Goal: Task Accomplishment & Management: Complete application form

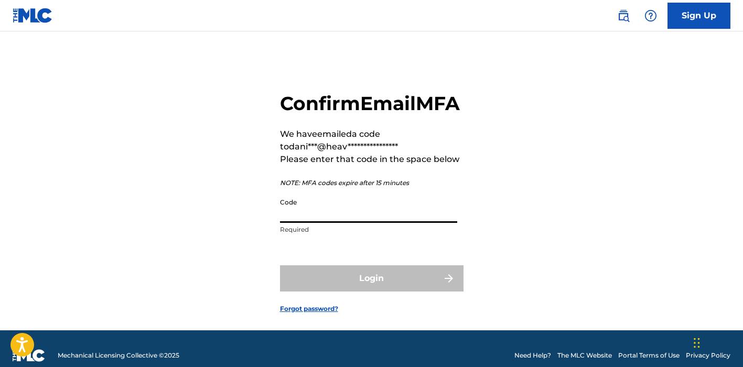
click at [333, 223] on input "Code" at bounding box center [368, 208] width 177 height 30
paste input "263518"
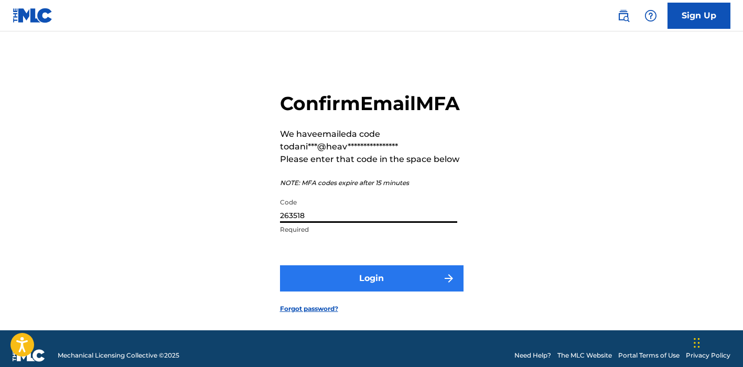
type input "263518"
click at [362, 292] on button "Login" at bounding box center [372, 278] width 184 height 26
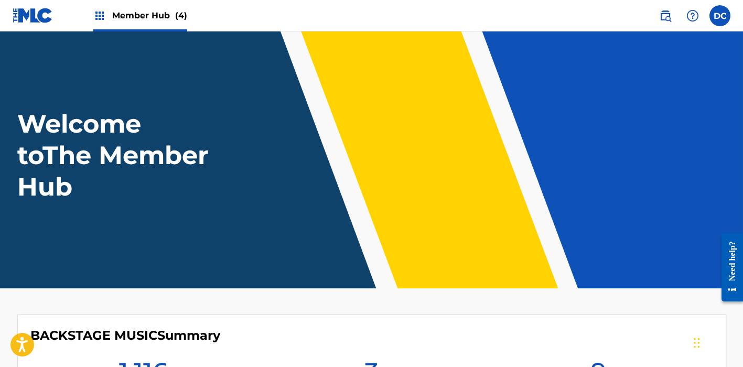
click at [185, 18] on span "(4)" at bounding box center [181, 15] width 12 height 10
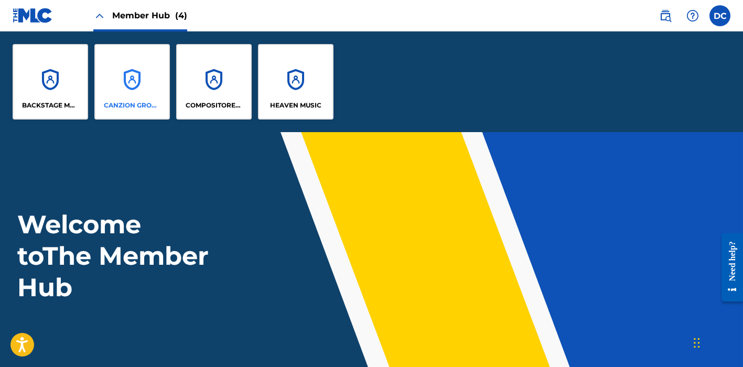
click at [128, 96] on div "CANZION GROUP LP" at bounding box center [132, 82] width 76 height 76
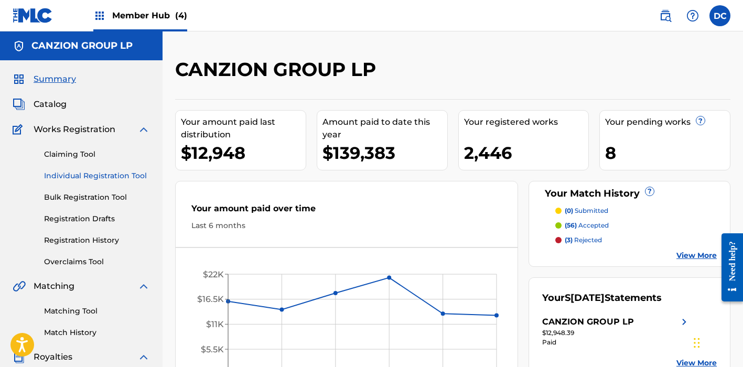
click at [137, 173] on link "Individual Registration Tool" at bounding box center [97, 175] width 106 height 11
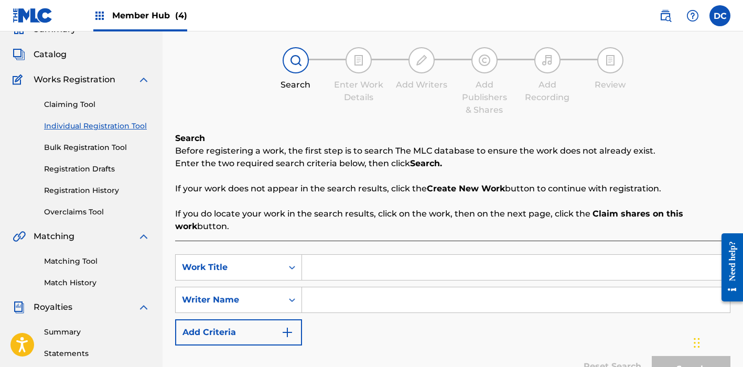
scroll to position [69, 0]
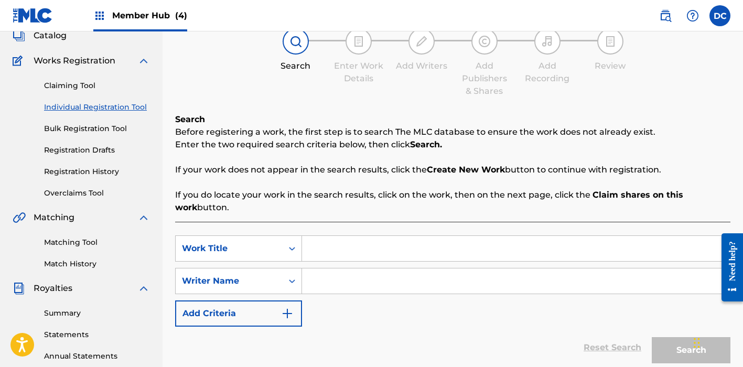
click at [325, 247] on input "Search Form" at bounding box center [516, 248] width 428 height 25
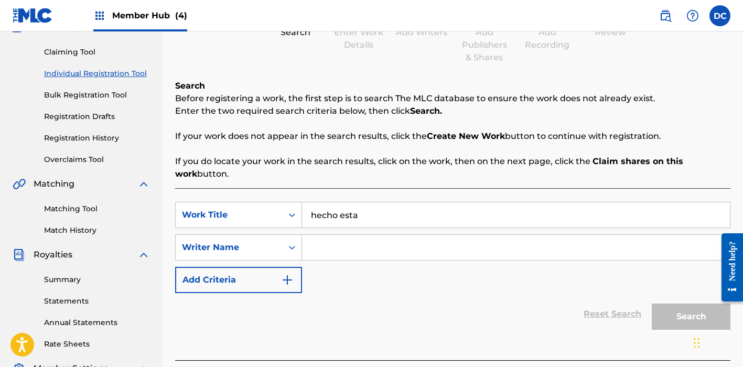
scroll to position [112, 0]
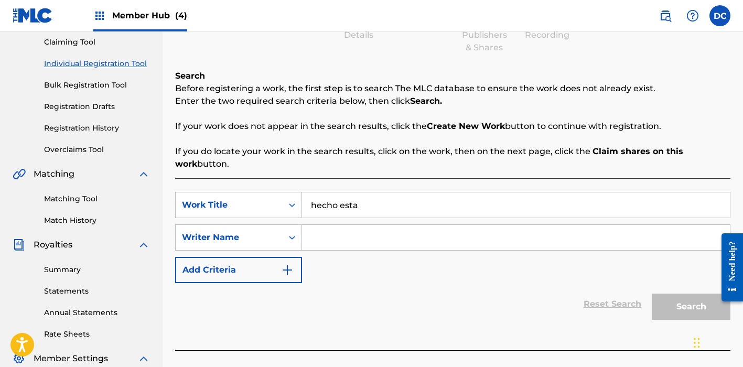
type input "hecho esta"
click at [385, 233] on input "Search Form" at bounding box center [516, 237] width 428 height 25
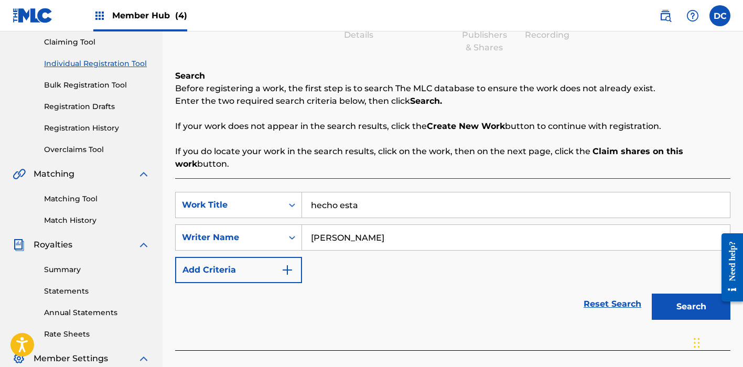
click at [691, 307] on button "Search" at bounding box center [691, 307] width 79 height 26
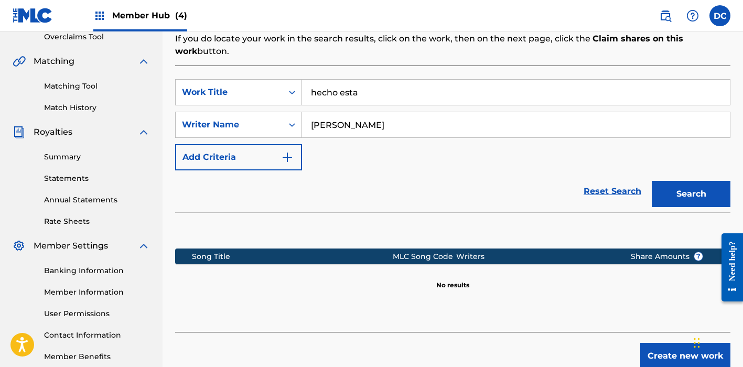
scroll to position [264, 0]
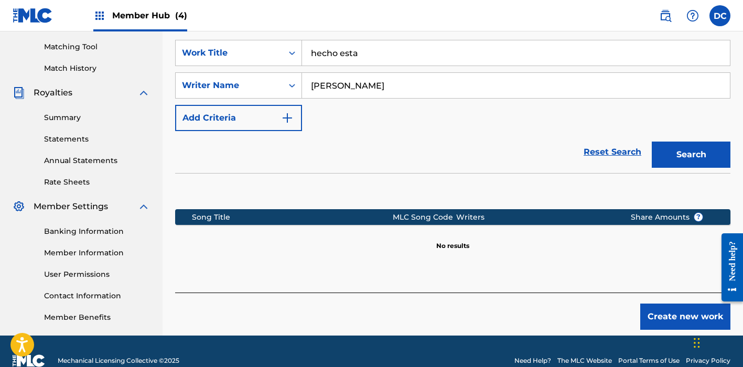
click at [358, 87] on input "[PERSON_NAME]" at bounding box center [516, 85] width 428 height 25
type input "[PERSON_NAME]"
click at [691, 155] on button "Search" at bounding box center [691, 155] width 79 height 26
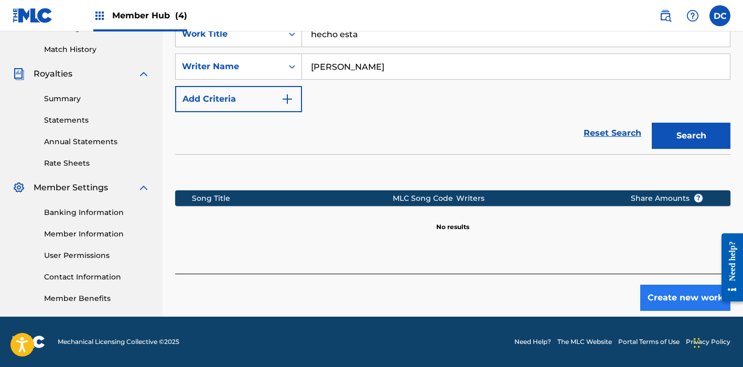
scroll to position [283, 0]
click at [653, 303] on button "Create new work" at bounding box center [685, 298] width 90 height 26
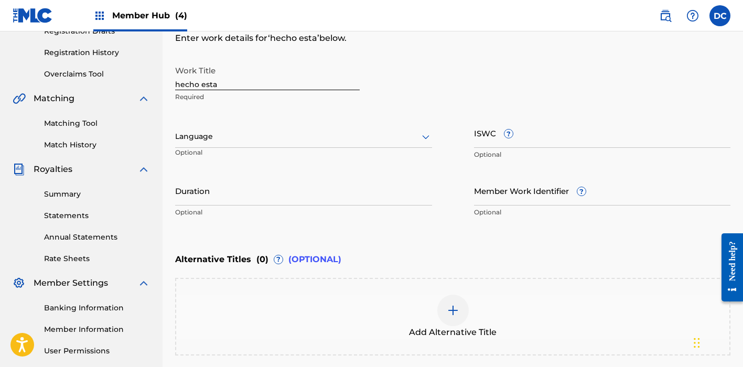
scroll to position [158, 0]
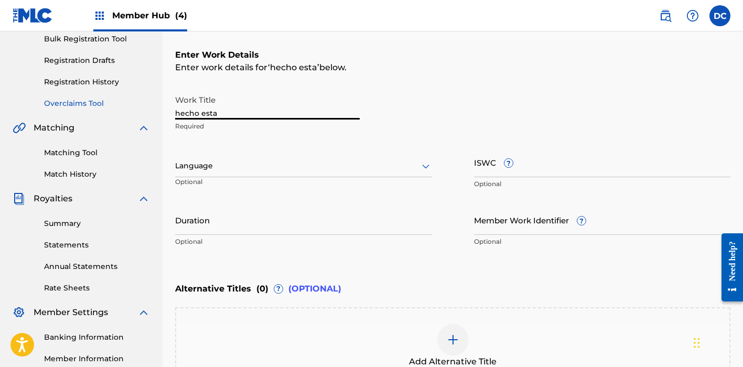
drag, startPoint x: 227, startPoint y: 115, endPoint x: 139, endPoint y: 108, distance: 87.9
click at [139, 108] on main "CANZION GROUP LP Summary Catalog Works Registration Claiming Tool Individual Re…" at bounding box center [371, 160] width 743 height 575
paste input "Hecho Está"
drag, startPoint x: 230, startPoint y: 115, endPoint x: 156, endPoint y: 108, distance: 74.8
click at [156, 108] on main "CANZION GROUP LP Summary Catalog Works Registration Claiming Tool Individual Re…" at bounding box center [371, 160] width 743 height 575
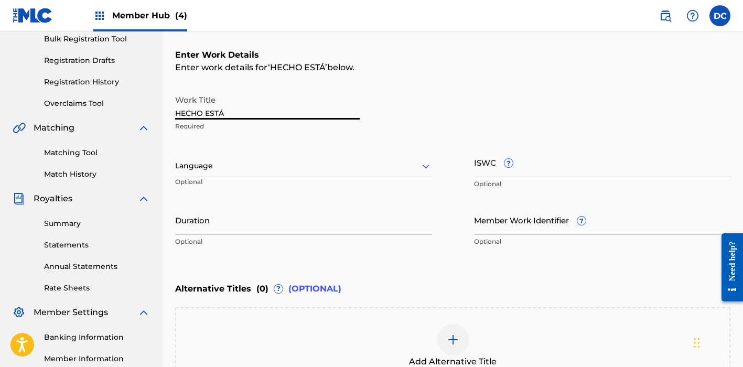
type input "HECHO ESTÁ"
click at [243, 172] on div at bounding box center [303, 165] width 257 height 13
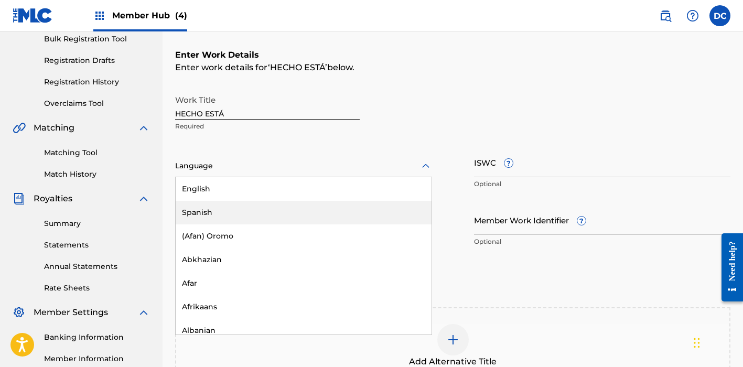
click at [215, 211] on div "Spanish" at bounding box center [304, 213] width 256 height 24
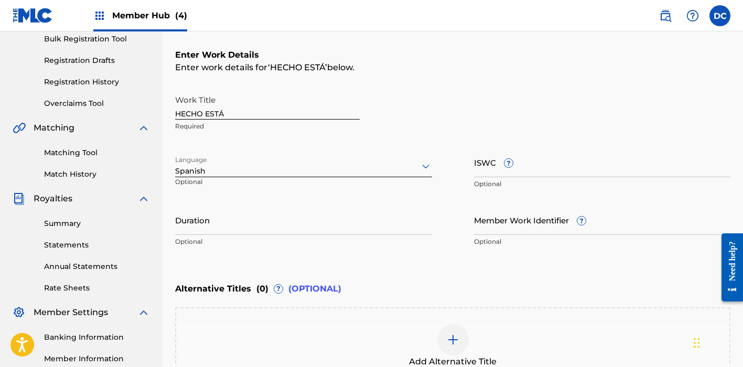
click at [289, 167] on div at bounding box center [303, 165] width 257 height 13
click at [301, 227] on input "Duration" at bounding box center [303, 220] width 257 height 30
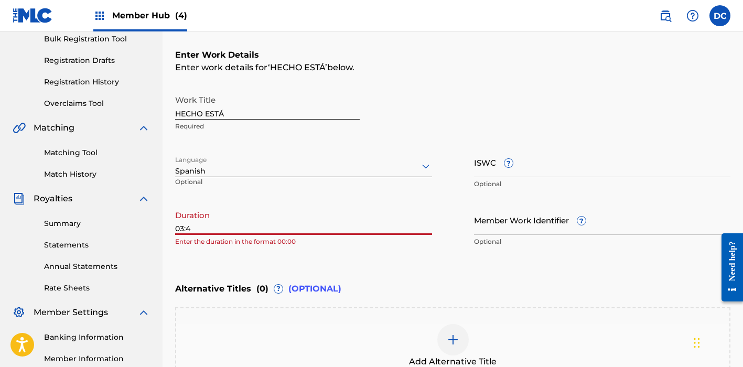
type input "03:47"
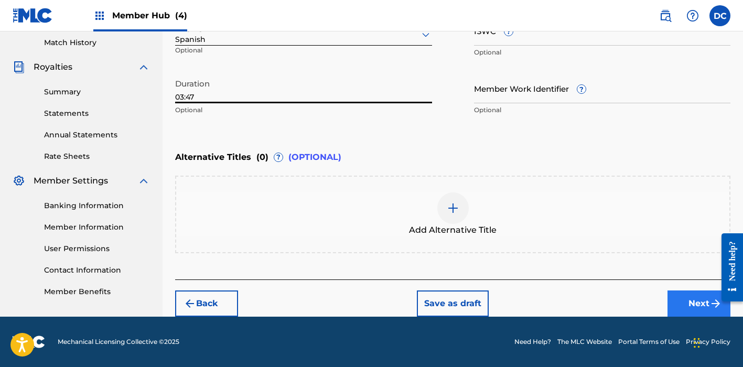
click at [697, 300] on button "Next" at bounding box center [699, 304] width 63 height 26
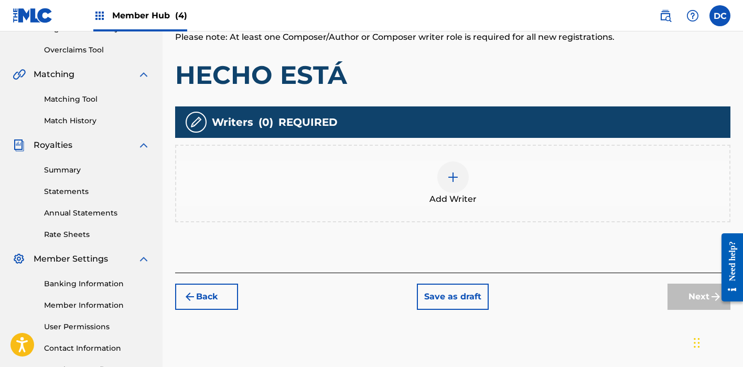
scroll to position [160, 0]
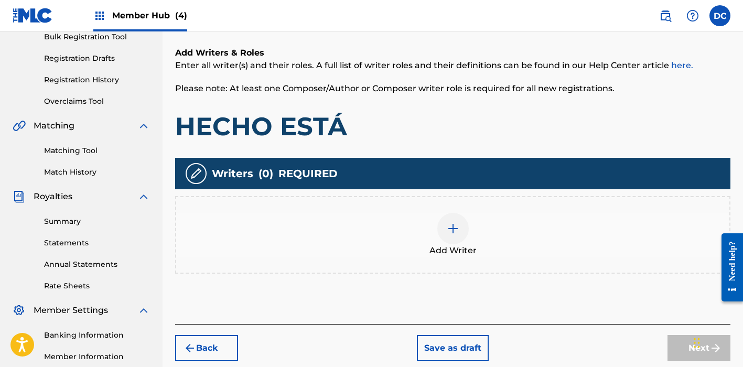
click at [452, 226] on img at bounding box center [453, 228] width 13 height 13
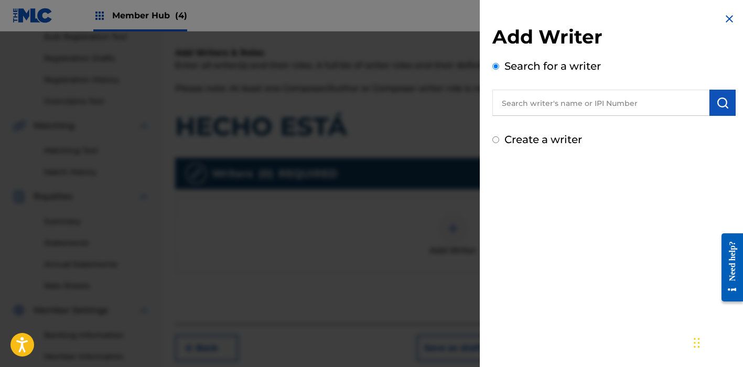
click at [533, 109] on input "text" at bounding box center [600, 103] width 217 height 26
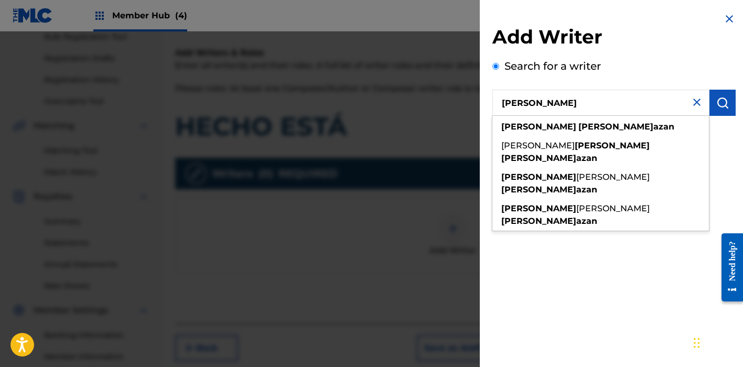
type input "[PERSON_NAME]"
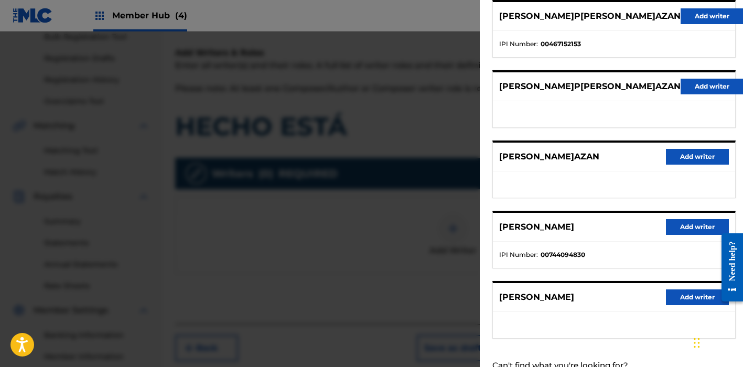
scroll to position [142, 0]
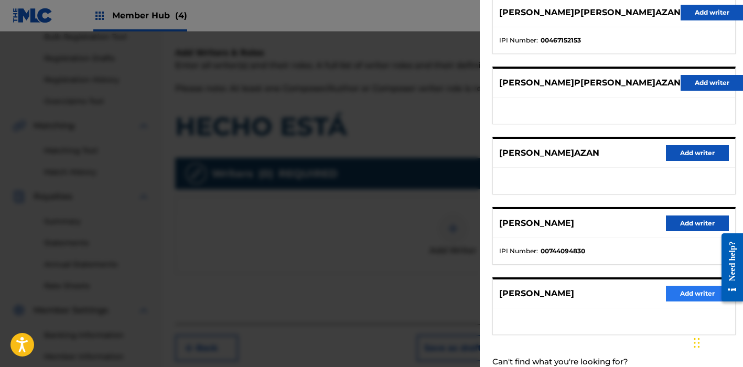
click at [700, 291] on button "Add writer" at bounding box center [697, 294] width 63 height 16
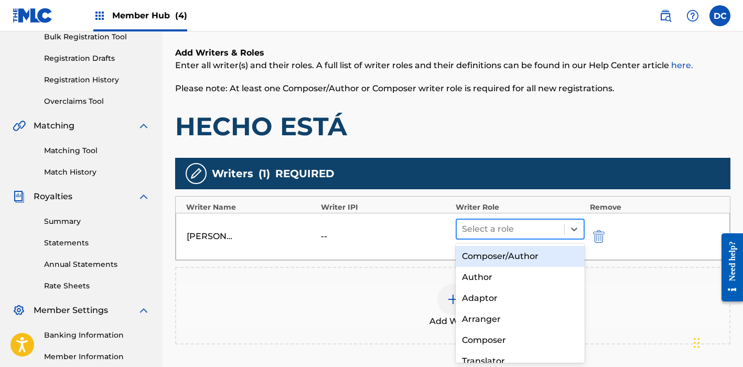
click at [554, 230] on div at bounding box center [510, 229] width 97 height 15
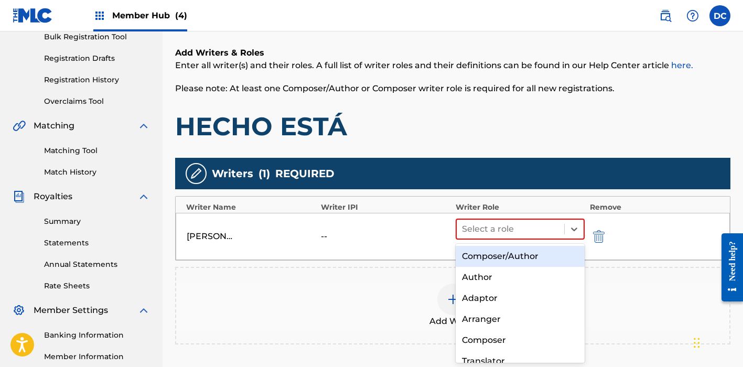
click at [559, 252] on div "Composer/Author" at bounding box center [520, 256] width 129 height 21
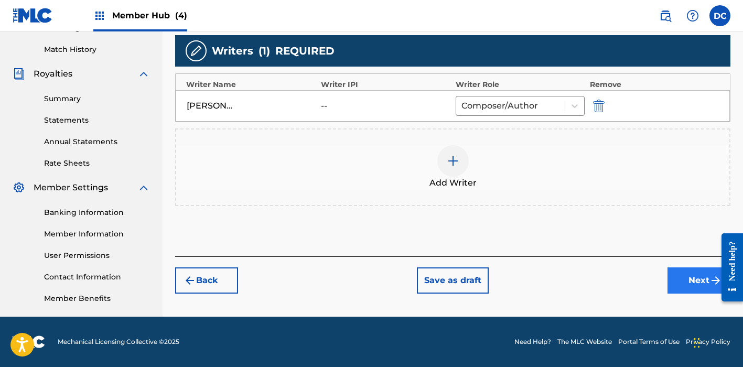
click at [677, 278] on button "Next" at bounding box center [699, 280] width 63 height 26
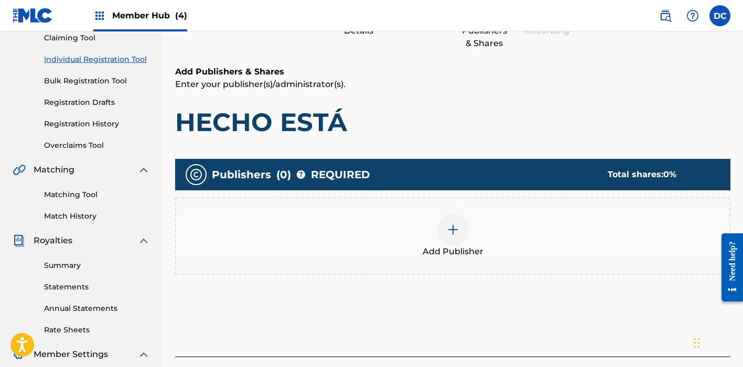
scroll to position [127, 0]
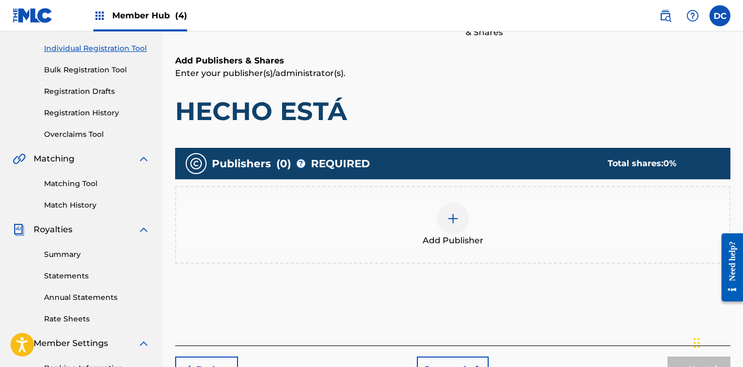
click at [485, 208] on div "Add Publisher" at bounding box center [452, 225] width 553 height 44
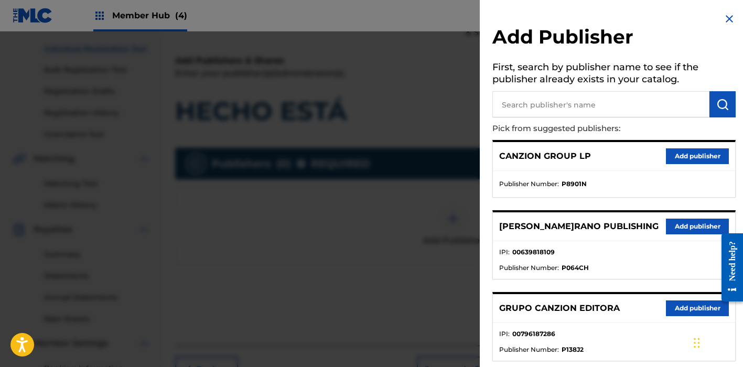
click at [555, 104] on input "text" at bounding box center [600, 104] width 217 height 26
type input "[PERSON_NAME]an"
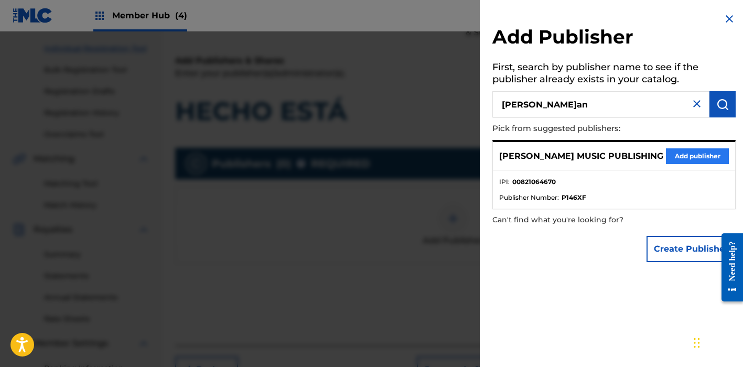
click at [690, 150] on button "Add publisher" at bounding box center [697, 156] width 63 height 16
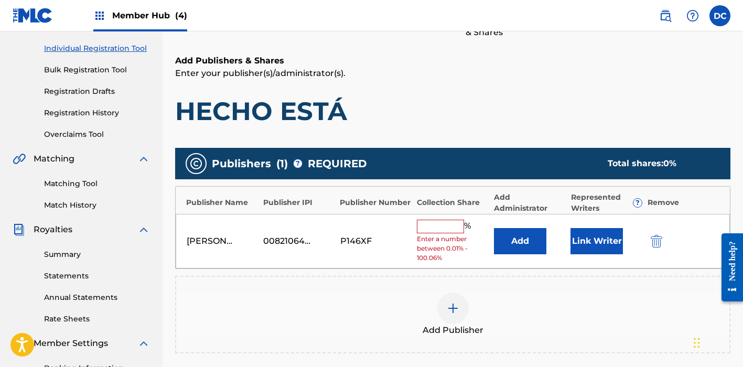
click at [454, 293] on div at bounding box center [452, 308] width 31 height 31
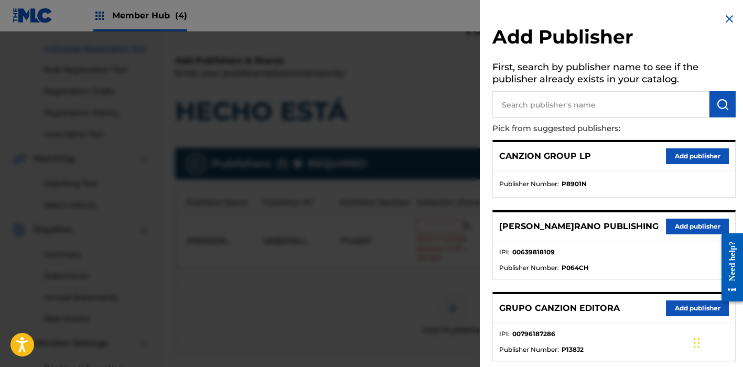
click at [723, 20] on img at bounding box center [729, 19] width 13 height 13
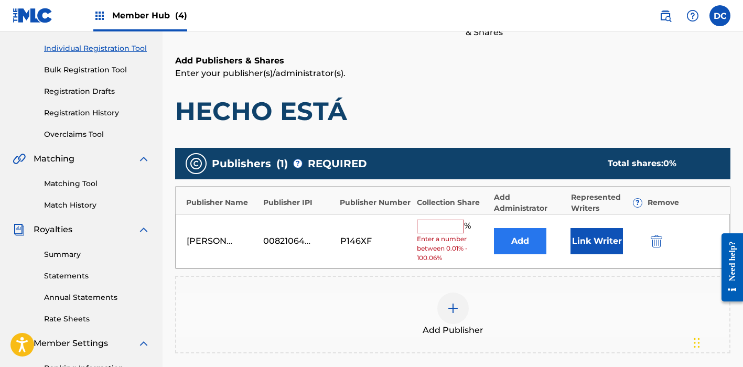
click at [532, 233] on button "Add" at bounding box center [520, 241] width 52 height 26
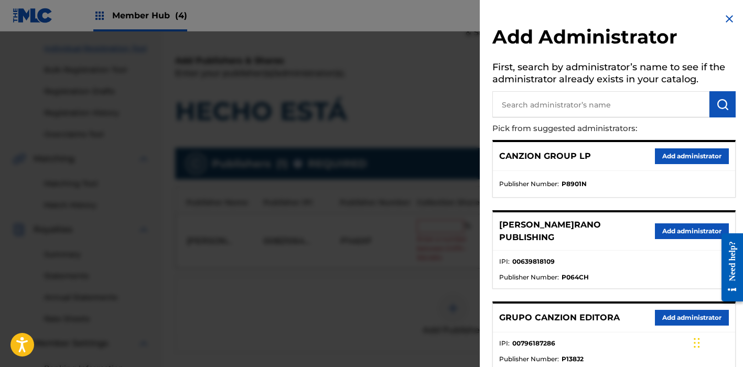
click at [605, 107] on input "text" at bounding box center [600, 104] width 217 height 26
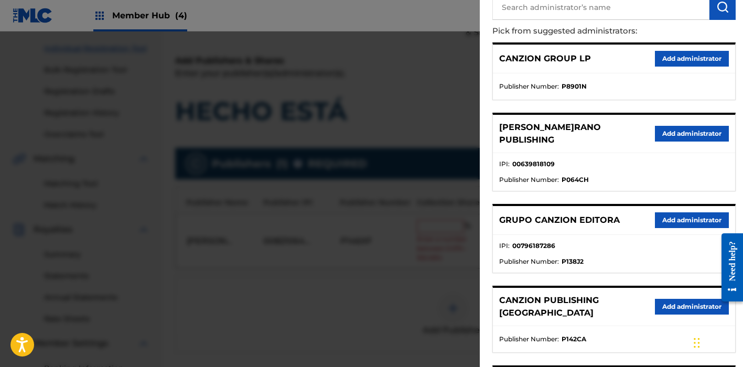
scroll to position [104, 0]
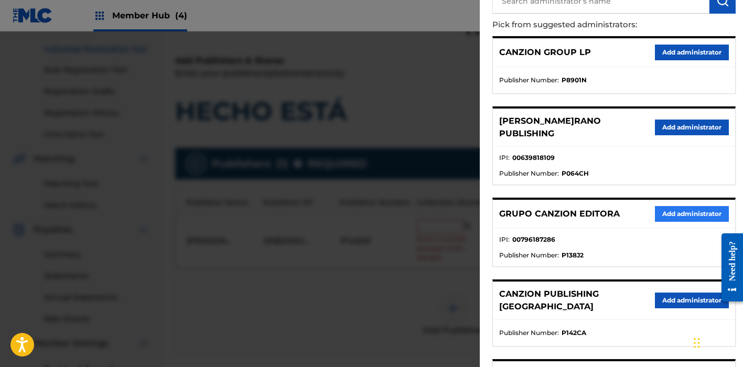
click at [664, 206] on button "Add administrator" at bounding box center [692, 214] width 74 height 16
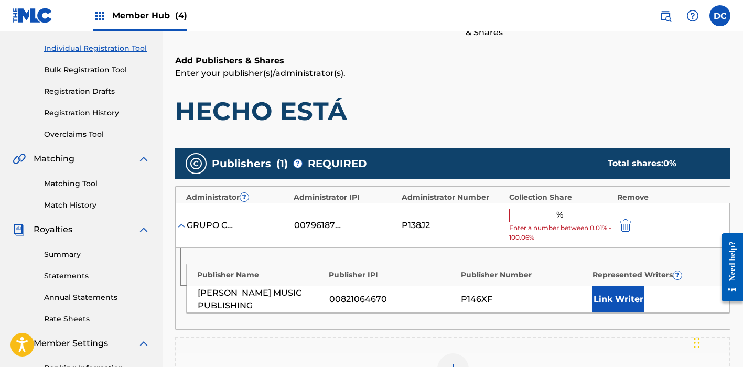
click at [520, 216] on input "text" at bounding box center [532, 216] width 47 height 14
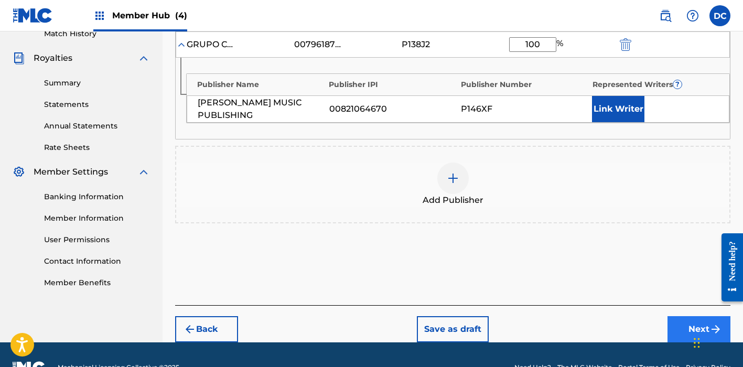
type input "100"
click at [676, 319] on button "Next" at bounding box center [699, 329] width 63 height 26
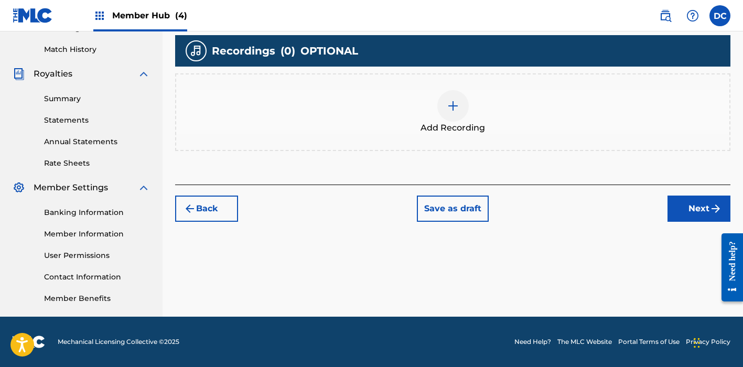
scroll to position [168, 0]
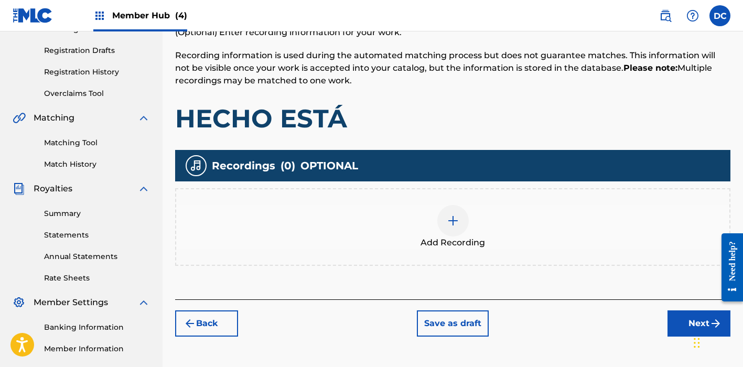
click at [475, 231] on div "Add Recording" at bounding box center [452, 227] width 553 height 44
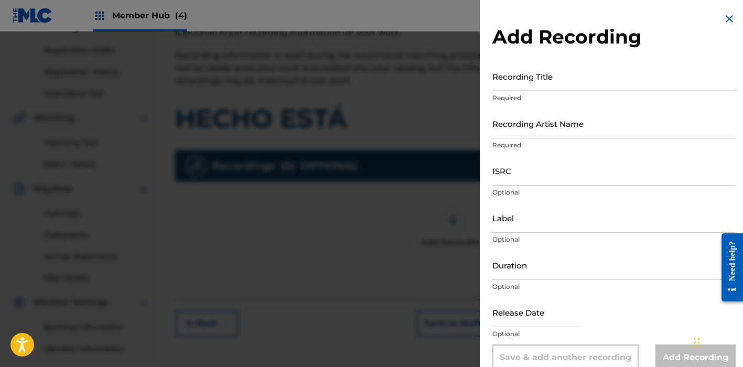
click at [513, 62] on input "Recording Title" at bounding box center [613, 76] width 243 height 30
paste input "Hecho Está"
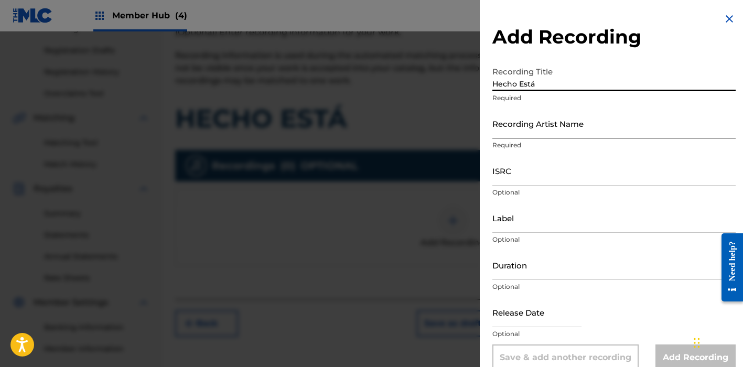
type input "Hecho Está"
click at [548, 130] on input "Recording Artist Name" at bounding box center [613, 124] width 243 height 30
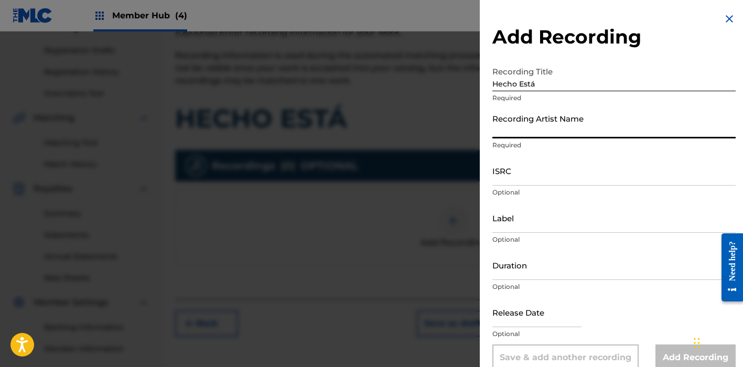
paste input "Pibc Ministries"
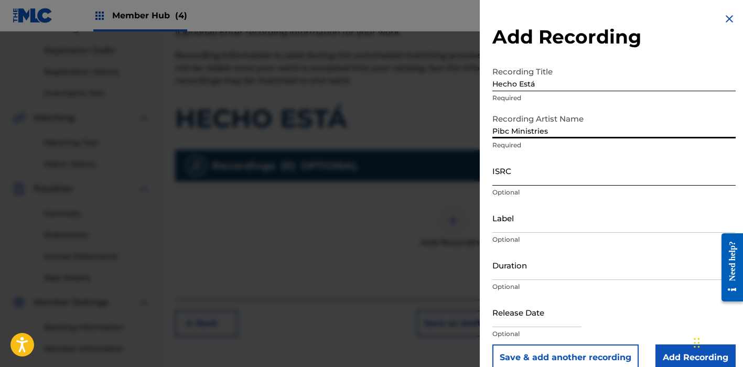
type input "Pibc Ministries"
click at [522, 176] on input "ISRC" at bounding box center [613, 171] width 243 height 30
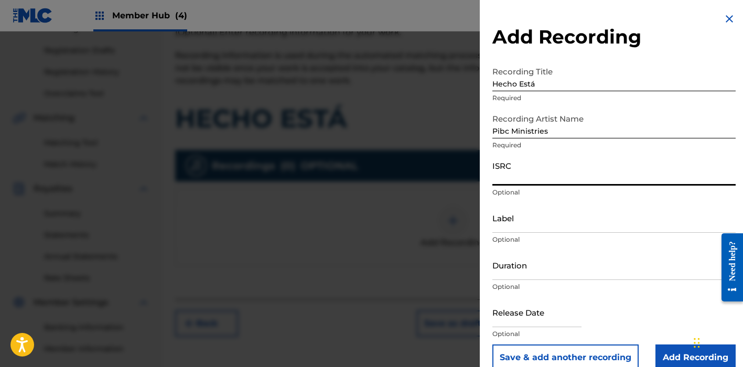
paste input "QZ2J21509057"
type input "QZ2J21509057"
click at [520, 221] on input "Label" at bounding box center [613, 218] width 243 height 30
paste input "[PERSON_NAME] Music"
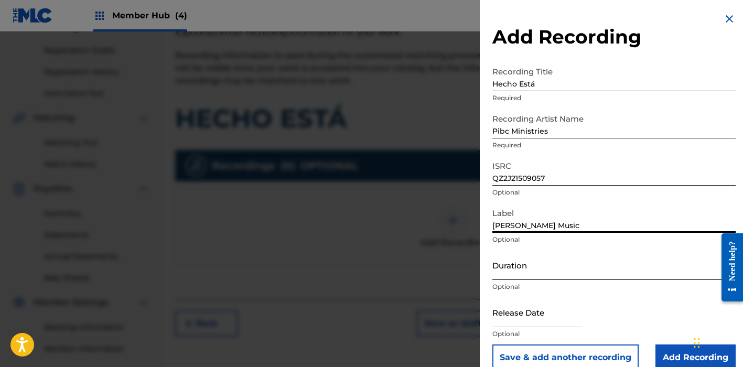
type input "[PERSON_NAME] Music"
click at [512, 266] on input "Duration" at bounding box center [613, 265] width 243 height 30
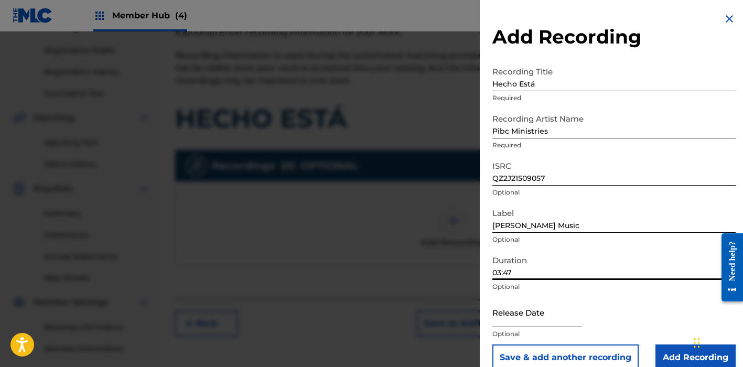
type input "03:47"
click at [539, 308] on input "text" at bounding box center [536, 312] width 89 height 30
select select "8"
select select "2025"
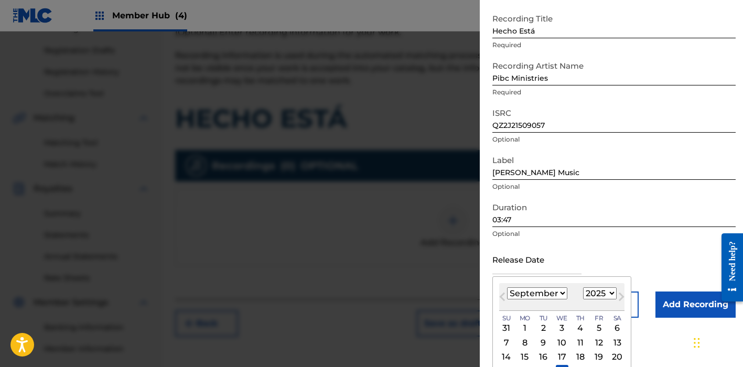
scroll to position [53, 0]
select select "6"
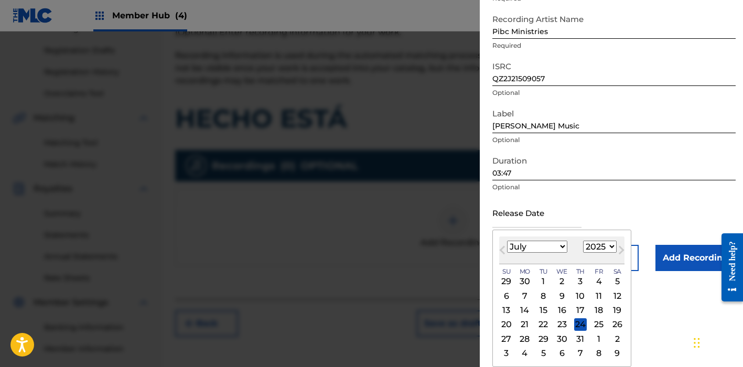
scroll to position [100, 0]
click at [525, 311] on div "14" at bounding box center [525, 310] width 13 height 13
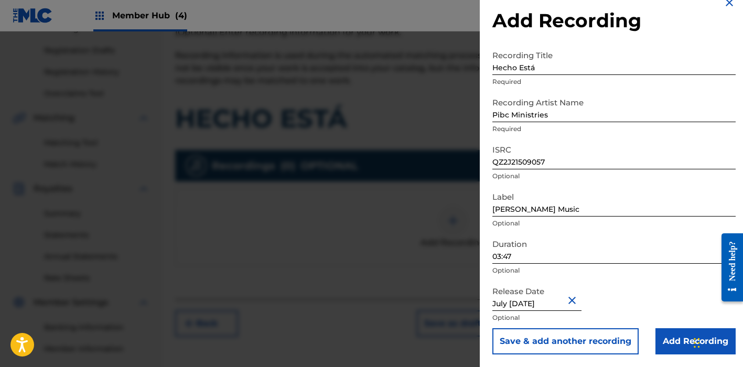
type input "July [DATE]"
drag, startPoint x: 340, startPoint y: 83, endPoint x: 292, endPoint y: 54, distance: 56.5
click at [333, 80] on div at bounding box center [371, 214] width 743 height 367
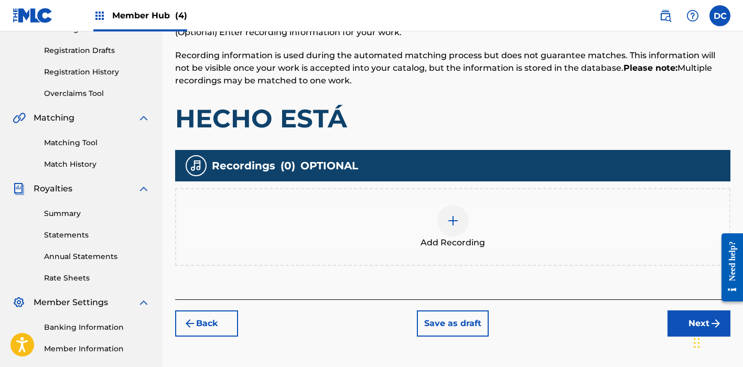
click at [405, 188] on div "Add Recording" at bounding box center [452, 227] width 555 height 78
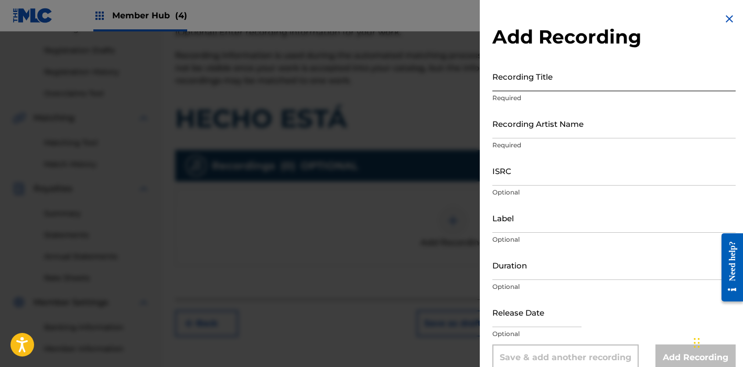
click at [512, 90] on input "Recording Title" at bounding box center [613, 76] width 243 height 30
paste input "Hecho Está"
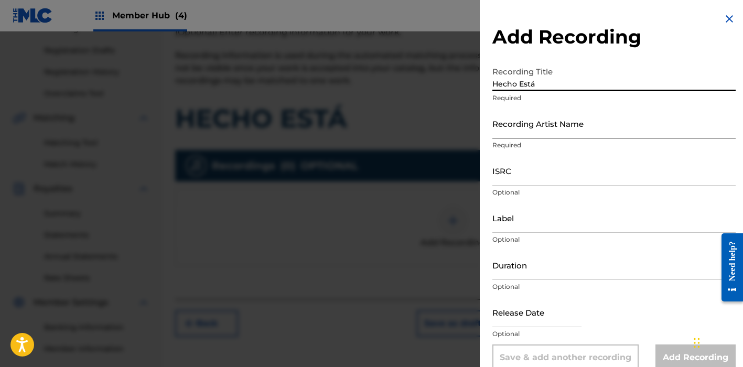
type input "Hecho Está"
click at [568, 128] on input "Recording Artist Name" at bounding box center [613, 124] width 243 height 30
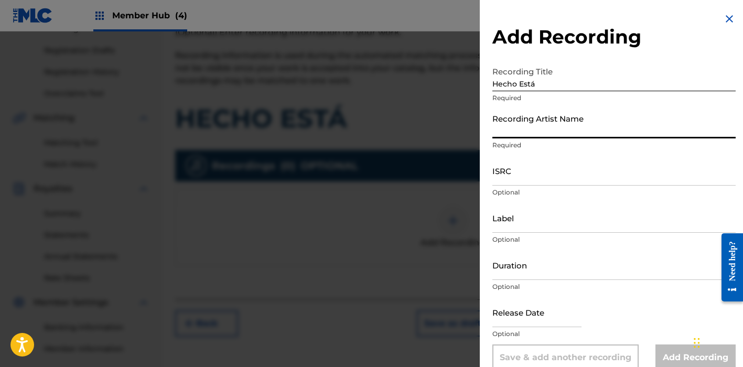
paste input "Pibc Ministries"
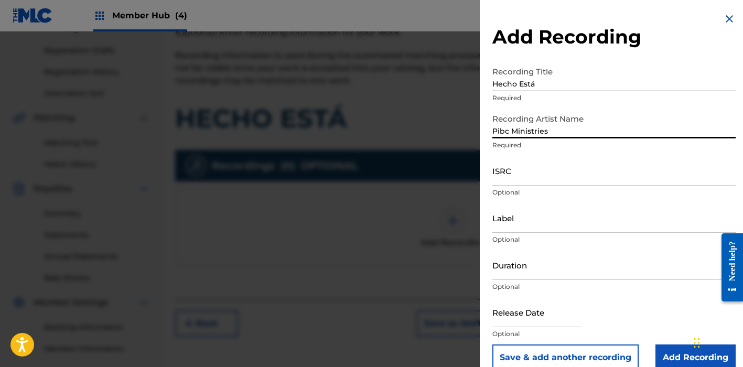
type input "Pibc Ministries"
click at [529, 187] on div "ISRC Optional" at bounding box center [613, 179] width 243 height 47
click at [518, 177] on input "ISRC" at bounding box center [613, 171] width 243 height 30
paste input "QZ2J21509057"
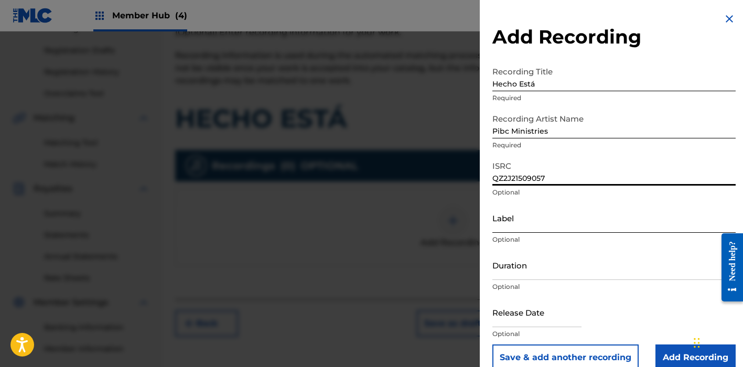
type input "QZ2J21509057"
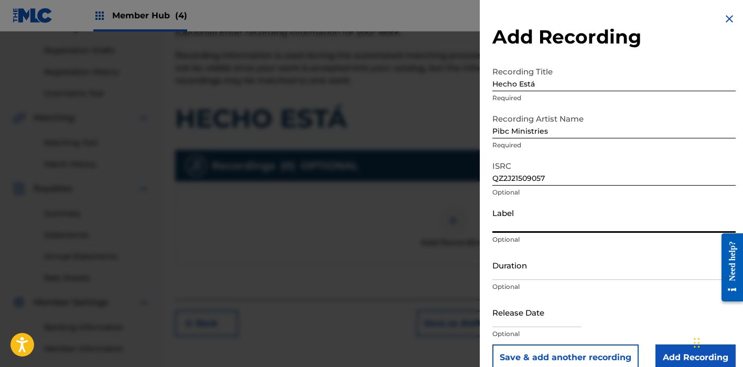
click at [526, 218] on input "Label" at bounding box center [613, 218] width 243 height 30
paste input "[PERSON_NAME] Music"
type input "[PERSON_NAME] Music"
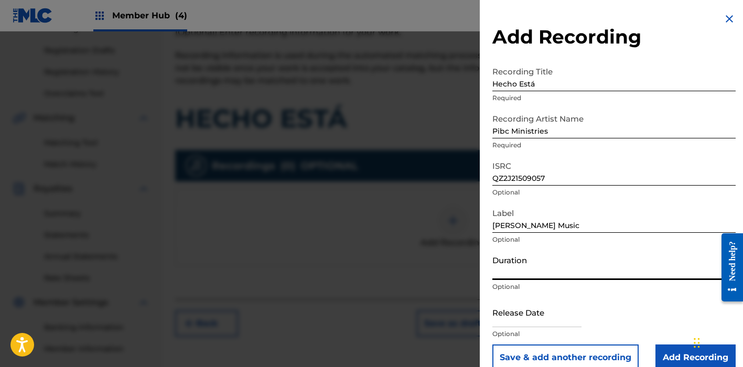
click at [558, 275] on input "Duration" at bounding box center [613, 265] width 243 height 30
type input "03:47"
click at [573, 312] on input "text" at bounding box center [536, 312] width 89 height 30
select select "8"
select select "2025"
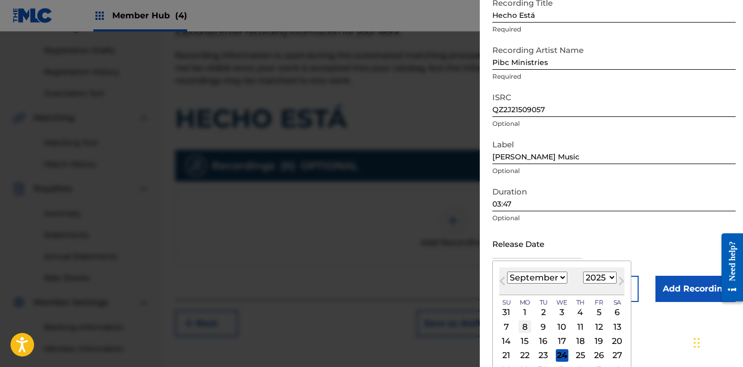
scroll to position [75, 0]
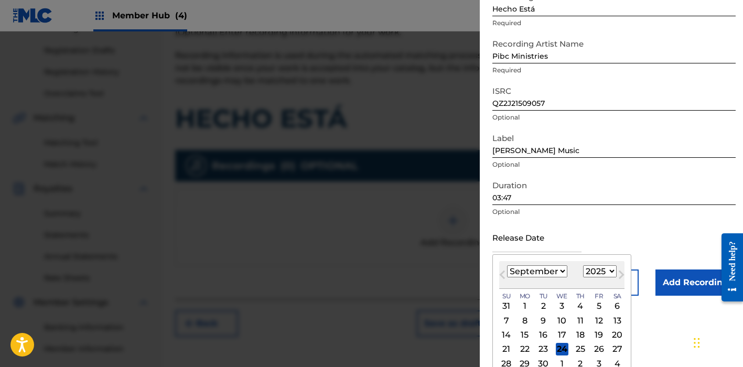
select select "6"
click at [523, 335] on div "14" at bounding box center [525, 335] width 13 height 13
type input "July [DATE]"
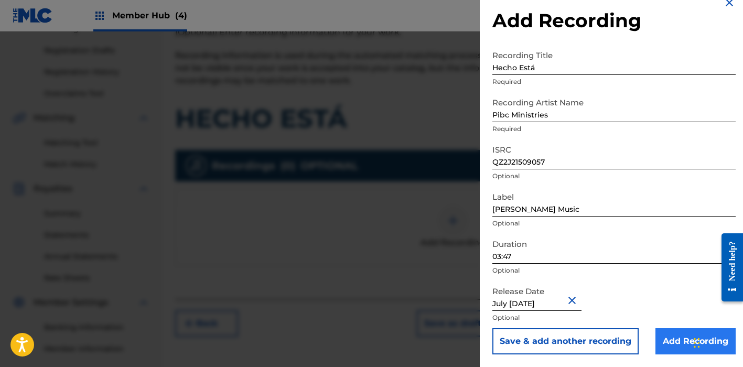
click at [676, 341] on input "Add Recording" at bounding box center [696, 341] width 80 height 26
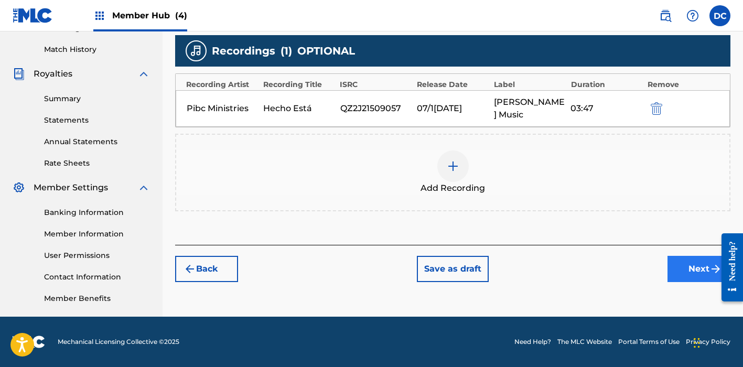
click at [684, 274] on button "Next" at bounding box center [699, 269] width 63 height 26
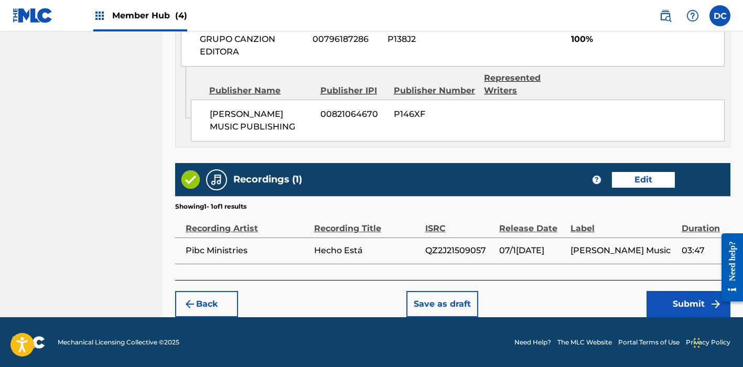
scroll to position [614, 0]
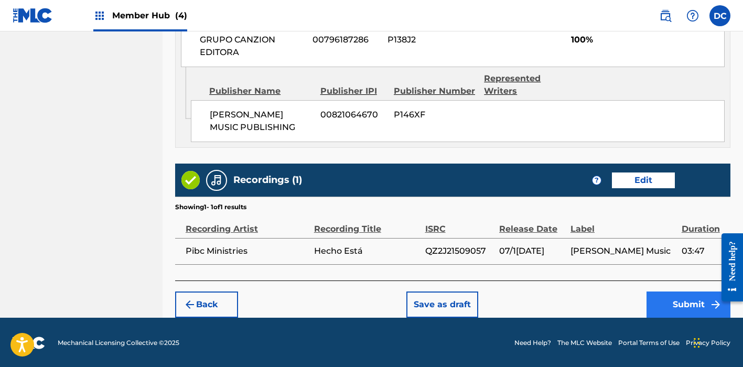
click at [670, 296] on button "Submit" at bounding box center [689, 305] width 84 height 26
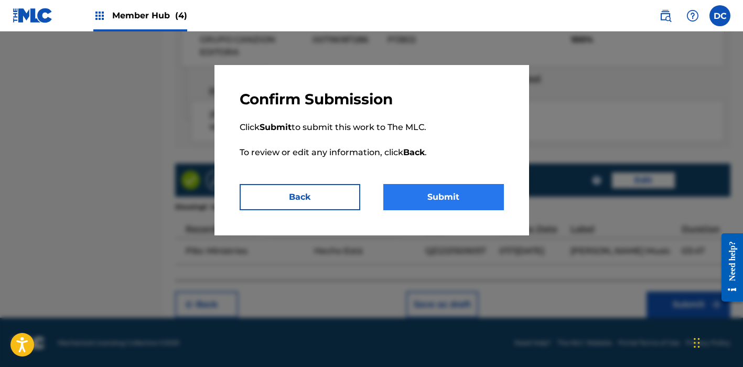
click at [491, 196] on button "Submit" at bounding box center [443, 197] width 121 height 26
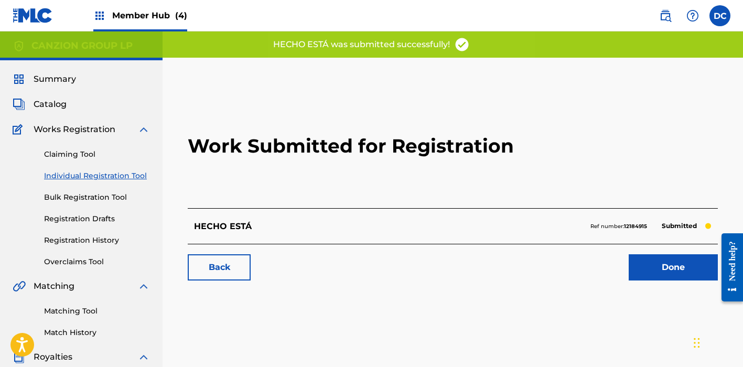
click at [634, 225] on strong "12184915" at bounding box center [635, 226] width 23 height 7
copy strong "12184915"
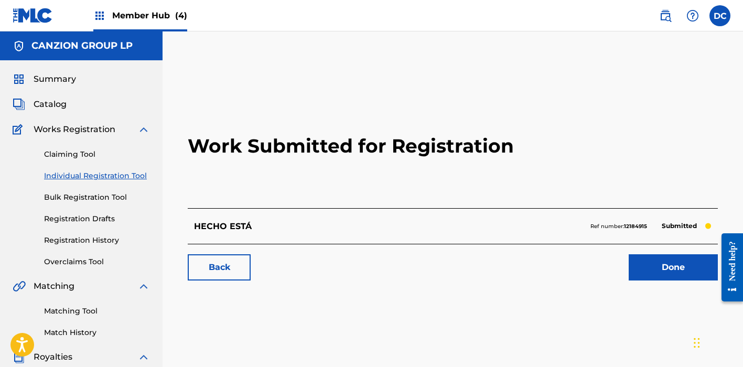
click at [138, 20] on span "Member Hub (4)" at bounding box center [149, 15] width 75 height 12
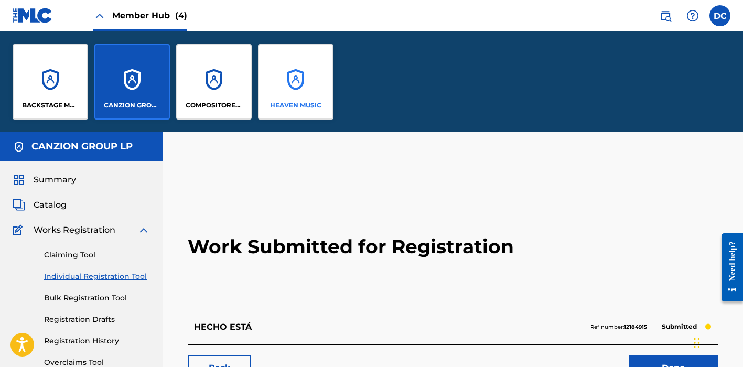
click at [280, 75] on div "HEAVEN MUSIC" at bounding box center [296, 82] width 76 height 76
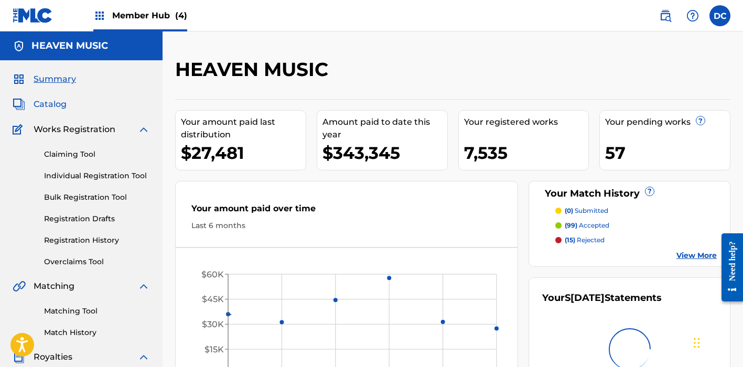
click at [56, 102] on span "Catalog" at bounding box center [50, 104] width 33 height 13
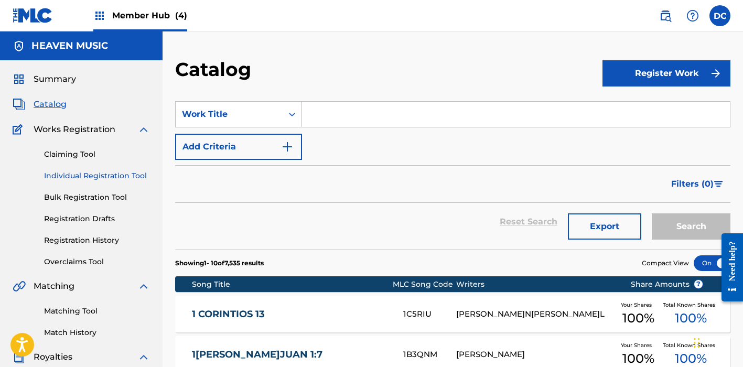
click at [102, 175] on link "Individual Registration Tool" at bounding box center [97, 175] width 106 height 11
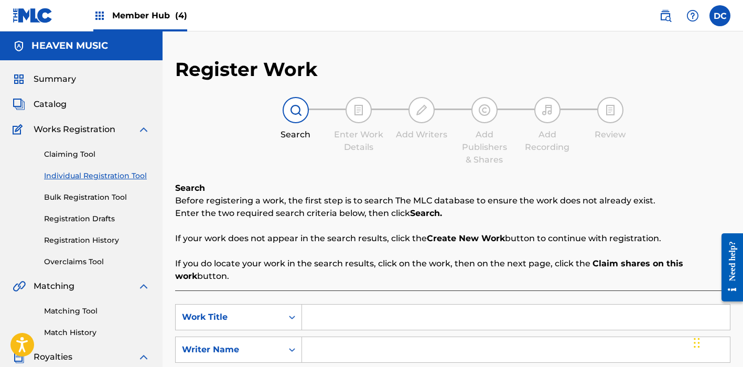
click at [349, 308] on input "Search Form" at bounding box center [516, 317] width 428 height 25
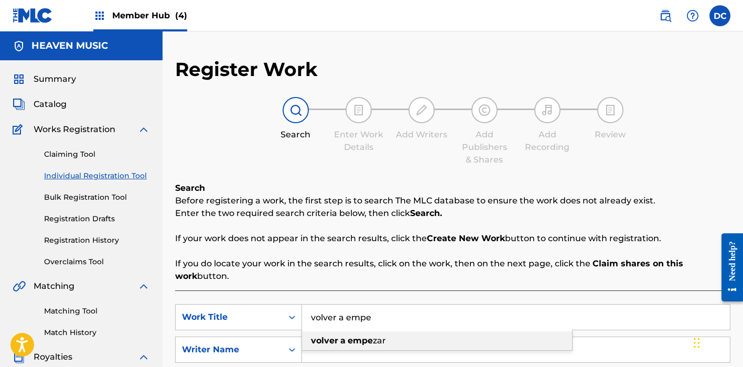
click at [402, 339] on div "volver a empe zar" at bounding box center [437, 340] width 270 height 19
type input "volver a empezar"
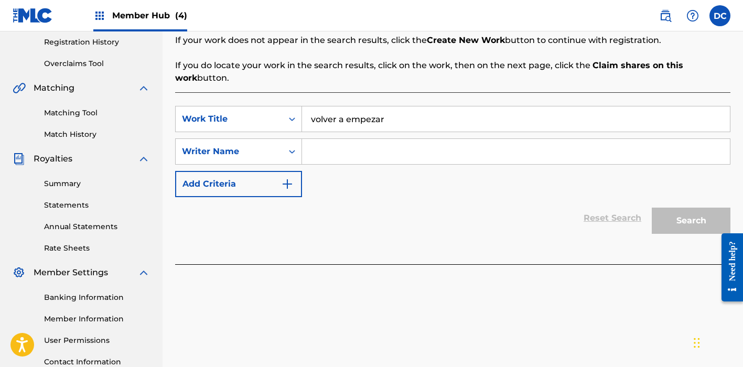
scroll to position [208, 0]
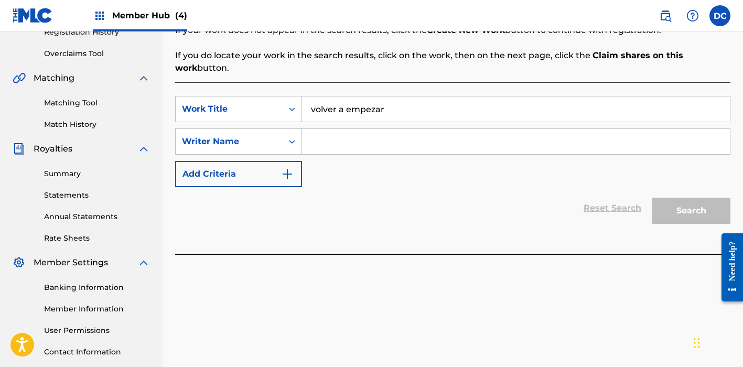
click at [343, 146] on input "Search Form" at bounding box center [516, 141] width 428 height 25
paste input "[PERSON_NAME]"
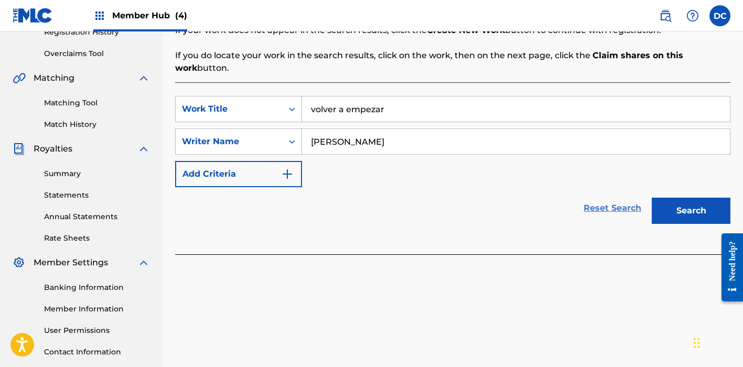
type input "[PERSON_NAME]"
click at [640, 207] on link "Reset Search" at bounding box center [612, 208] width 68 height 23
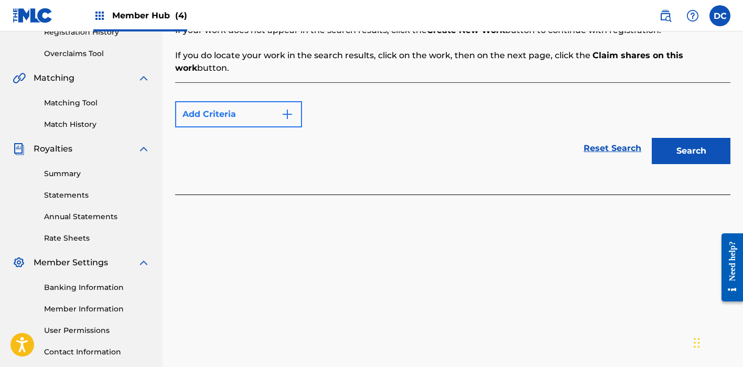
click at [292, 119] on img "Search Form" at bounding box center [287, 114] width 13 height 13
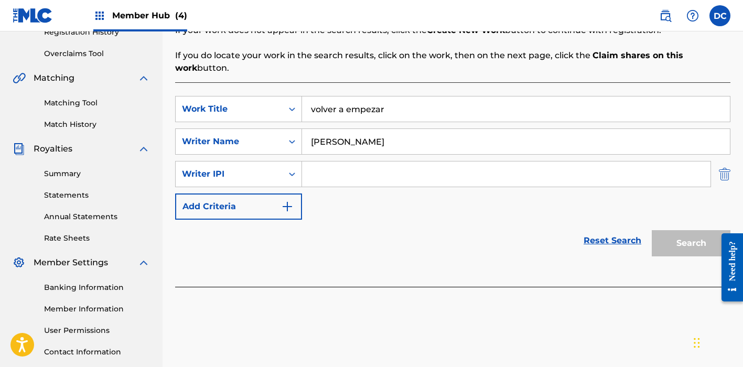
click at [721, 175] on img "Search Form" at bounding box center [725, 174] width 12 height 26
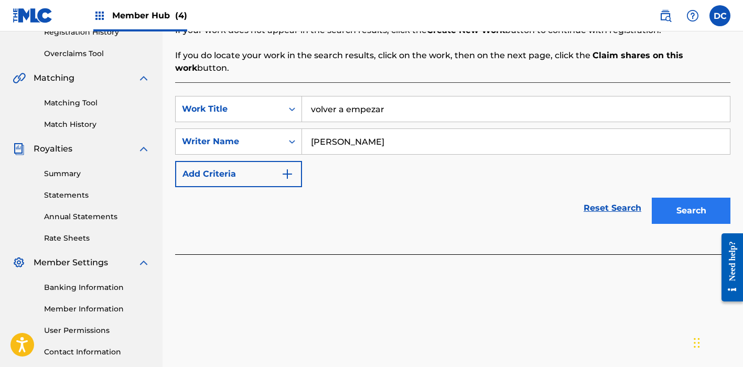
click at [694, 219] on button "Search" at bounding box center [691, 211] width 79 height 26
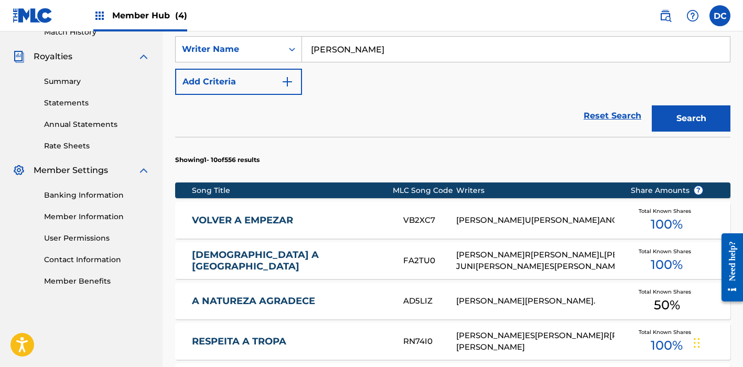
scroll to position [301, 0]
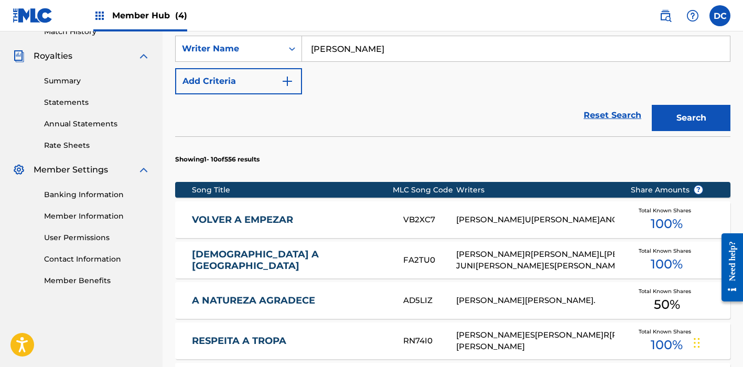
click at [408, 218] on div "VB2XC7" at bounding box center [429, 220] width 53 height 12
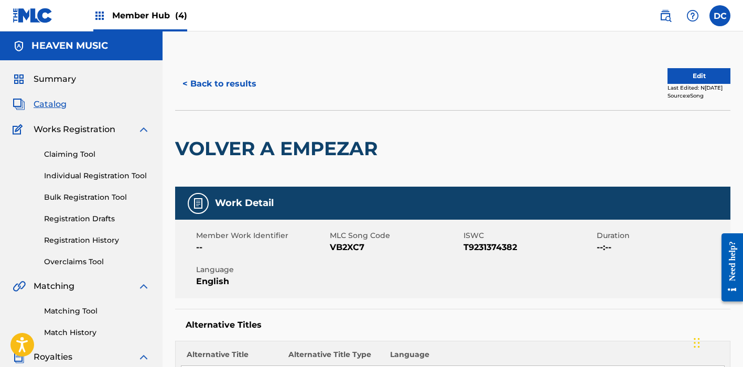
click at [348, 248] on span "VB2XC7" at bounding box center [395, 247] width 131 height 13
copy span "VB2XC7"
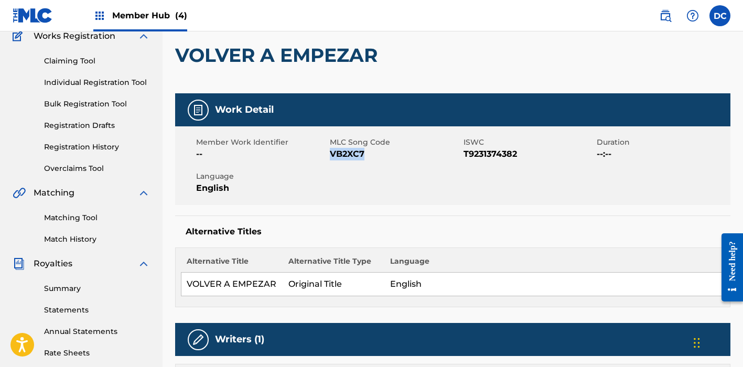
scroll to position [63, 0]
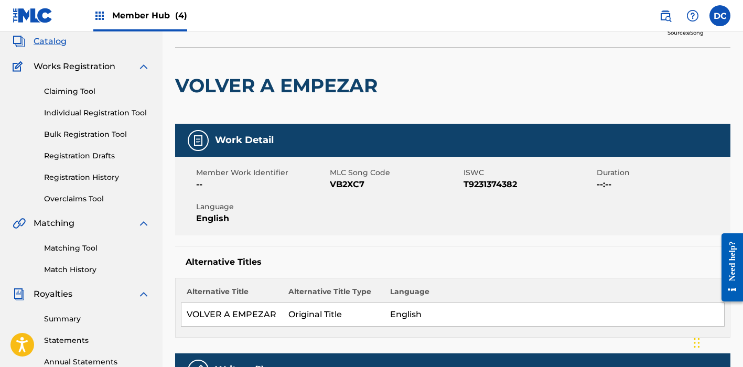
click at [490, 180] on span "T9231374382" at bounding box center [529, 184] width 131 height 13
copy span "T9231374382"
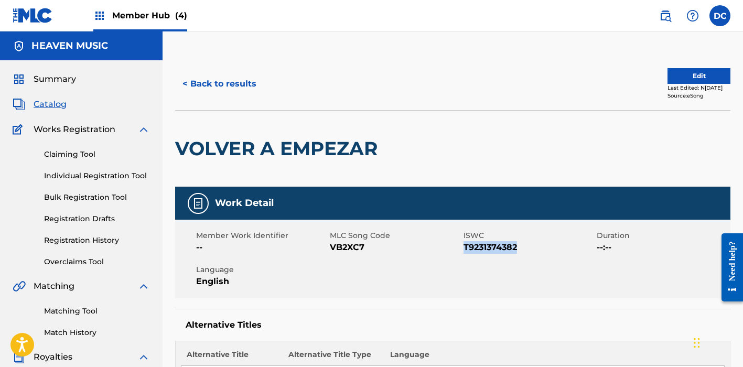
scroll to position [0, 0]
click at [112, 171] on link "Individual Registration Tool" at bounding box center [97, 175] width 106 height 11
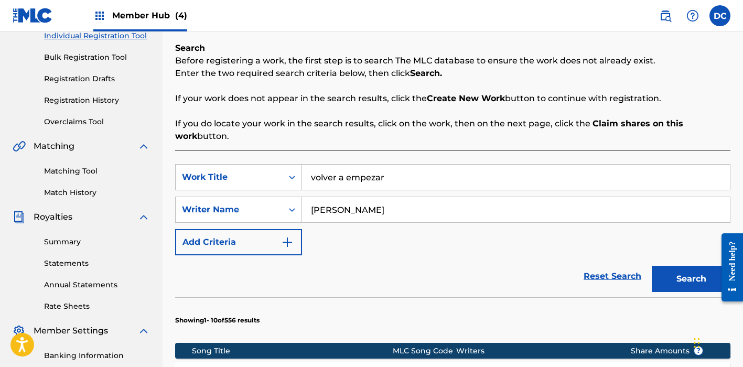
scroll to position [150, 0]
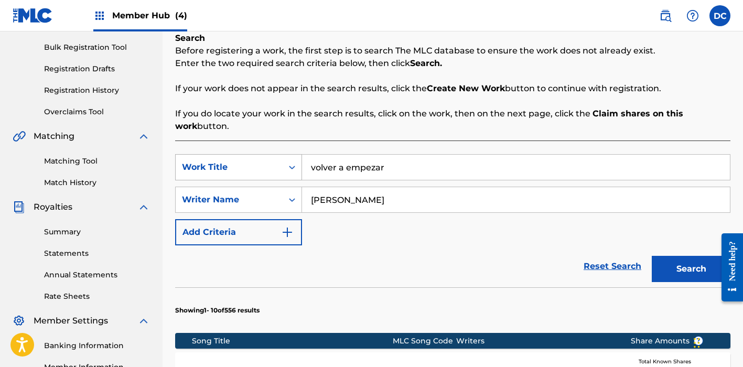
drag, startPoint x: 400, startPoint y: 166, endPoint x: 283, endPoint y: 166, distance: 117.0
click at [283, 166] on div "SearchWithCriteria1b64148b-3c5a-432e-95cf-6b58d1377561 Work Title volver a empe…" at bounding box center [452, 167] width 555 height 26
paste input "Salmos 100"
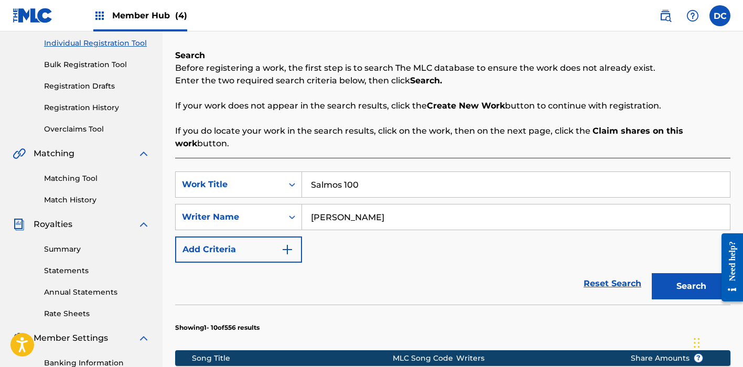
scroll to position [140, 0]
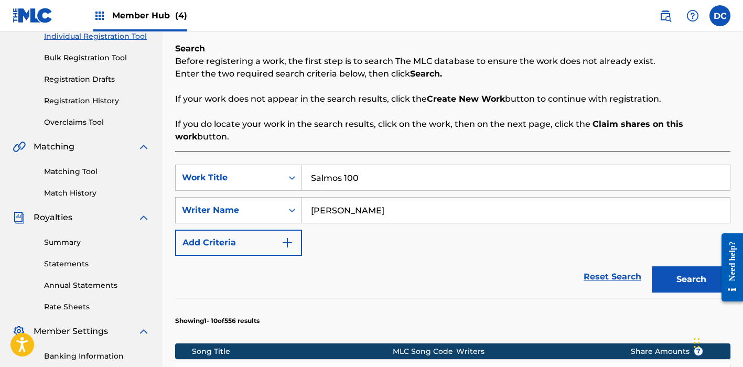
type input "Salmos 100"
drag, startPoint x: 363, startPoint y: 210, endPoint x: 250, endPoint y: 209, distance: 113.3
click at [250, 209] on div "SearchWithCriteria16a4243f-9c1a-4ac9-a49c-735eda0a1aac Writer N[PERSON_NAME]" at bounding box center [452, 210] width 555 height 26
type input "[PERSON_NAME]"
click at [691, 280] on button "Search" at bounding box center [691, 279] width 79 height 26
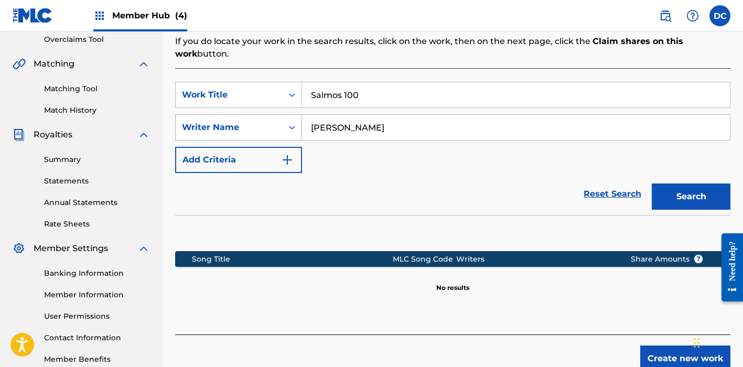
scroll to position [231, 0]
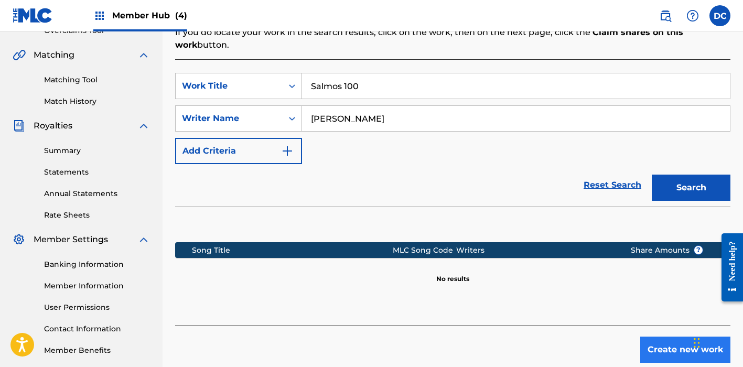
click at [655, 349] on button "Create new work" at bounding box center [685, 350] width 90 height 26
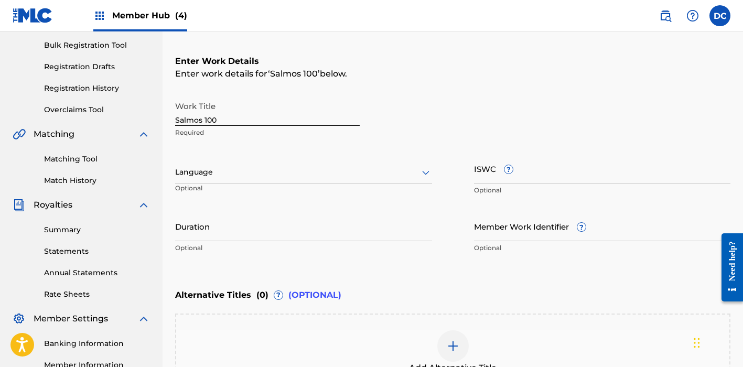
scroll to position [152, 0]
drag, startPoint x: 222, startPoint y: 121, endPoint x: 152, endPoint y: 121, distance: 70.3
click at [152, 121] on main "HEAVEN MUSIC Summary Catalog Works Registration Claiming Tool Individual Regist…" at bounding box center [371, 167] width 743 height 575
type input "SALMOS 100"
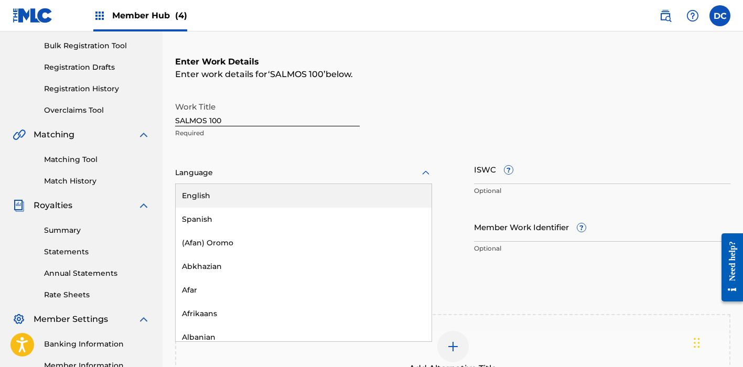
click at [240, 173] on div at bounding box center [303, 172] width 257 height 13
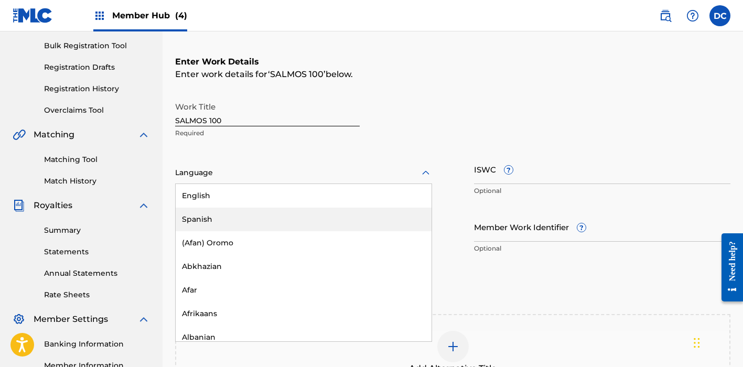
click at [251, 217] on div "Spanish" at bounding box center [304, 220] width 256 height 24
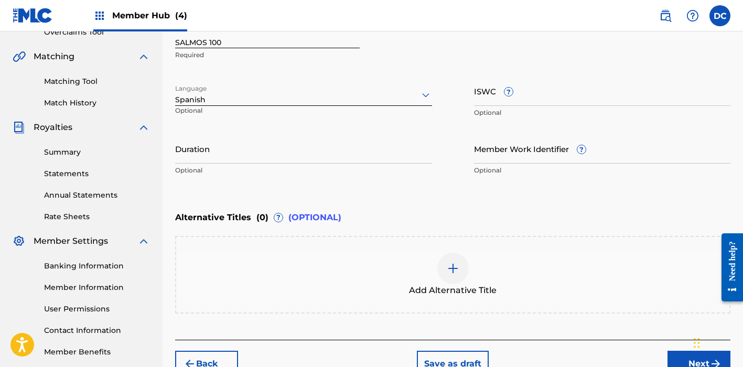
scroll to position [246, 0]
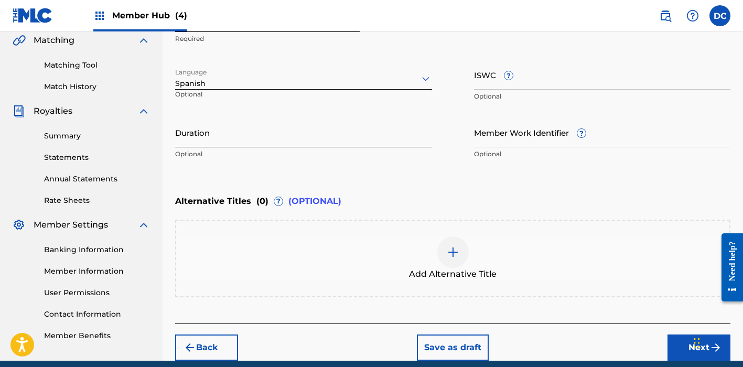
click at [275, 128] on input "Duration" at bounding box center [303, 132] width 257 height 30
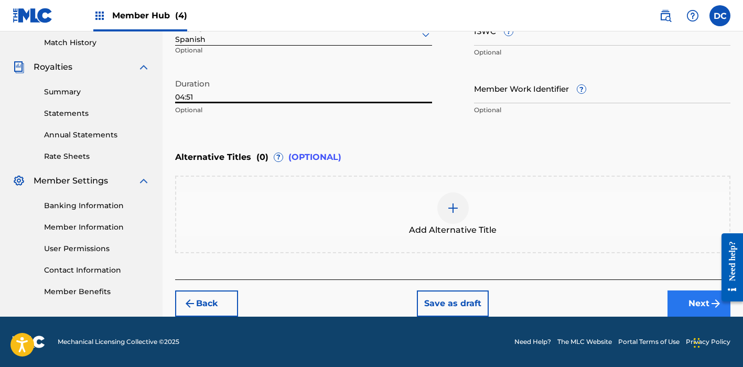
type input "04:51"
click at [695, 309] on button "Next" at bounding box center [699, 304] width 63 height 26
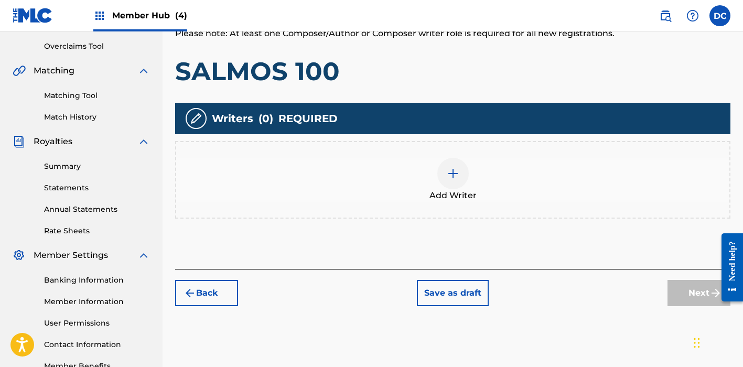
scroll to position [216, 0]
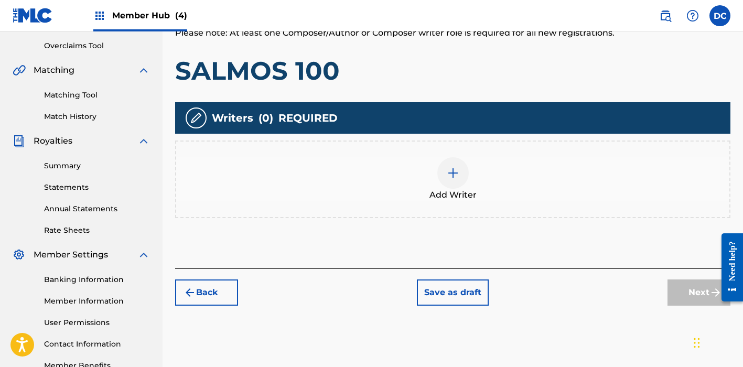
click at [460, 200] on span "Add Writer" at bounding box center [453, 195] width 47 height 13
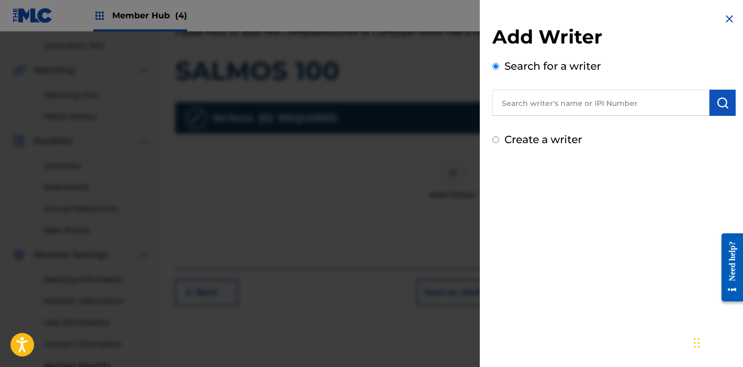
click at [532, 111] on input "text" at bounding box center [600, 103] width 217 height 26
paste input "[PERSON_NAME]"
click at [540, 102] on input "[PERSON_NAME]" at bounding box center [600, 103] width 217 height 26
type input "[PERSON_NAME]"
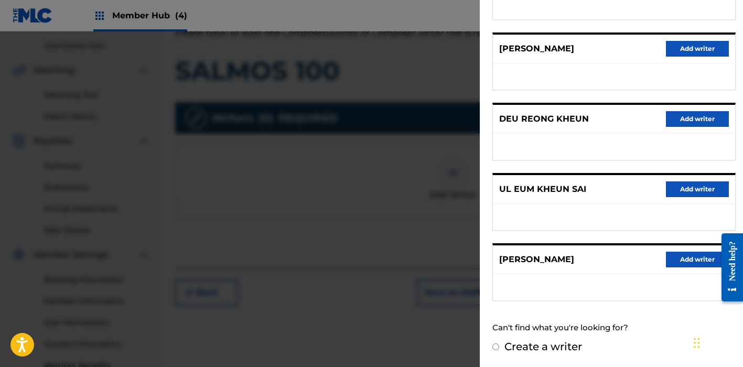
scroll to position [176, 0]
click at [556, 349] on label "Create a writer" at bounding box center [544, 347] width 78 height 13
radio input "true"
click at [499, 349] on input "Create a writer" at bounding box center [495, 347] width 7 height 7
radio input "false"
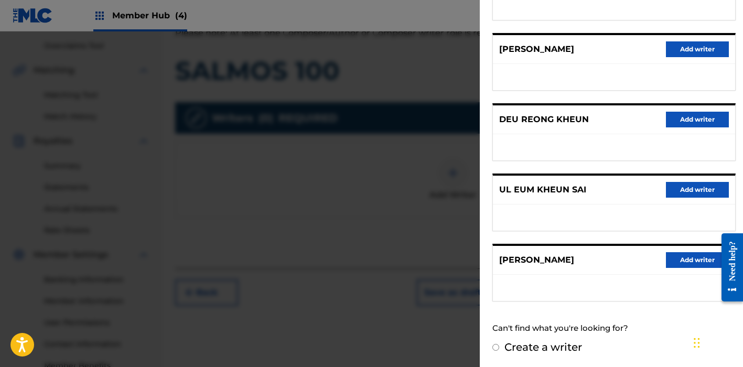
radio input "true"
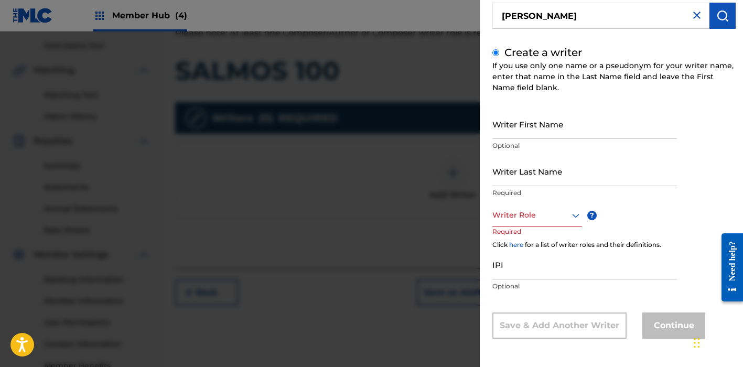
scroll to position [54, 0]
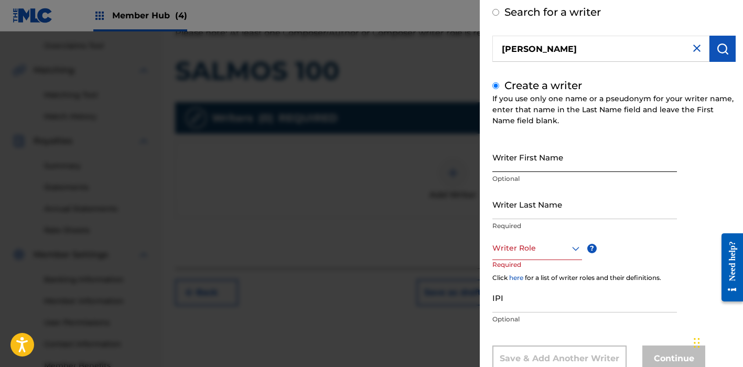
click at [527, 158] on input "Writer First Name" at bounding box center [584, 157] width 185 height 30
paste input "[PERSON_NAME]"
drag, startPoint x: 553, startPoint y: 163, endPoint x: 526, endPoint y: 162, distance: 27.8
click at [526, 162] on input "[PERSON_NAME]" at bounding box center [584, 157] width 185 height 30
type input "[PERSON_NAME]"
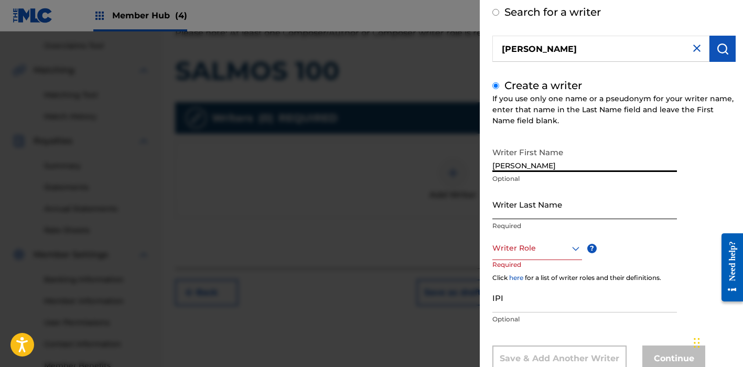
click at [524, 200] on input "Writer Last Name" at bounding box center [584, 204] width 185 height 30
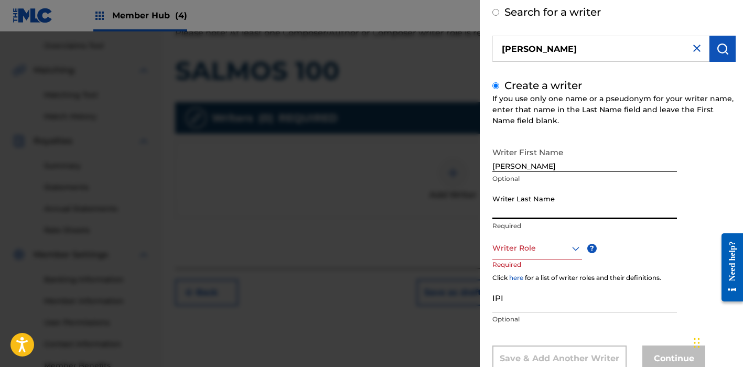
paste input "Kheun"
type input "Kheun"
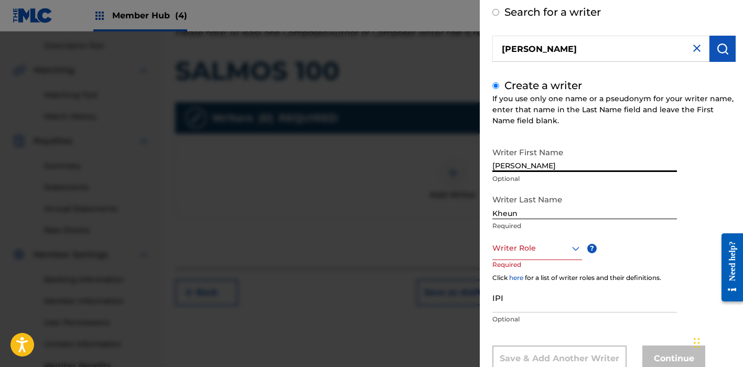
click at [508, 167] on input "[PERSON_NAME]" at bounding box center [584, 157] width 185 height 30
type input "[PERSON_NAME]"
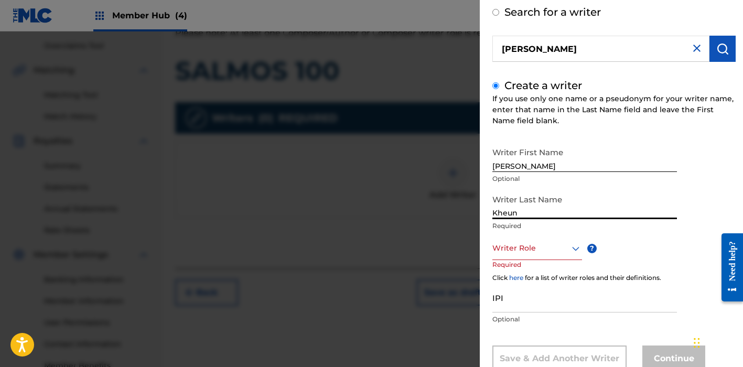
click at [508, 217] on input "Kheun" at bounding box center [584, 204] width 185 height 30
type input "KHEUN"
click at [530, 250] on div at bounding box center [537, 248] width 90 height 13
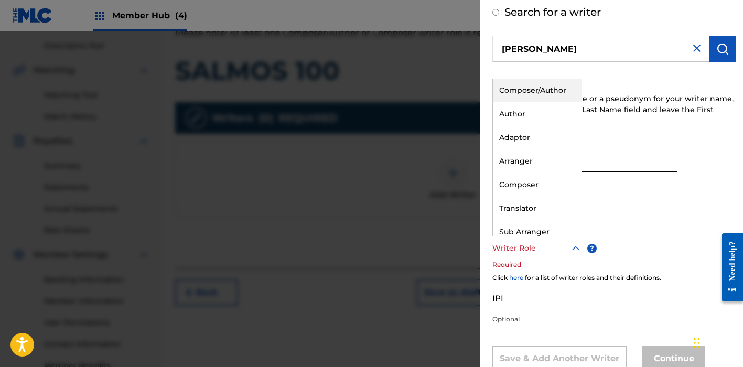
click at [522, 90] on div "Composer/Author" at bounding box center [537, 91] width 89 height 24
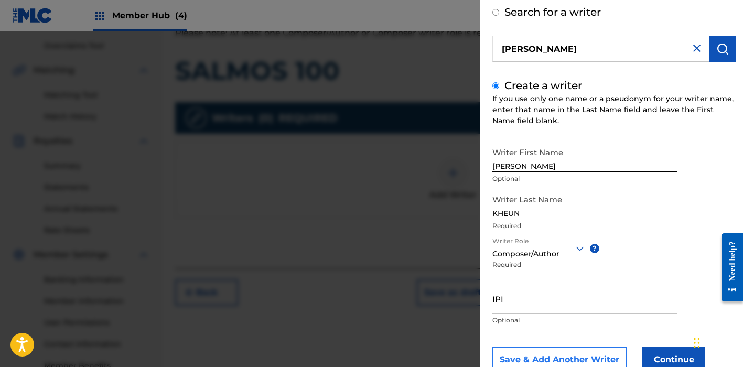
click at [582, 353] on button "Save & Add Another Writer" at bounding box center [559, 360] width 134 height 26
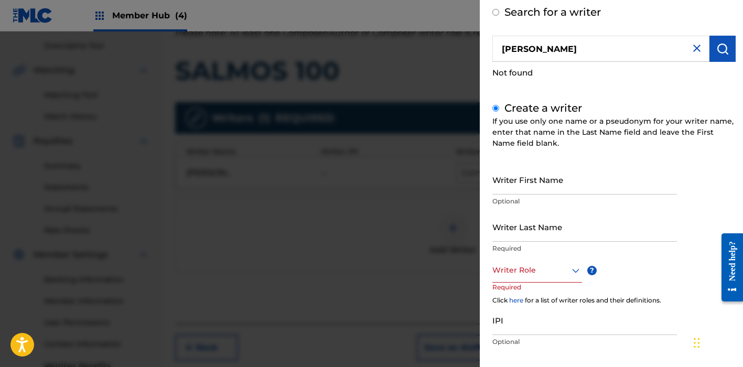
click at [697, 47] on img at bounding box center [697, 48] width 13 height 13
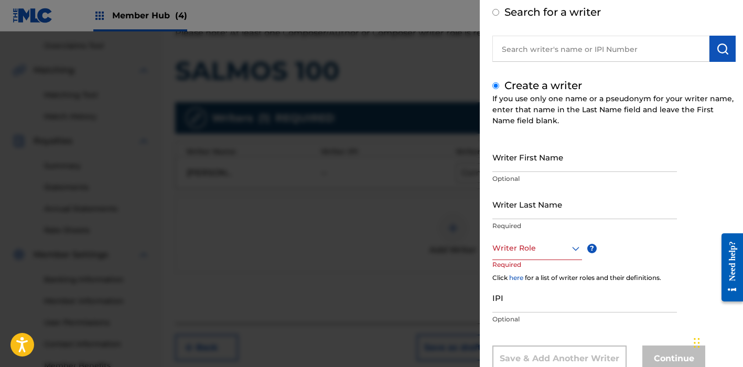
click at [602, 46] on input "text" at bounding box center [600, 49] width 217 height 26
radio input "true"
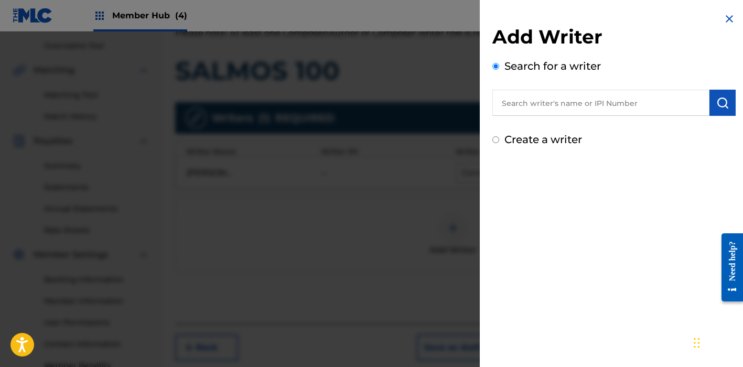
paste input "1065250581"
click at [500, 106] on input "1065250581" at bounding box center [600, 103] width 217 height 26
type input "01065250581"
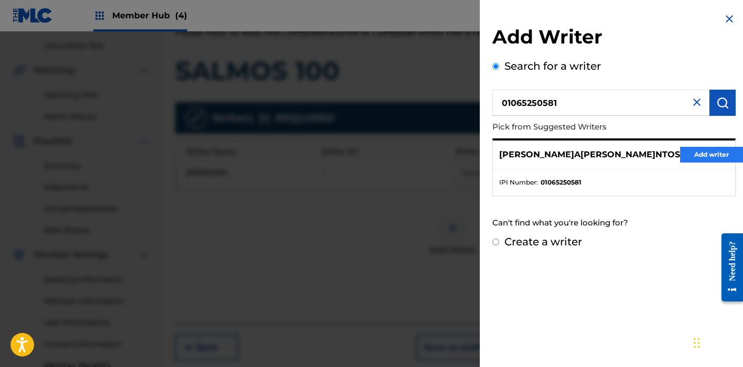
click at [695, 156] on button "Add writer" at bounding box center [711, 155] width 63 height 16
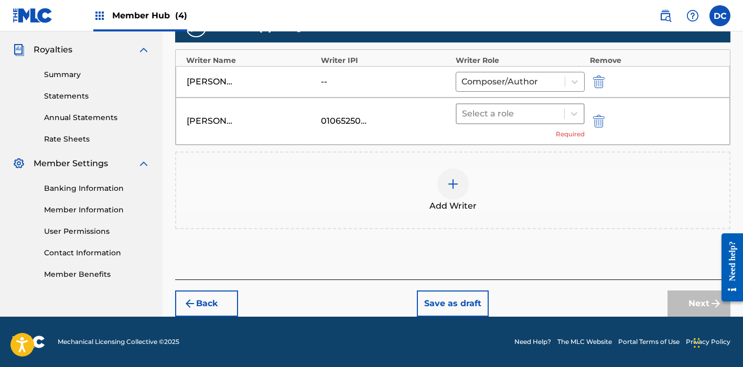
click at [531, 118] on div at bounding box center [510, 113] width 97 height 15
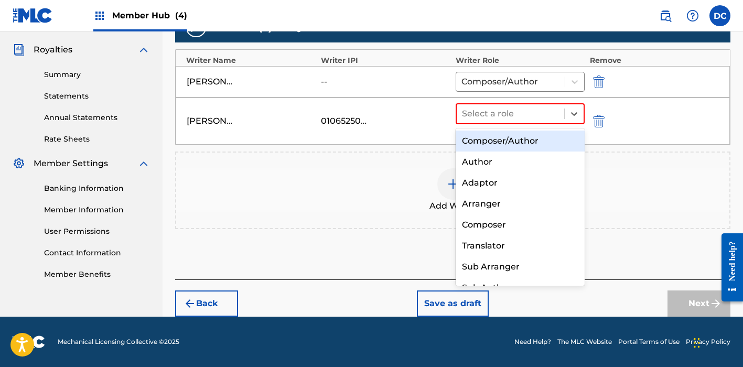
click at [537, 134] on div "Composer/Author" at bounding box center [520, 141] width 129 height 21
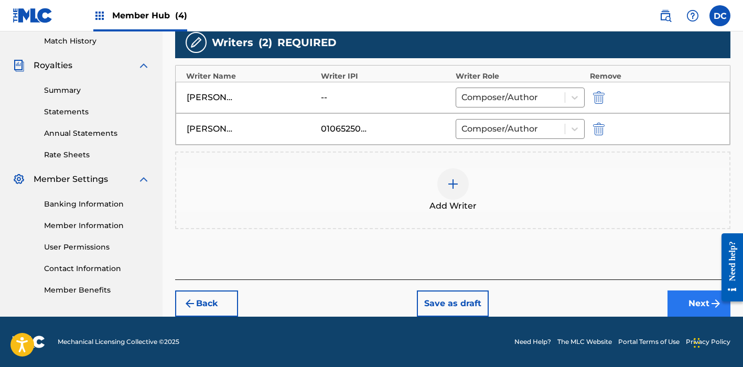
click at [674, 291] on button "Next" at bounding box center [699, 304] width 63 height 26
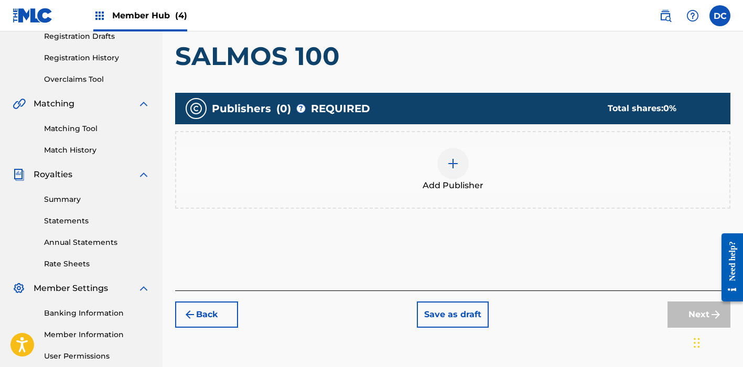
scroll to position [181, 0]
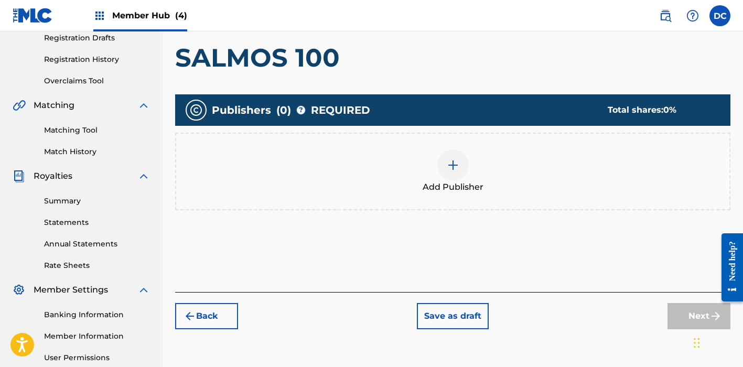
click at [483, 170] on div "Add Publisher" at bounding box center [452, 171] width 553 height 44
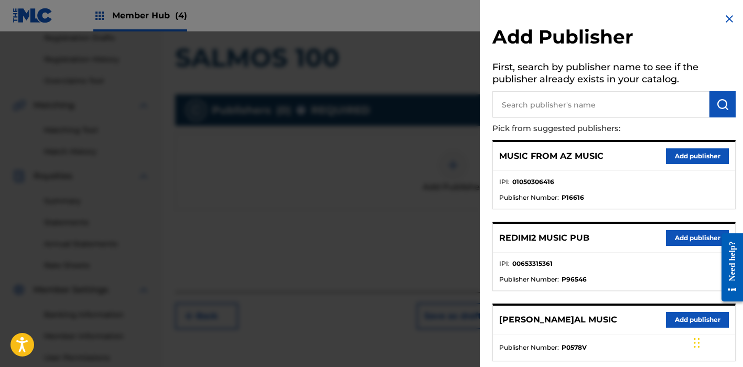
click at [542, 101] on input "text" at bounding box center [600, 104] width 217 height 26
type input "heaven"
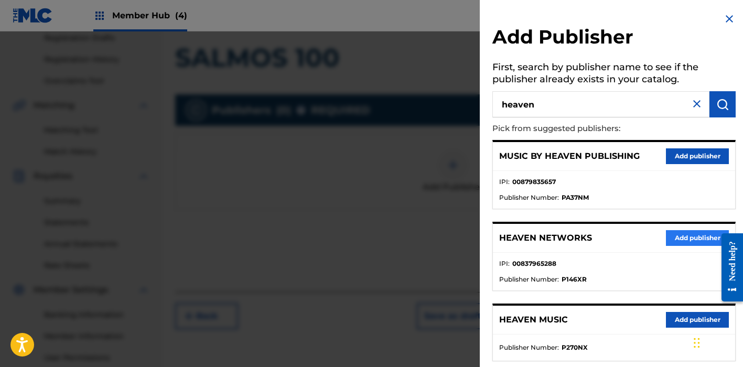
click at [698, 239] on button "Add publisher" at bounding box center [697, 238] width 63 height 16
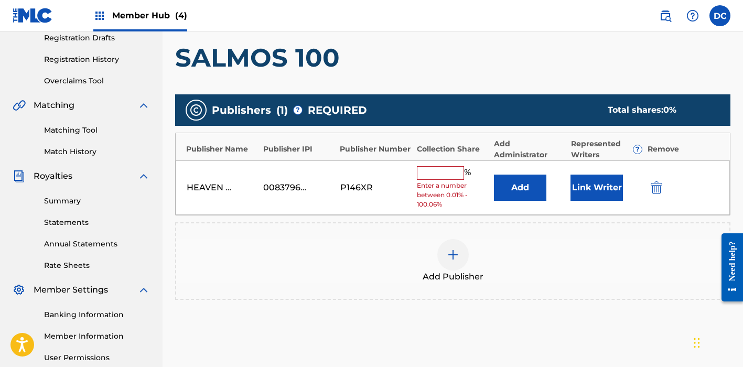
click at [433, 170] on input "text" at bounding box center [440, 173] width 47 height 14
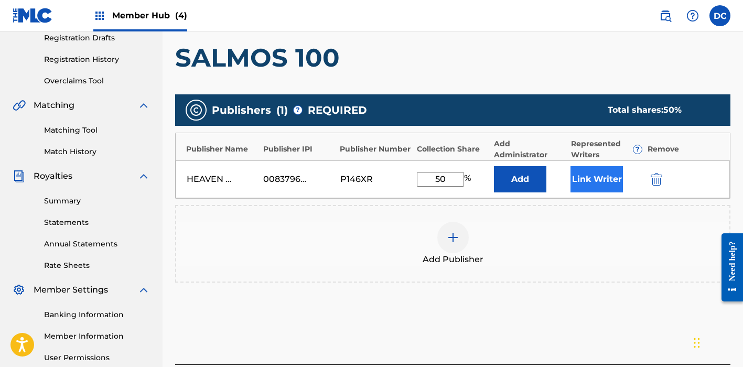
type input "50"
click at [587, 180] on button "Link Writer" at bounding box center [597, 179] width 52 height 26
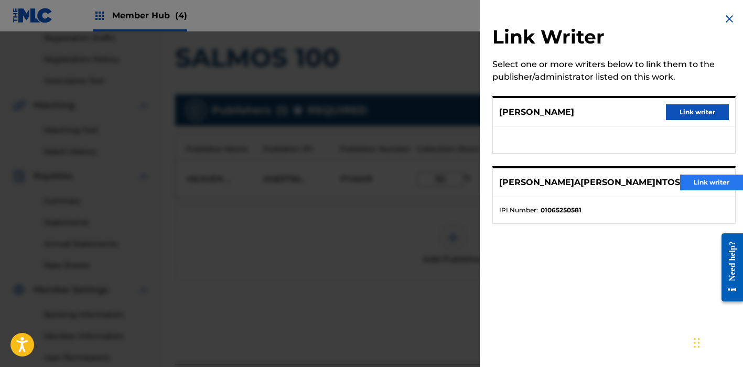
click at [710, 177] on button "Link writer" at bounding box center [711, 183] width 63 height 16
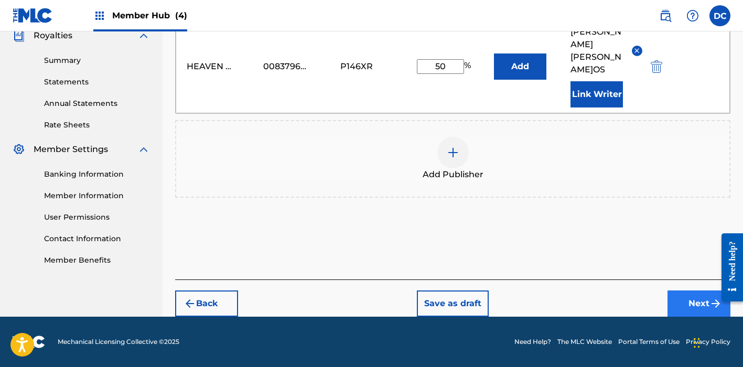
click at [669, 301] on button "Next" at bounding box center [699, 304] width 63 height 26
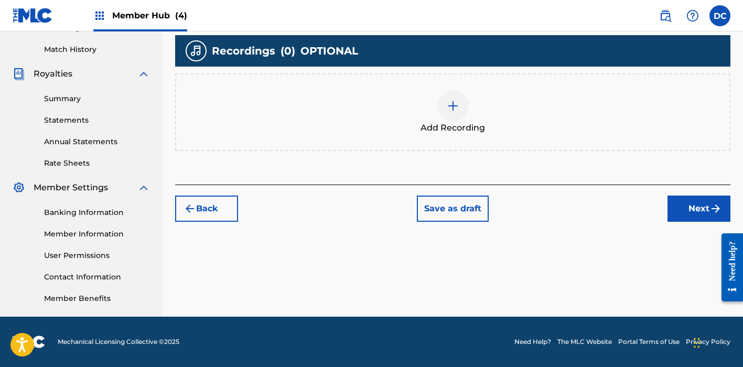
click at [480, 88] on div "Add Recording" at bounding box center [452, 112] width 555 height 78
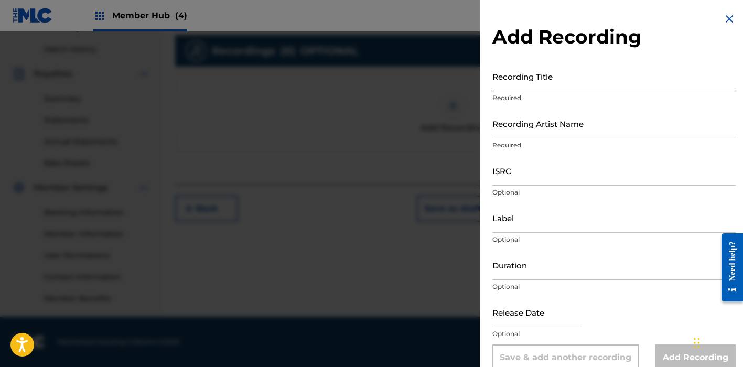
click at [503, 76] on input "Recording Title" at bounding box center [613, 76] width 243 height 30
paste input "Salmos 100"
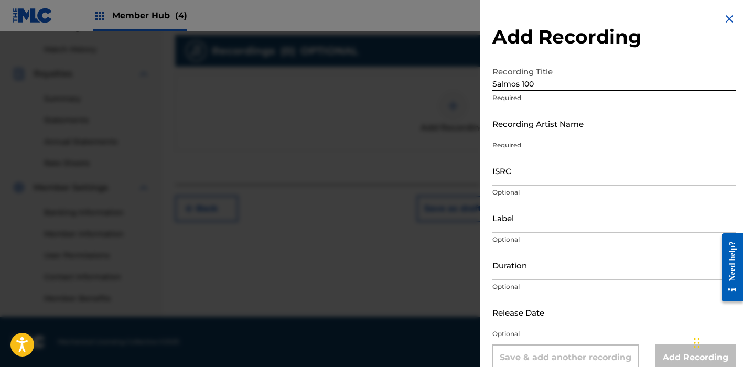
type input "Salmos 100"
click at [513, 123] on input "Recording Artist Name" at bounding box center [613, 124] width 243 height 30
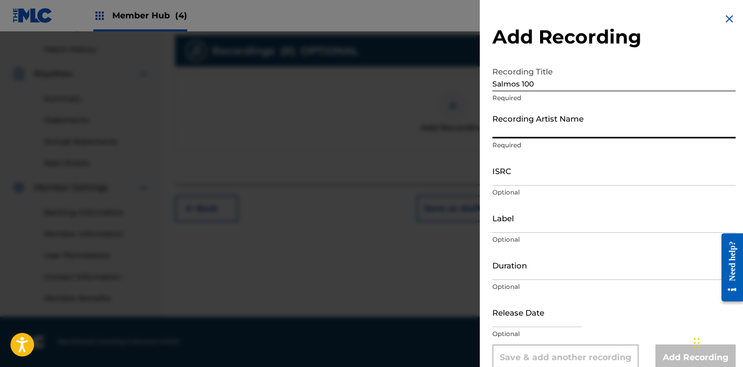
paste input "[PERSON_NAME]"
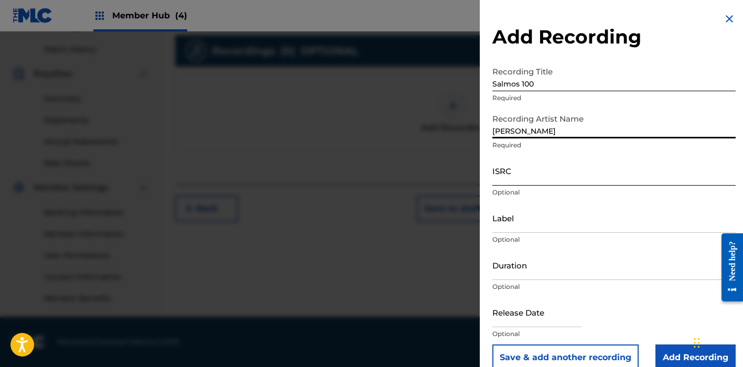
type input "[PERSON_NAME]"
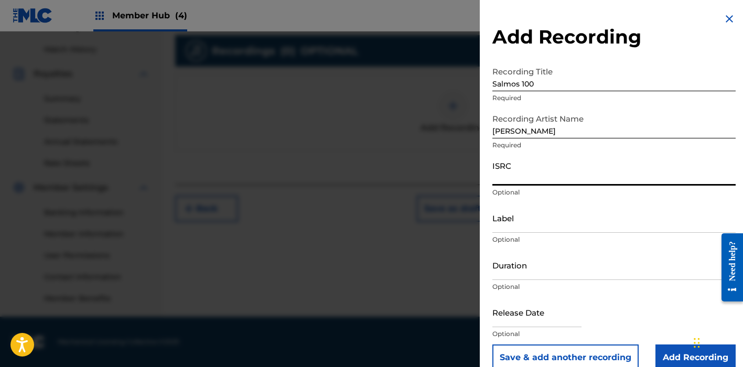
click at [581, 179] on input "ISRC" at bounding box center [613, 171] width 243 height 30
paste input "QZ2J21508962"
type input "QZ2J21508962"
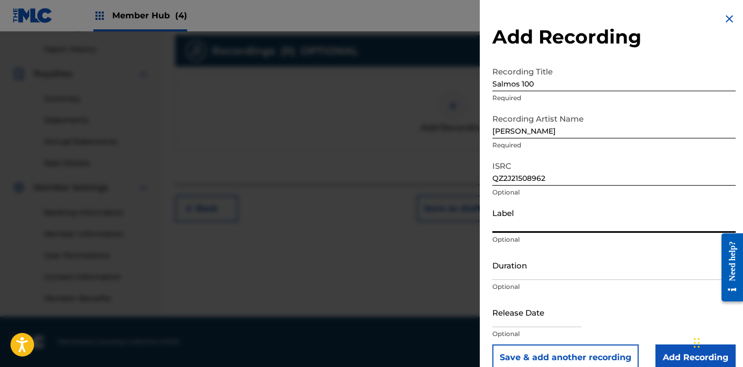
click at [536, 232] on input "Label" at bounding box center [613, 218] width 243 height 30
paste input "Heaven Music"
type input "Heaven Music"
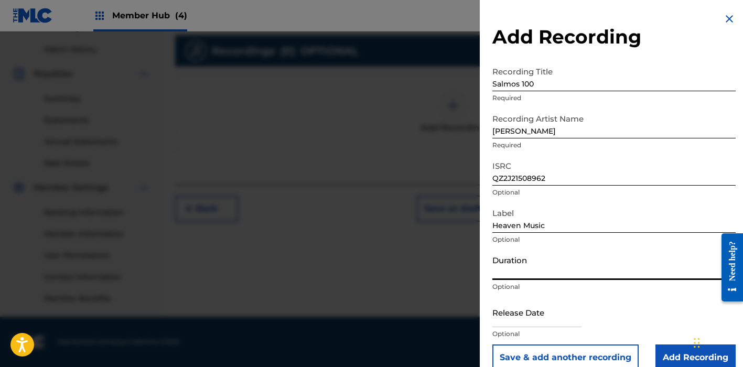
click at [501, 264] on input "Duration" at bounding box center [613, 265] width 243 height 30
paste input "00:04:51"
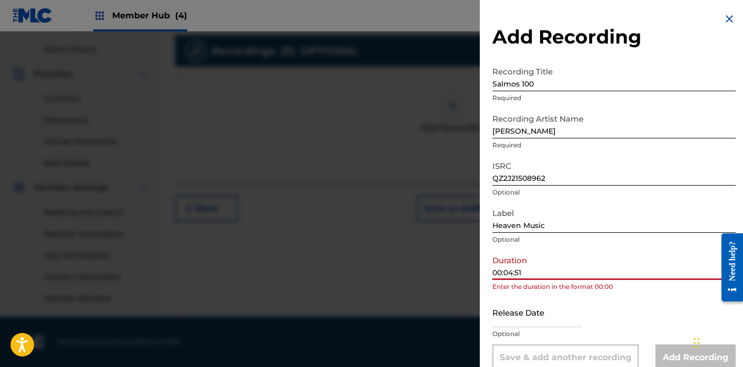
click at [506, 274] on input "00:04:51" at bounding box center [613, 265] width 243 height 30
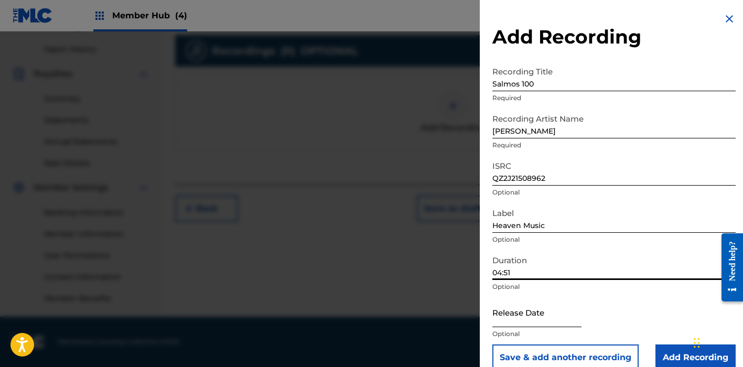
type input "04:51"
click at [537, 320] on input "text" at bounding box center [536, 312] width 89 height 30
select select "8"
select select "2025"
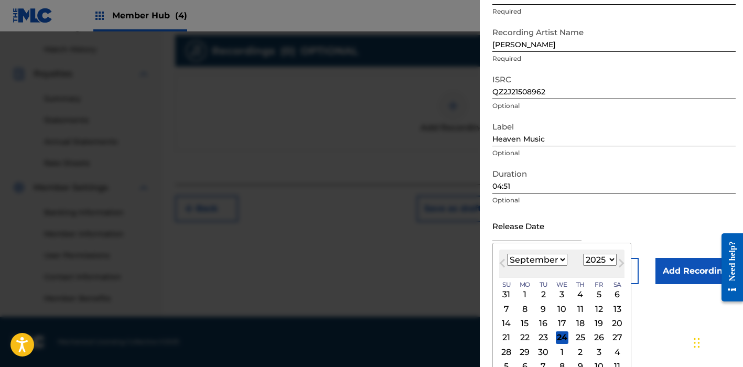
scroll to position [100, 0]
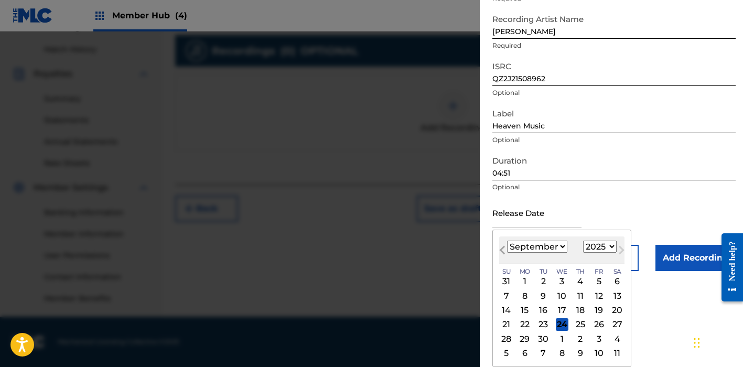
click at [510, 249] on button "Previous Month" at bounding box center [502, 252] width 17 height 17
select select "5"
click at [595, 278] on div "6" at bounding box center [599, 281] width 13 height 13
type input "June [DATE]"
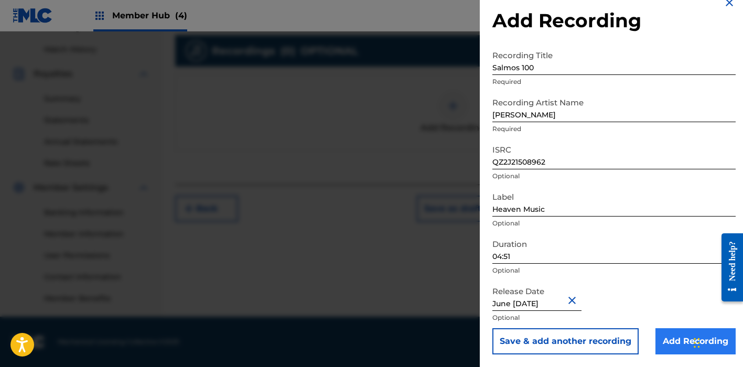
click at [667, 333] on input "Add Recording" at bounding box center [696, 341] width 80 height 26
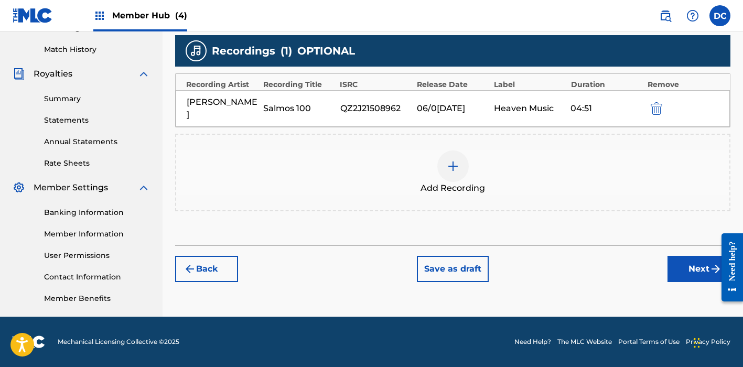
click at [667, 267] on div "Back Save as draft Next" at bounding box center [452, 263] width 555 height 37
click at [677, 270] on button "Next" at bounding box center [699, 269] width 63 height 26
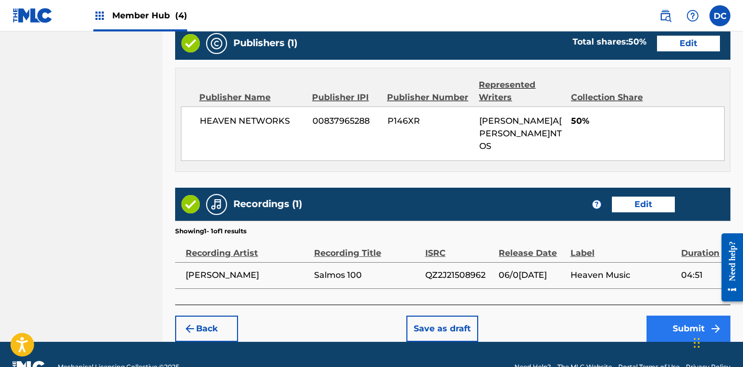
scroll to position [552, 0]
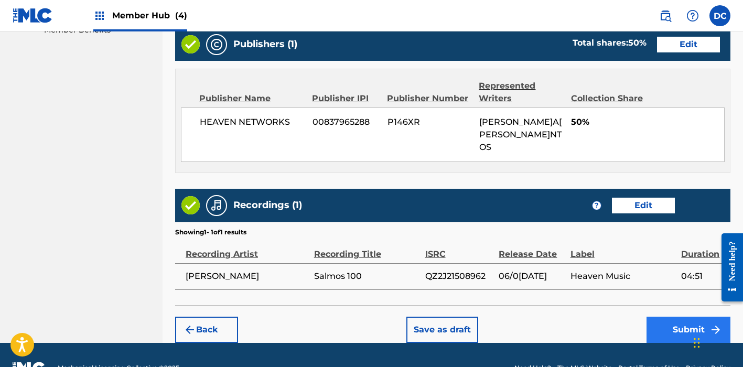
click at [660, 317] on button "Submit" at bounding box center [689, 330] width 84 height 26
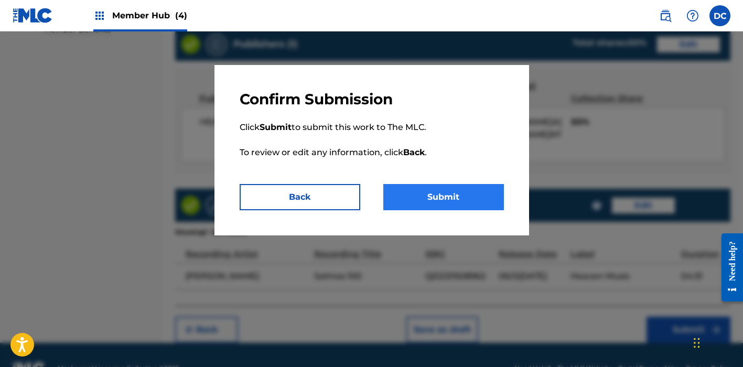
click at [464, 194] on button "Submit" at bounding box center [443, 197] width 121 height 26
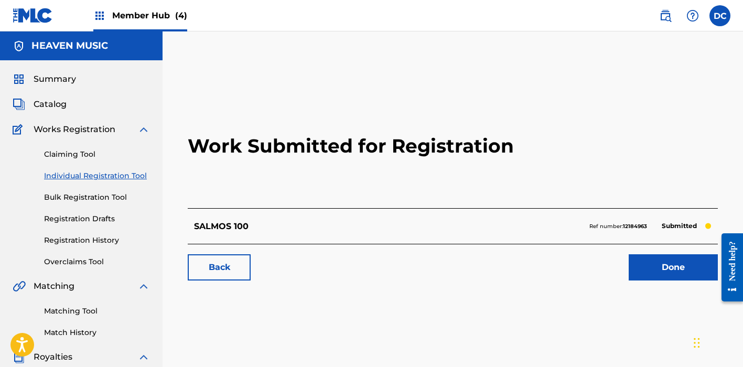
click at [639, 228] on strong "12184963" at bounding box center [635, 226] width 24 height 7
click at [223, 4] on nav "Member Hub (4) DC[PERSON_NAME]STRO [EMAIL_ADDRESS][DOMAIN_NAME] Notification Pr…" at bounding box center [371, 15] width 743 height 31
click at [656, 267] on link "Done" at bounding box center [673, 267] width 89 height 26
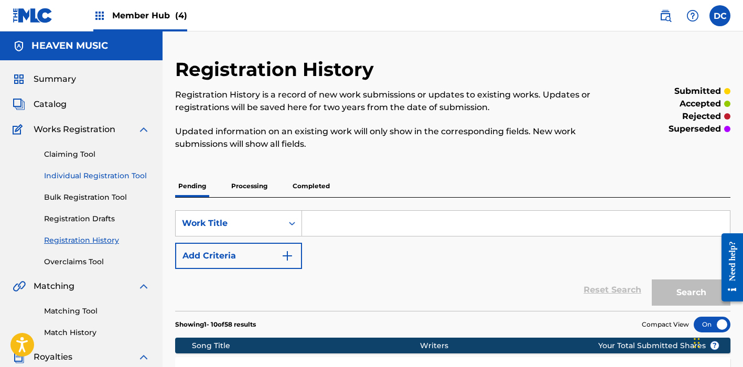
click at [138, 178] on link "Individual Registration Tool" at bounding box center [97, 175] width 106 height 11
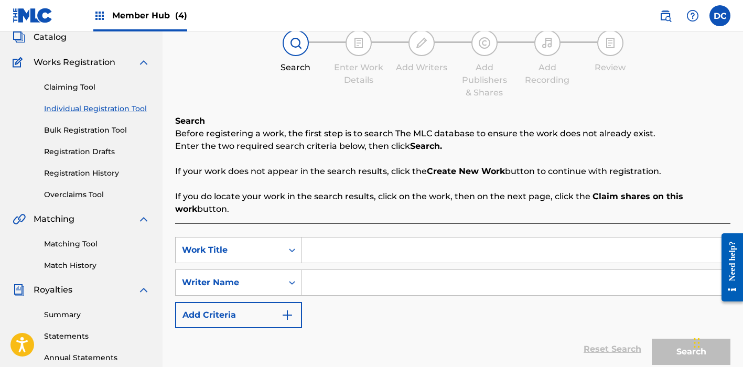
scroll to position [86, 0]
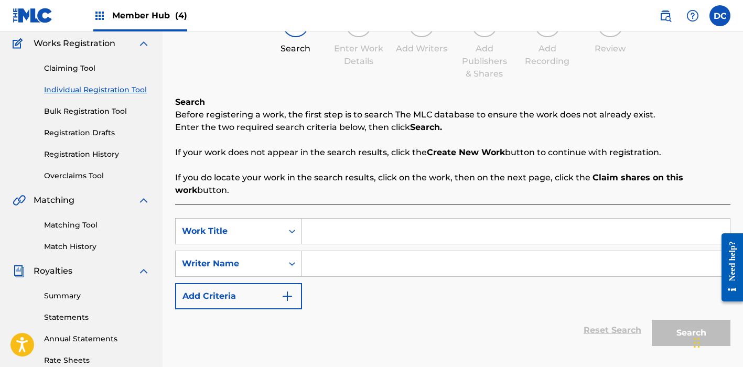
click at [331, 229] on input "Search Form" at bounding box center [516, 231] width 428 height 25
paste input "Salmos 139"
type input "Salmos 139"
click at [349, 260] on input "Search Form" at bounding box center [516, 263] width 428 height 25
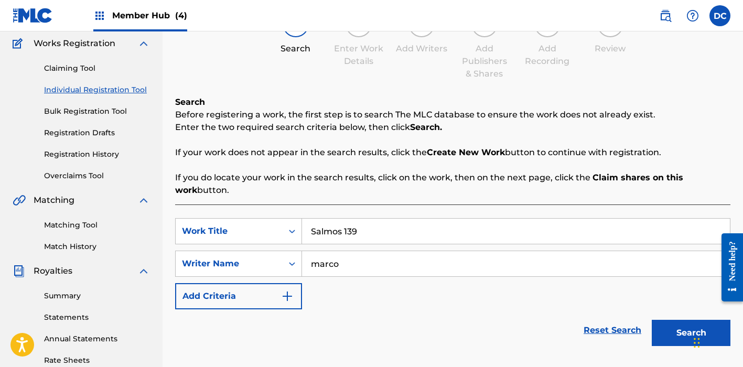
type input "marco"
click at [691, 333] on button "Search" at bounding box center [691, 333] width 79 height 26
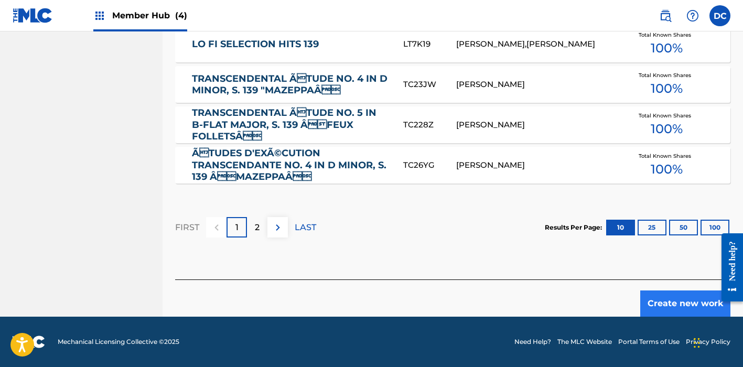
click at [665, 306] on button "Create new work" at bounding box center [685, 304] width 90 height 26
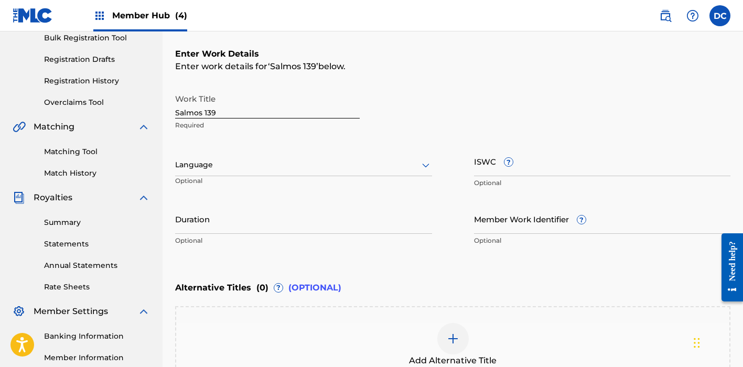
scroll to position [156, 0]
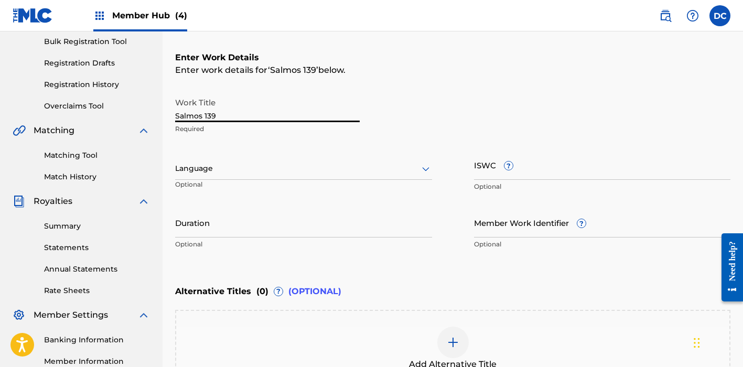
drag, startPoint x: 244, startPoint y: 119, endPoint x: 165, endPoint y: 118, distance: 78.7
click at [165, 118] on div "Register Work Search Enter Work Details Add Writers Add Publishers & Shares Add…" at bounding box center [453, 176] width 581 height 549
type input "SALMOS 139"
click at [231, 176] on div "Language" at bounding box center [303, 169] width 257 height 22
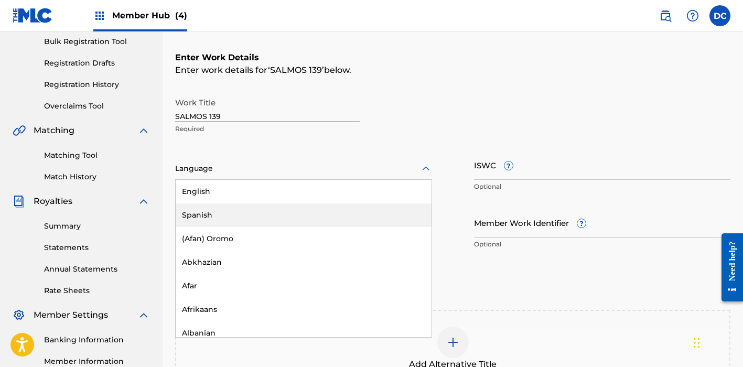
click at [234, 208] on div "Spanish" at bounding box center [304, 215] width 256 height 24
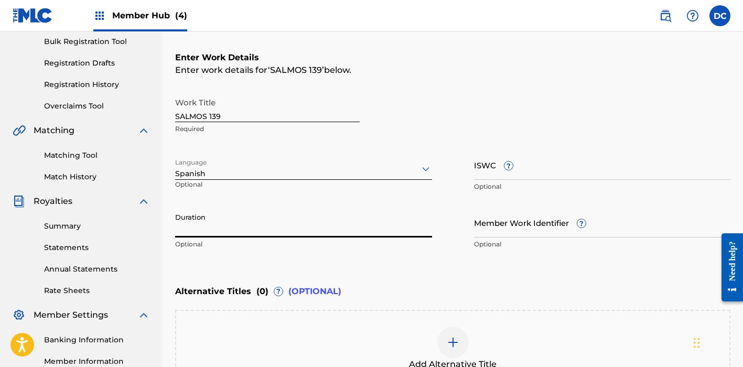
click at [259, 231] on input "Duration" at bounding box center [303, 223] width 257 height 30
type input "05:50"
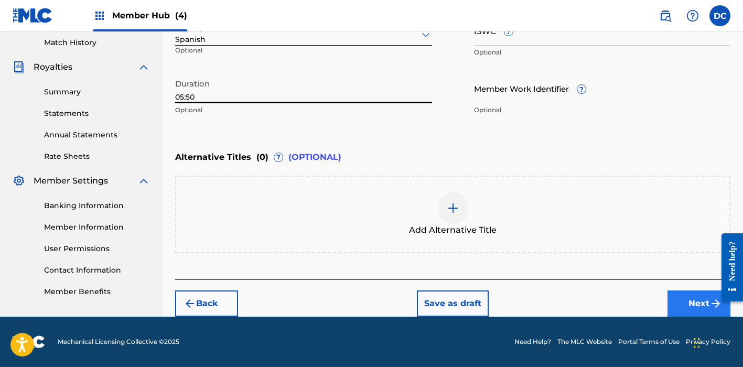
click at [672, 301] on button "Next" at bounding box center [699, 304] width 63 height 26
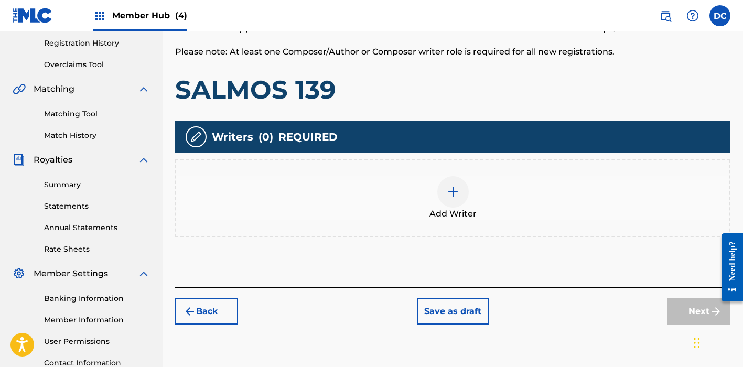
scroll to position [199, 0]
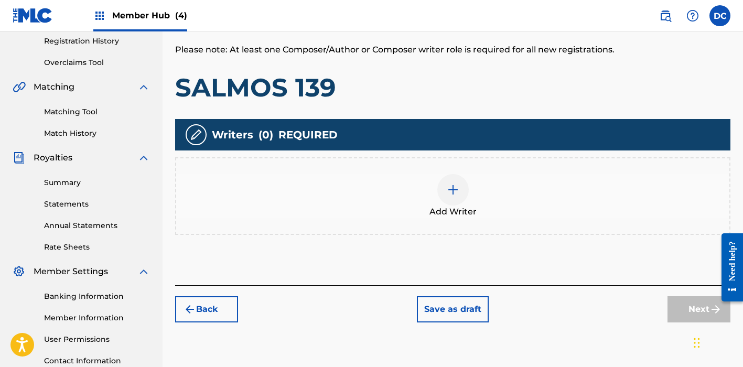
click at [456, 185] on img at bounding box center [453, 190] width 13 height 13
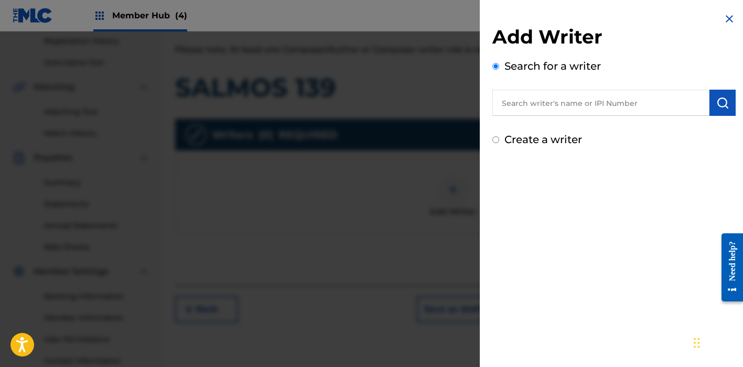
click at [528, 104] on input "text" at bounding box center [600, 103] width 217 height 26
click at [527, 92] on input "text" at bounding box center [600, 103] width 217 height 26
paste input "[PERSON_NAME]"
click at [534, 103] on input "[PERSON_NAME]" at bounding box center [600, 103] width 217 height 26
type input "[PERSON_NAME]"
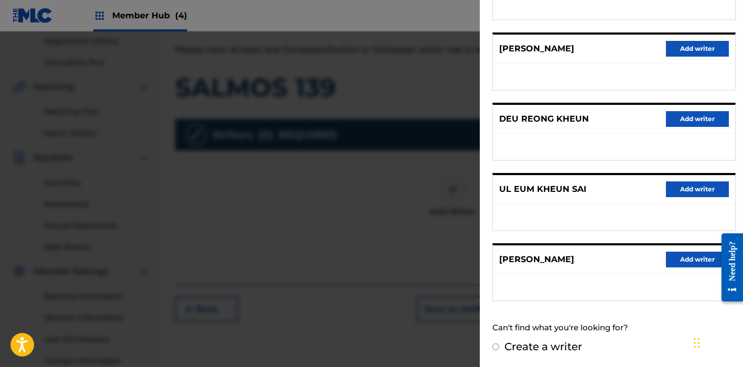
scroll to position [176, 0]
click at [555, 347] on label "Create a writer" at bounding box center [544, 347] width 78 height 13
radio input "true"
click at [499, 347] on input "Create a writer" at bounding box center [495, 347] width 7 height 7
radio input "false"
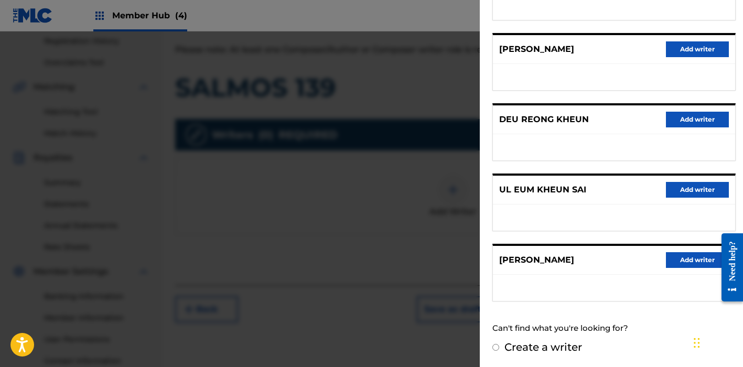
radio input "true"
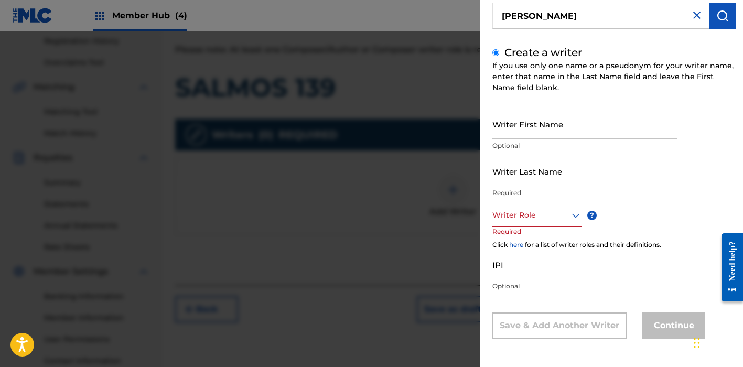
scroll to position [54, 0]
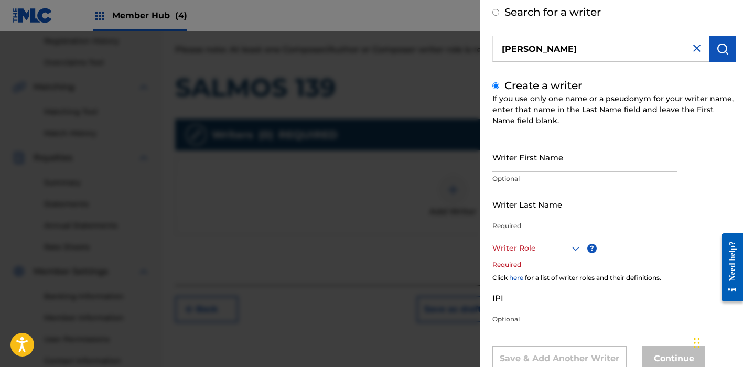
drag, startPoint x: 565, startPoint y: 54, endPoint x: 475, endPoint y: 50, distance: 89.8
click at [475, 50] on div "Add Writer Search for a wri[PERSON_NAME] Create a writer If you use only one na…" at bounding box center [371, 199] width 743 height 336
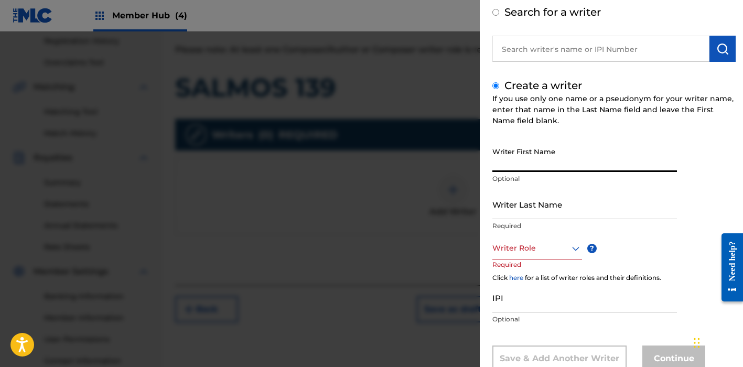
click at [528, 166] on input "Writer First Name" at bounding box center [584, 157] width 185 height 30
paste input "[PERSON_NAME]"
drag, startPoint x: 541, startPoint y: 165, endPoint x: 474, endPoint y: 164, distance: 67.2
click at [474, 164] on div "Add Writer Search for a writer Create a writer If you use only one name or a ps…" at bounding box center [371, 199] width 743 height 336
click at [532, 166] on input "[PERSON_NAME]" at bounding box center [584, 157] width 185 height 30
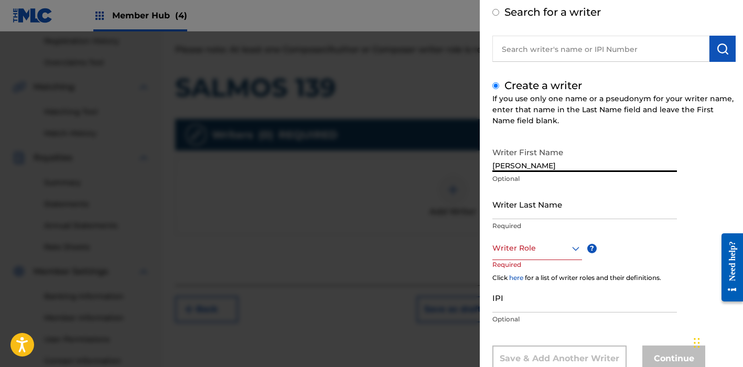
click at [532, 166] on input "[PERSON_NAME]" at bounding box center [584, 157] width 185 height 30
type input "[PERSON_NAME]"
click at [540, 211] on input "Writer Last Name" at bounding box center [584, 204] width 185 height 30
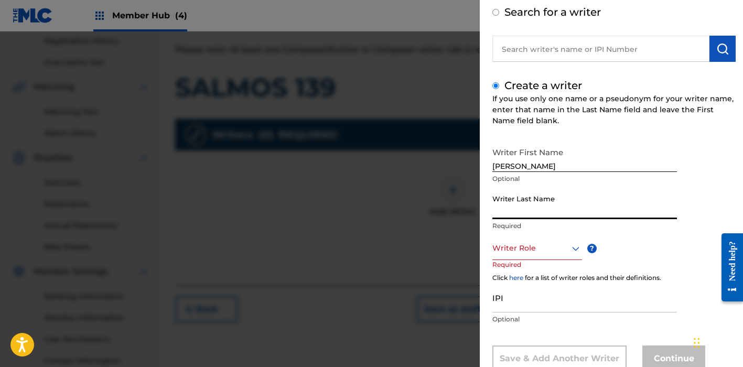
paste input "KHEUN"
type input "KHEUN"
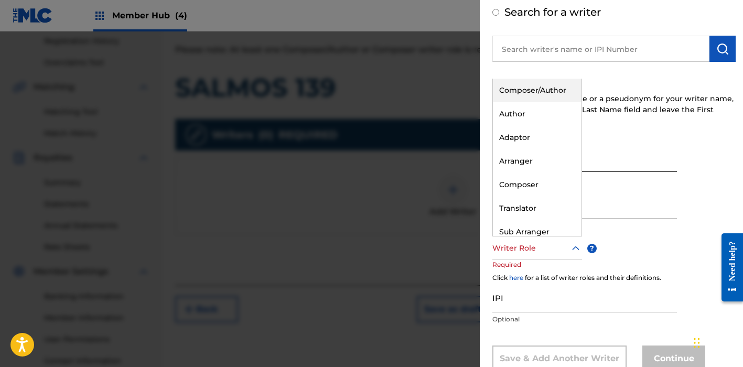
click at [549, 242] on div at bounding box center [537, 248] width 90 height 13
click at [527, 93] on div "Composer/Author" at bounding box center [537, 91] width 89 height 24
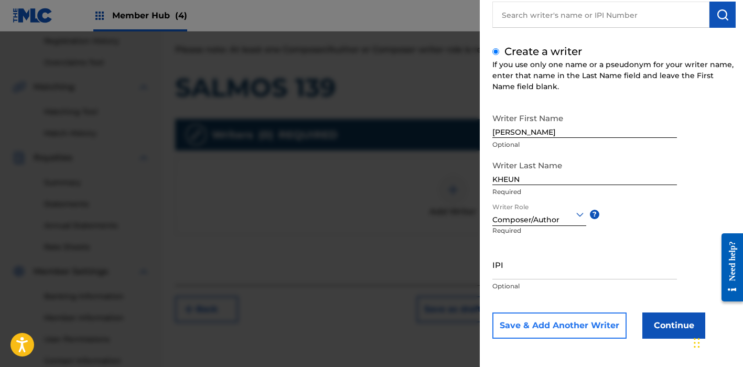
scroll to position [88, 0]
click at [578, 313] on div "Writer First Nam[PERSON_NAME] Optional Writer Last Name KHEUN Required Writer R…" at bounding box center [613, 223] width 243 height 231
click at [583, 329] on button "Save & Add Another Writer" at bounding box center [559, 326] width 134 height 26
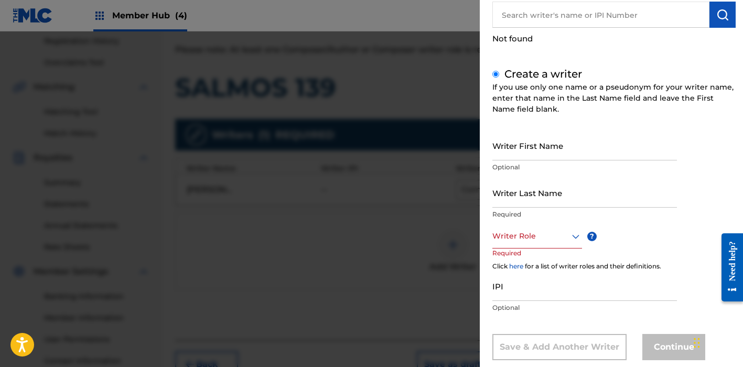
click at [529, 26] on input "text" at bounding box center [600, 15] width 217 height 26
radio input "true"
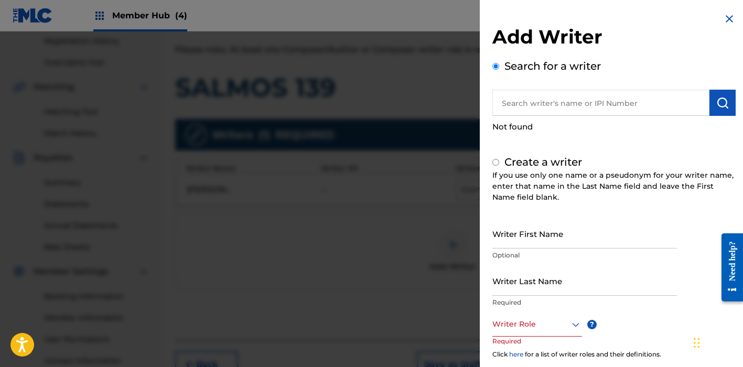
paste input "1065250581"
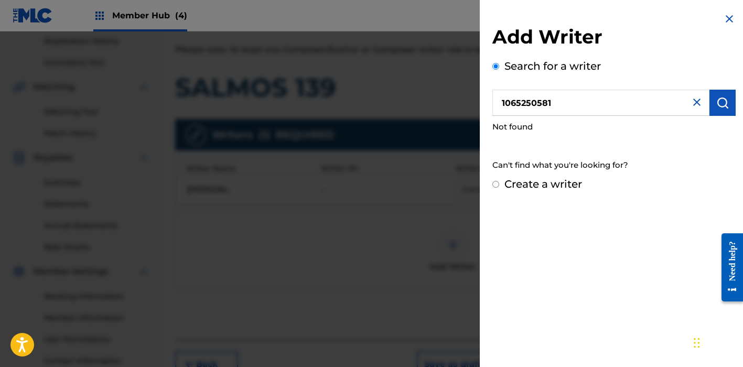
click at [501, 98] on input "1065250581" at bounding box center [600, 103] width 217 height 26
type input "01065250581"
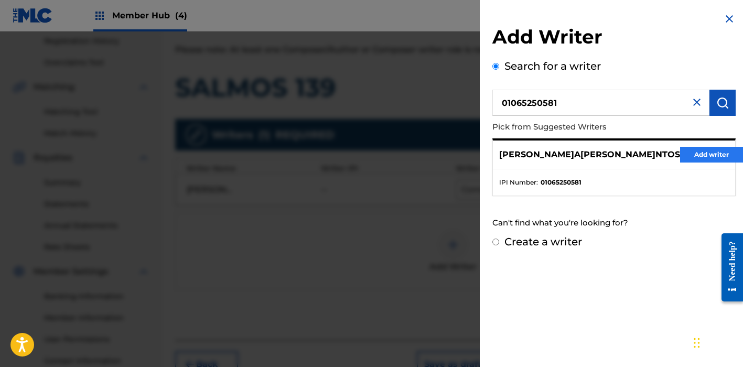
click at [692, 156] on button "Add writer" at bounding box center [711, 155] width 63 height 16
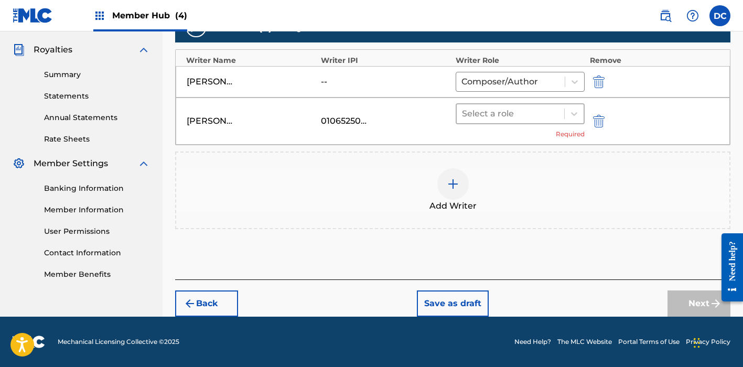
click at [520, 115] on div at bounding box center [510, 113] width 97 height 15
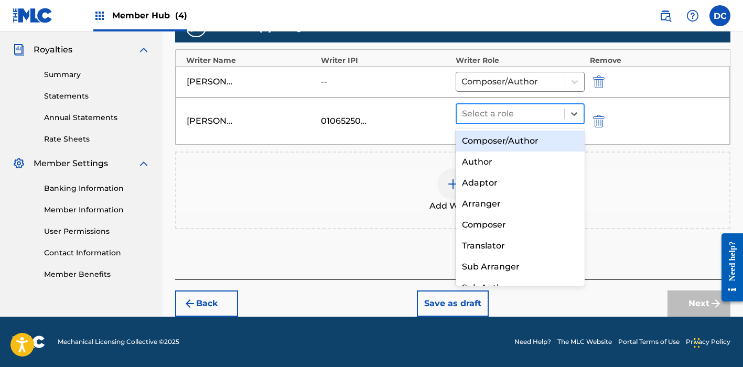
click at [527, 137] on div "Composer/Author" at bounding box center [520, 141] width 129 height 21
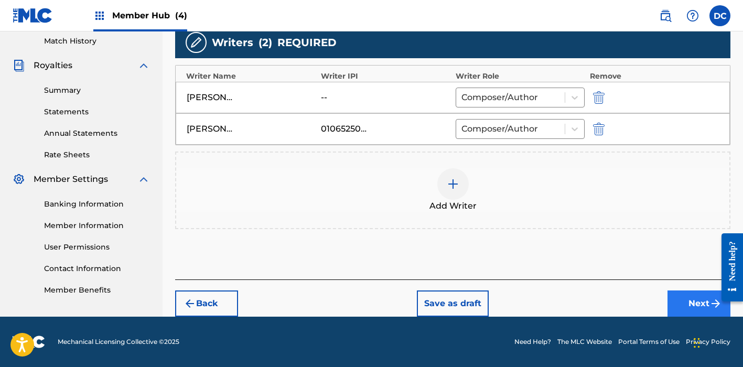
click at [695, 305] on button "Next" at bounding box center [699, 304] width 63 height 26
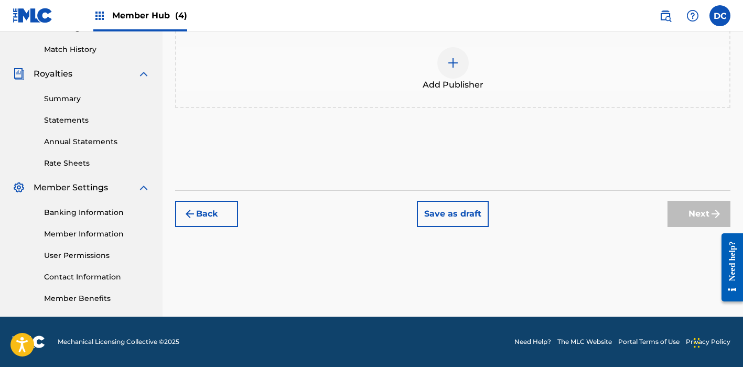
click at [486, 78] on div "Add Publisher" at bounding box center [452, 69] width 553 height 44
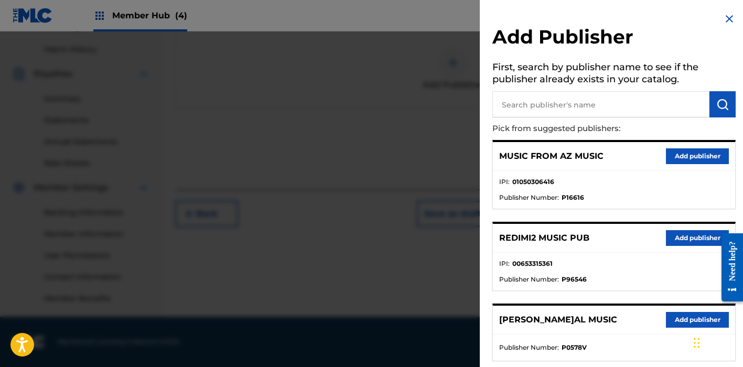
click at [534, 95] on input "text" at bounding box center [600, 104] width 217 height 26
type input "heaven"
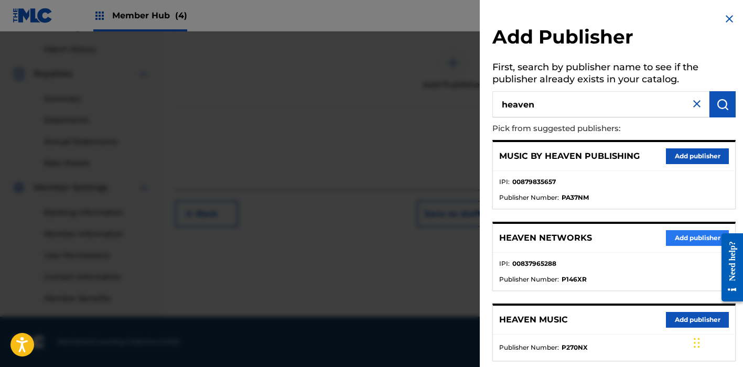
click at [700, 235] on button "Add publisher" at bounding box center [697, 238] width 63 height 16
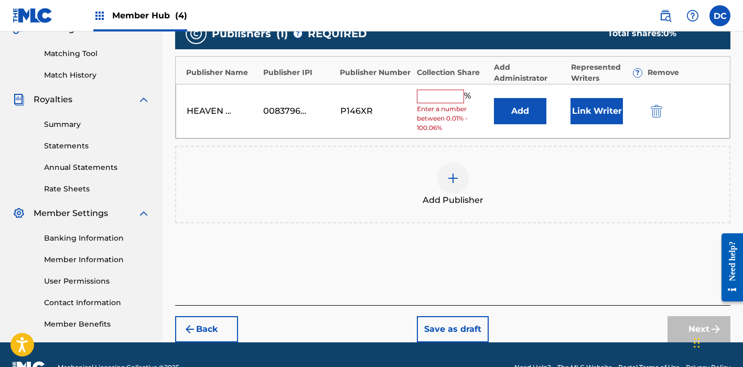
scroll to position [242, 0]
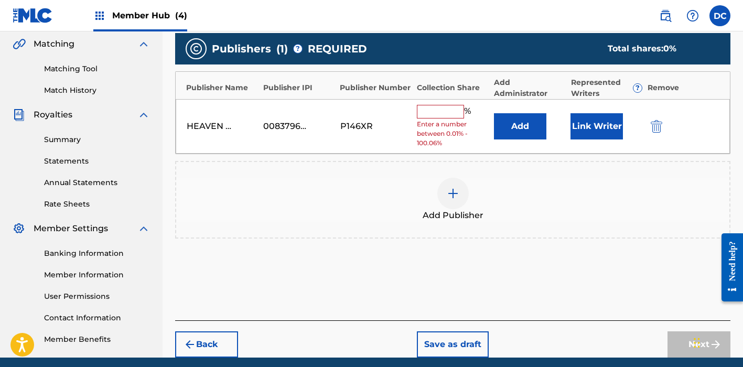
click at [443, 115] on input "text" at bounding box center [440, 112] width 47 height 14
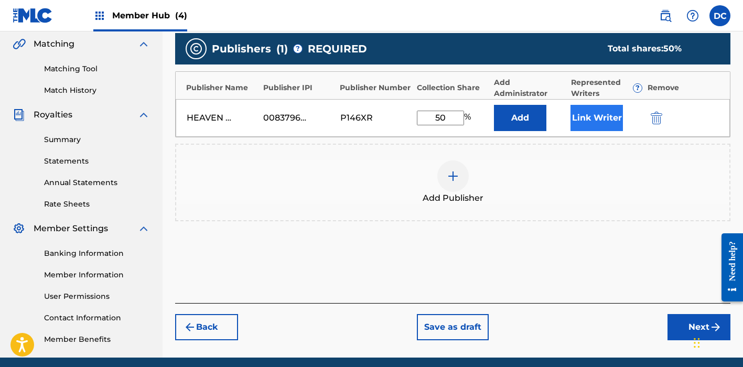
type input "50"
click at [591, 118] on button "Link Writer" at bounding box center [597, 118] width 52 height 26
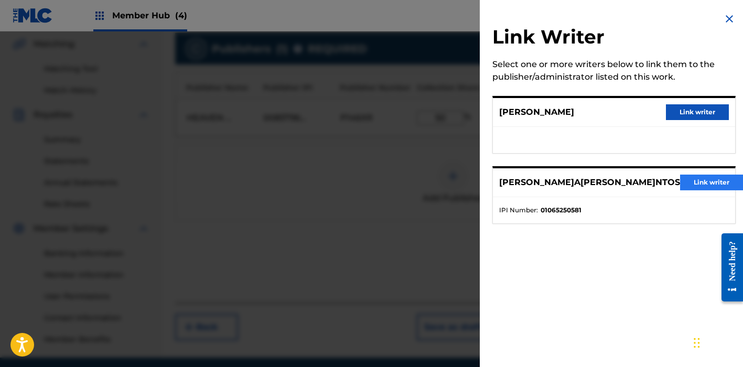
click at [692, 181] on button "Link writer" at bounding box center [711, 183] width 63 height 16
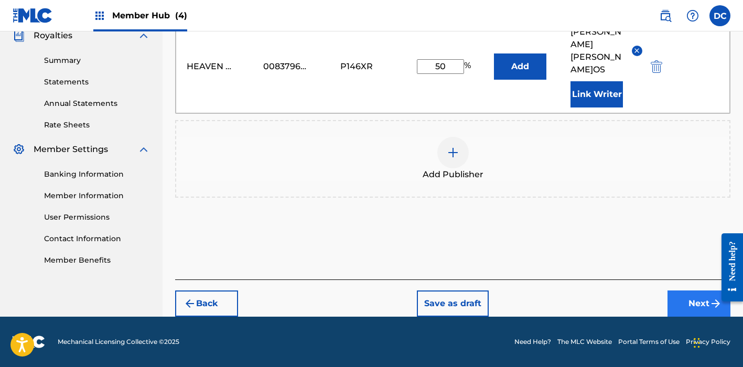
click at [688, 301] on button "Next" at bounding box center [699, 304] width 63 height 26
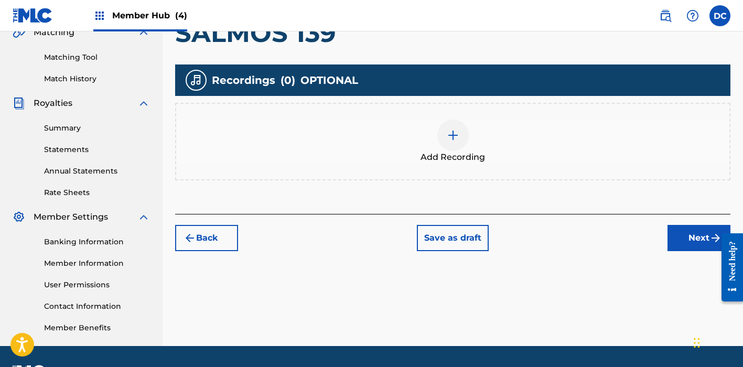
scroll to position [245, 0]
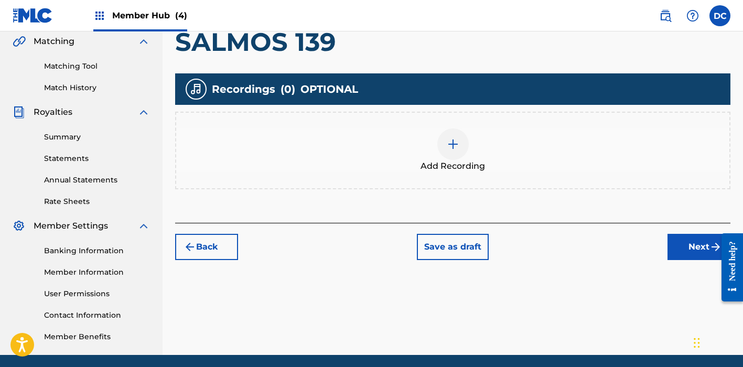
click at [501, 148] on div "Add Recording" at bounding box center [452, 150] width 553 height 44
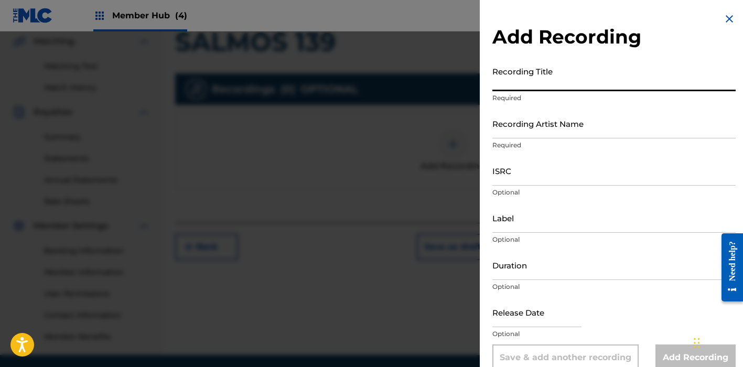
click at [554, 79] on input "Recording Title" at bounding box center [613, 76] width 243 height 30
paste input "Salmos 139"
type input "Salmos 139"
click at [518, 131] on input "Recording Artist Name" at bounding box center [613, 124] width 243 height 30
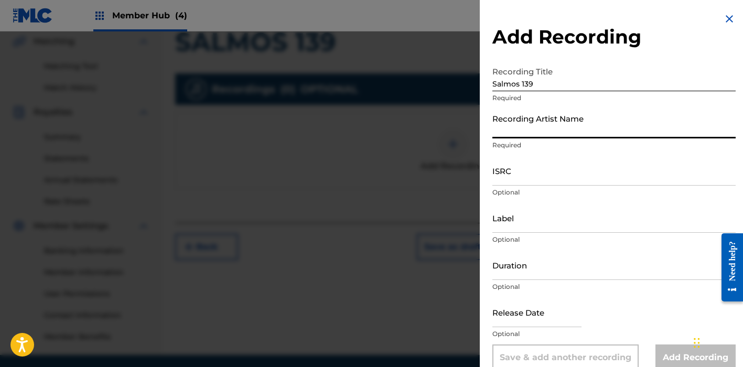
paste input "[PERSON_NAME]"
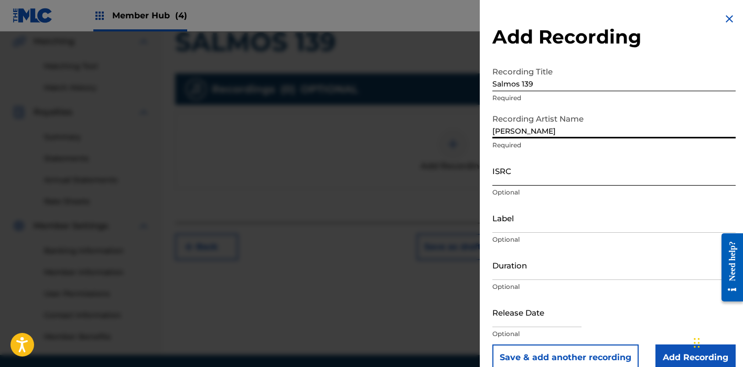
type input "[PERSON_NAME]"
click at [573, 178] on input "ISRC" at bounding box center [613, 171] width 243 height 30
paste input "QZ2J21508963"
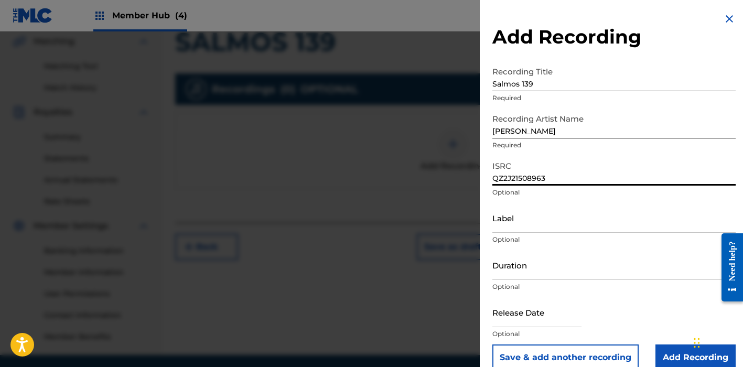
type input "QZ2J21508963"
click at [506, 234] on div "Label Optional" at bounding box center [613, 226] width 243 height 47
click at [506, 221] on input "Label" at bounding box center [613, 218] width 243 height 30
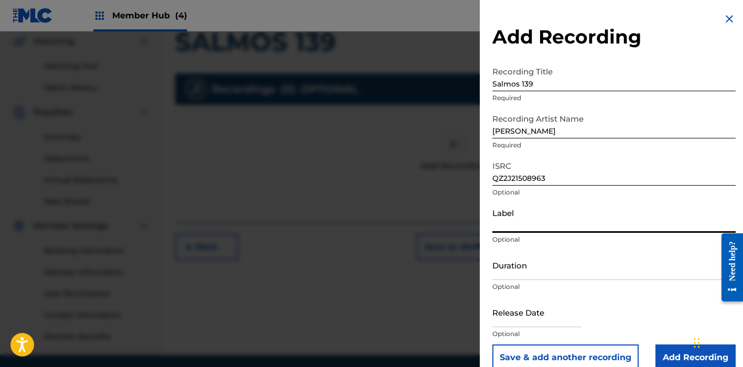
paste input "Heaven Music"
type input "Heaven Music"
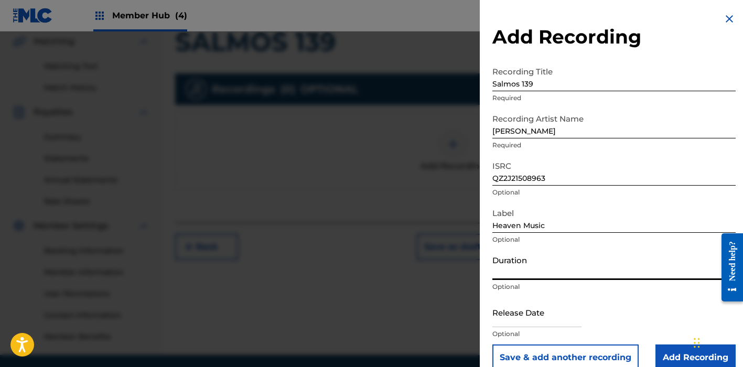
click at [509, 252] on input "Duration" at bounding box center [613, 265] width 243 height 30
type input "05:50"
click at [537, 318] on input "text" at bounding box center [536, 312] width 89 height 30
select select "8"
select select "2025"
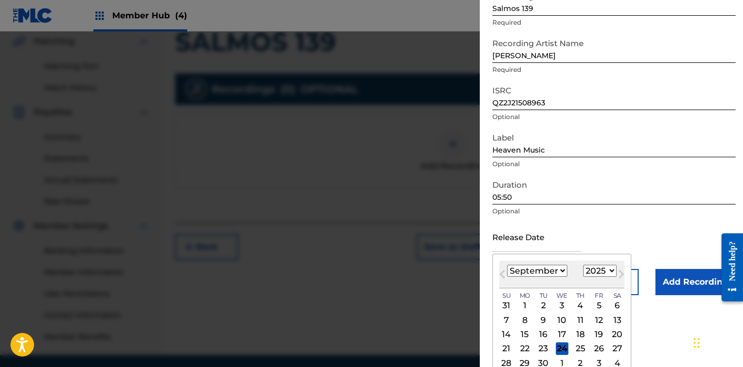
scroll to position [93, 0]
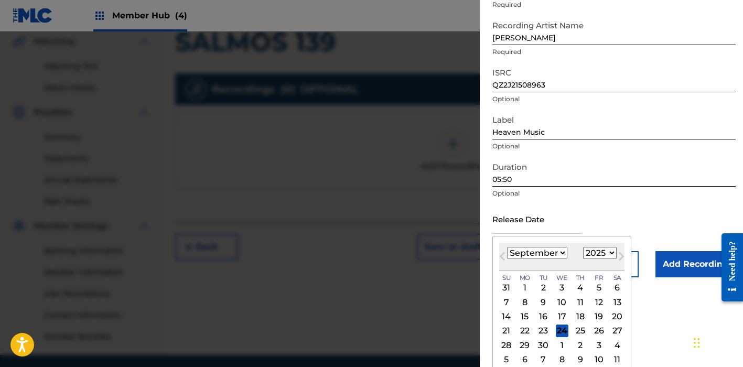
select select "5"
click at [593, 291] on div "6" at bounding box center [599, 288] width 13 height 13
type input "June [DATE]"
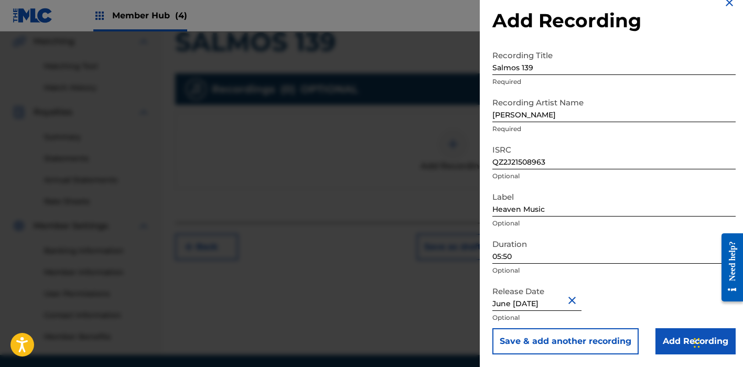
scroll to position [16, 0]
click at [677, 339] on input "Add Recording" at bounding box center [696, 341] width 80 height 26
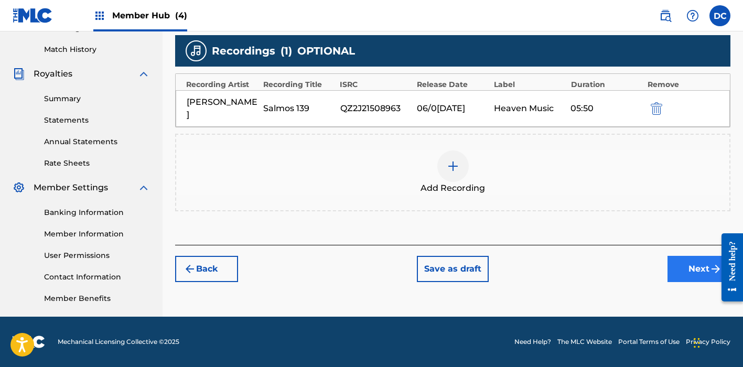
click at [681, 278] on button "Next" at bounding box center [699, 269] width 63 height 26
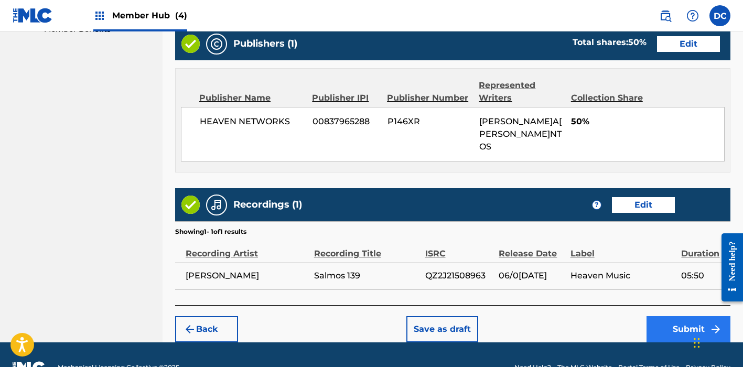
click at [663, 316] on button "Submit" at bounding box center [689, 329] width 84 height 26
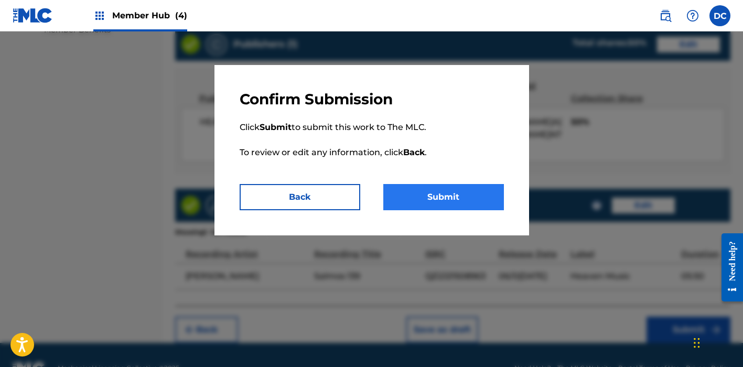
click at [462, 190] on button "Submit" at bounding box center [443, 197] width 121 height 26
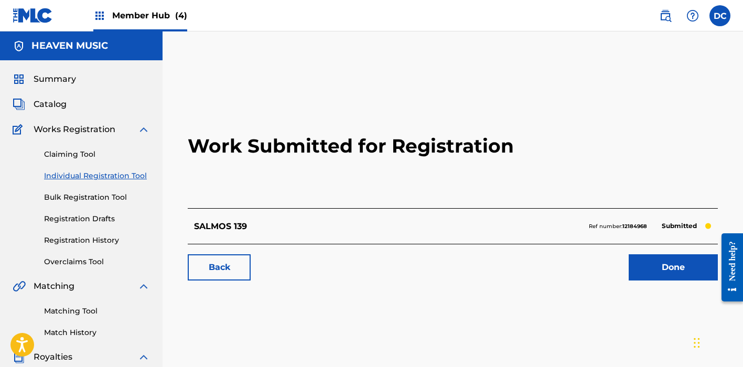
click at [637, 228] on strong "12184968" at bounding box center [635, 226] width 25 height 7
copy strong "12184968"
click at [113, 173] on link "Individual Registration Tool" at bounding box center [97, 175] width 106 height 11
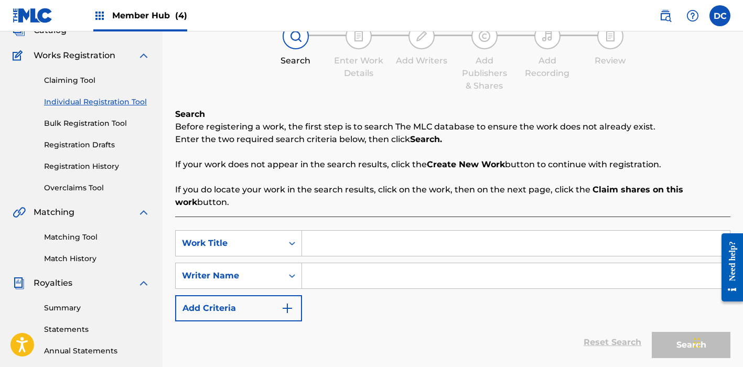
scroll to position [88, 0]
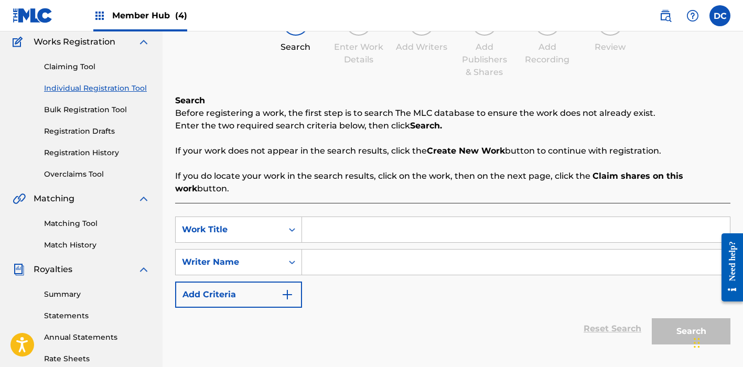
click at [339, 236] on input "Search Form" at bounding box center [516, 229] width 428 height 25
paste input "Salmos 24"
type input "Salmos 24"
click at [344, 265] on input "Search Form" at bounding box center [516, 262] width 428 height 25
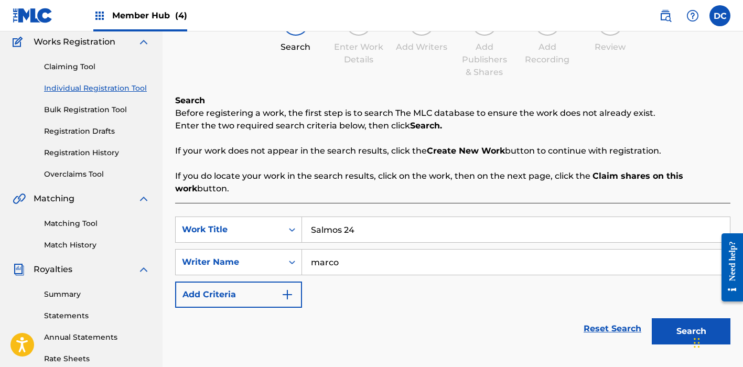
click at [691, 331] on button "Search" at bounding box center [691, 331] width 79 height 26
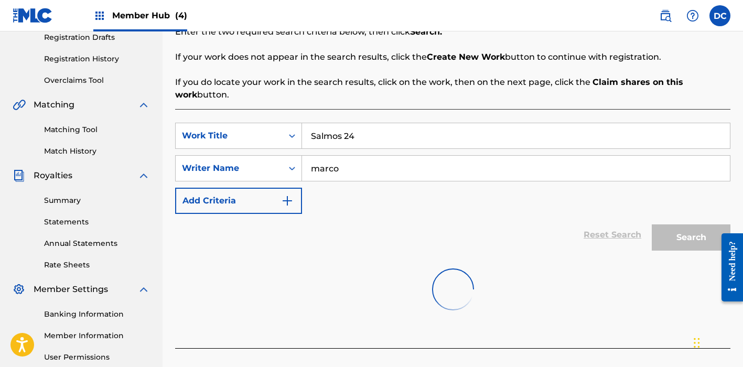
scroll to position [233, 0]
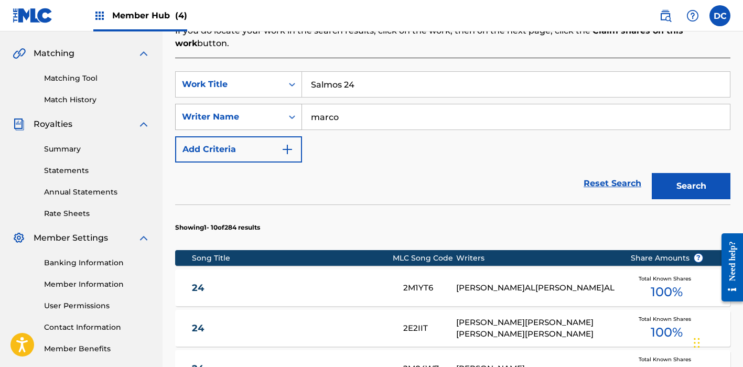
paste input "[PERSON_NAME]"
drag, startPoint x: 345, startPoint y: 119, endPoint x: 276, endPoint y: 117, distance: 69.2
click at [276, 117] on div "SearchWithCriteria16a4243f-9c1a-4ac9-a49c-735eda0a1aac Writer Nam[PERSON_NAME]" at bounding box center [452, 117] width 555 height 26
type input "[PERSON_NAME]"
click at [691, 186] on button "Search" at bounding box center [691, 186] width 79 height 26
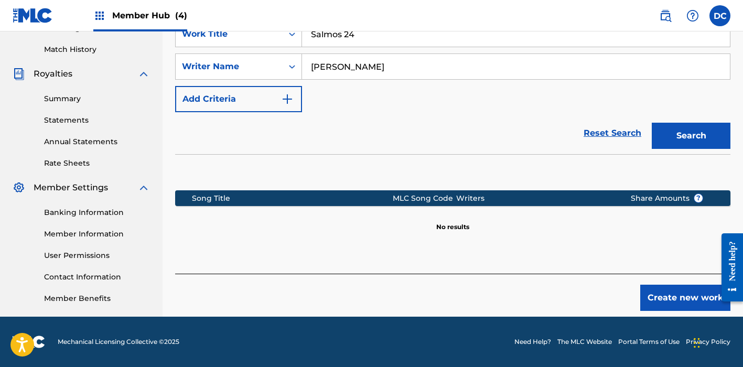
scroll to position [283, 0]
click at [676, 301] on button "Create new work" at bounding box center [685, 298] width 90 height 26
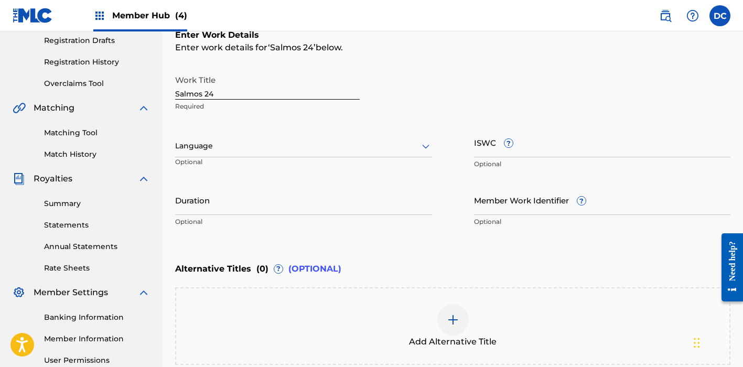
scroll to position [125, 0]
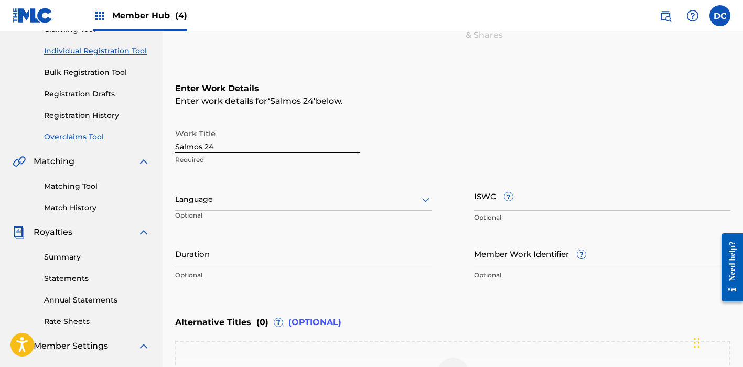
drag, startPoint x: 238, startPoint y: 145, endPoint x: 126, endPoint y: 138, distance: 111.4
click at [126, 138] on main "HEAVEN MUSIC Summary Catalog Works Registration Claiming Tool Individual Regist…" at bounding box center [371, 194] width 743 height 575
type input "SALMOS 24"
click at [223, 202] on div at bounding box center [303, 199] width 257 height 13
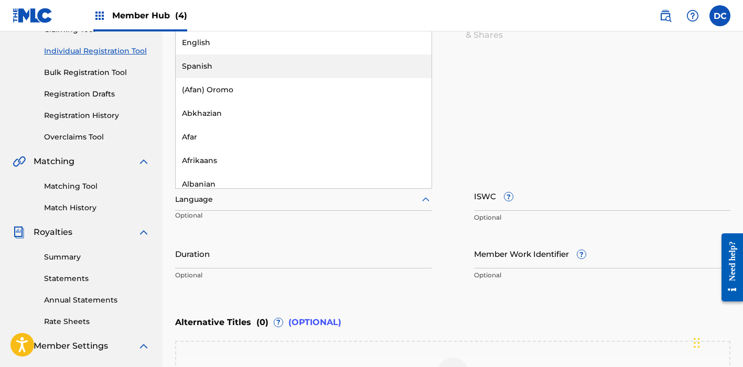
click at [208, 72] on div "Spanish" at bounding box center [304, 67] width 256 height 24
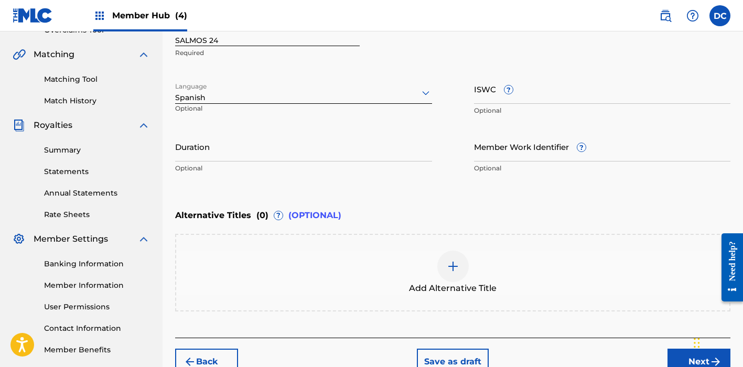
scroll to position [258, 0]
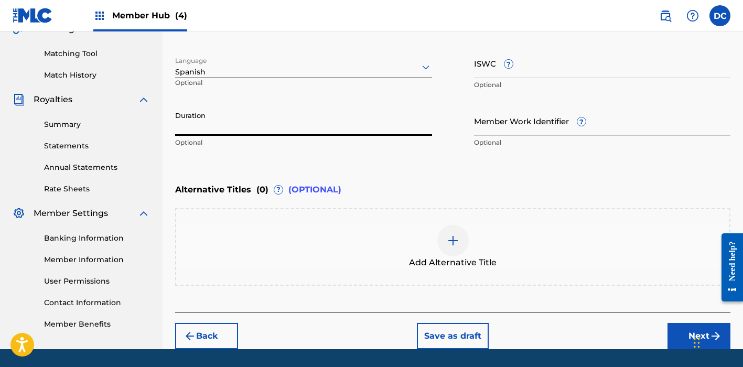
click at [253, 124] on input "Duration" at bounding box center [303, 121] width 257 height 30
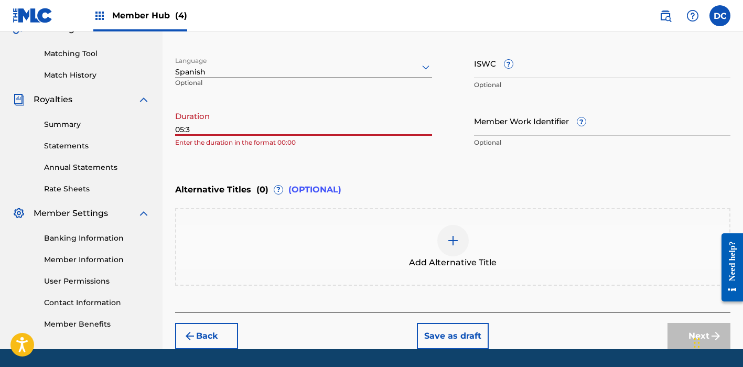
type input "05:36"
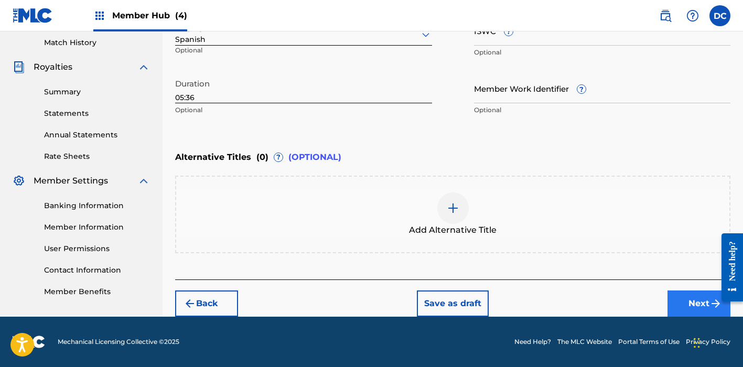
click at [690, 302] on button "Next" at bounding box center [699, 304] width 63 height 26
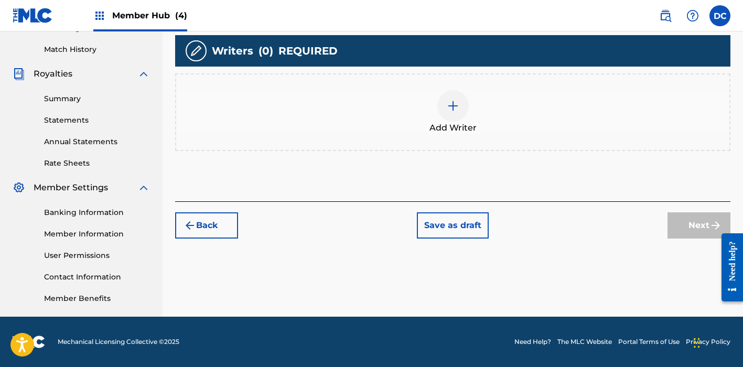
click at [589, 126] on div "Add Writer" at bounding box center [452, 112] width 553 height 44
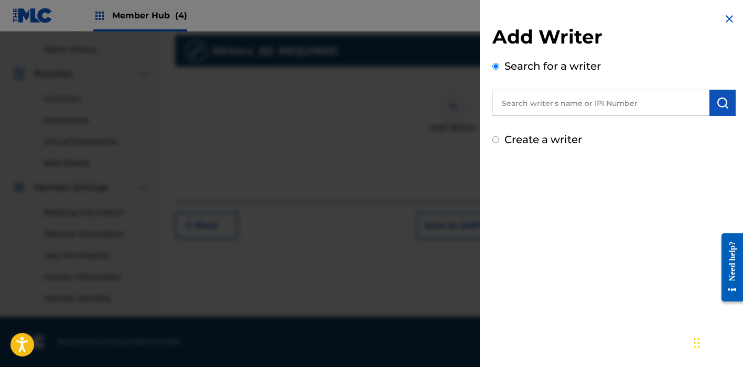
click at [537, 134] on label "Create a writer" at bounding box center [544, 139] width 78 height 13
radio input "true"
click at [499, 136] on input "Create a writer" at bounding box center [495, 139] width 7 height 7
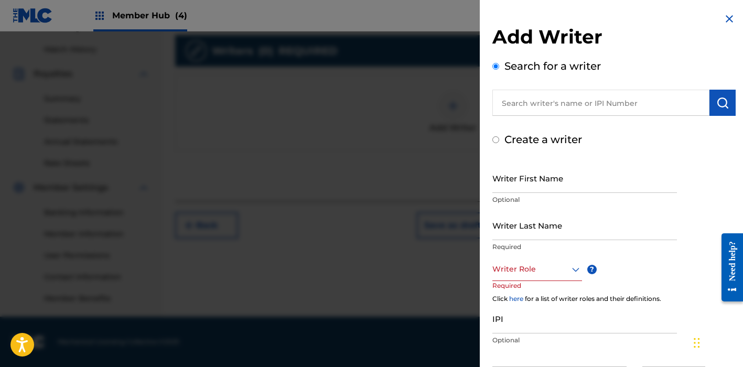
radio input "false"
radio input "true"
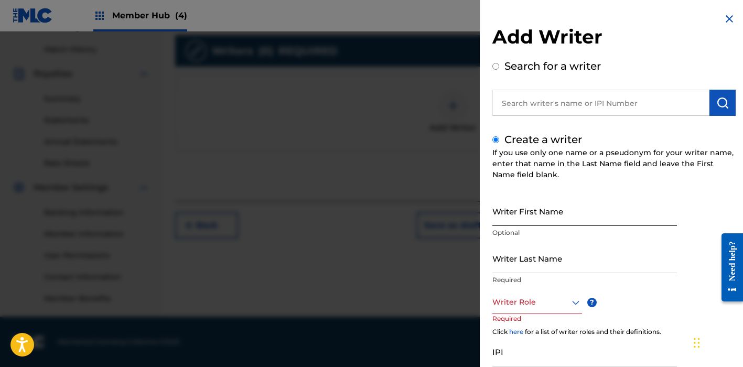
click at [533, 209] on input "Writer First Name" at bounding box center [584, 211] width 185 height 30
paste input "[PERSON_NAME]"
drag, startPoint x: 556, startPoint y: 221, endPoint x: 456, endPoint y: 220, distance: 100.2
click at [456, 220] on div "Add Writer Search for a writer Create a writer If you use only one name or a ps…" at bounding box center [371, 199] width 743 height 336
click at [533, 221] on input "[PERSON_NAME]" at bounding box center [584, 211] width 185 height 30
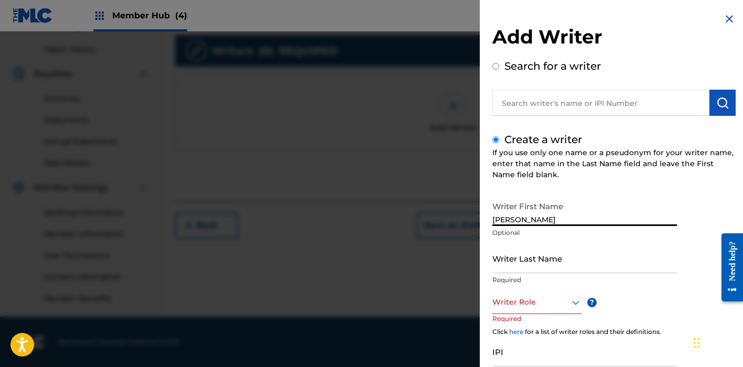
click at [533, 221] on input "[PERSON_NAME]" at bounding box center [584, 211] width 185 height 30
type input "[PERSON_NAME]"
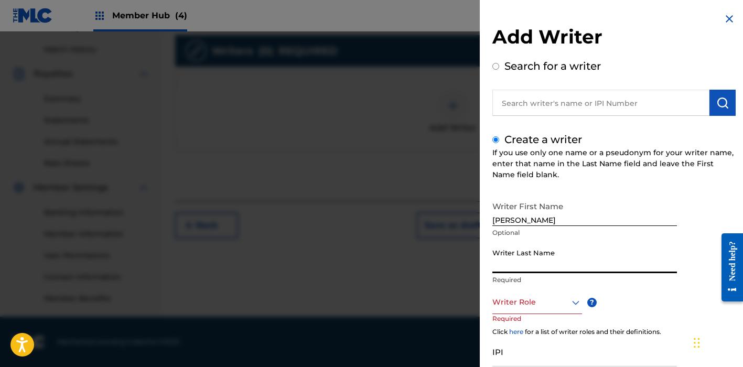
click at [545, 253] on input "Writer Last Name" at bounding box center [584, 258] width 185 height 30
paste input "KHEUN"
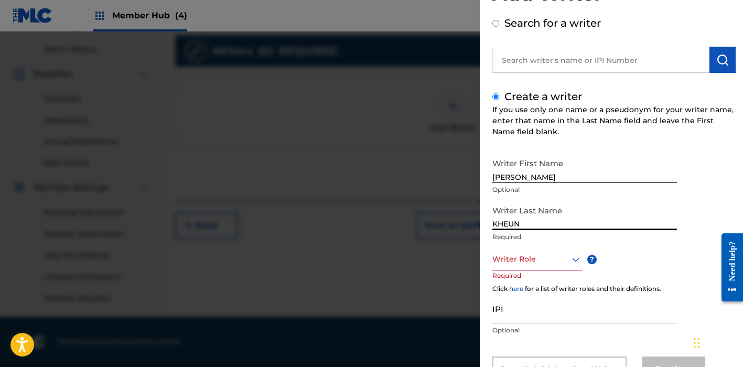
scroll to position [47, 0]
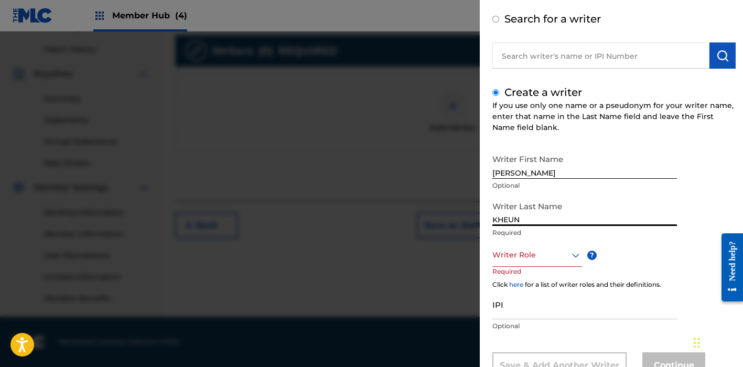
type input "KHEUN"
click at [545, 253] on div at bounding box center [537, 255] width 90 height 13
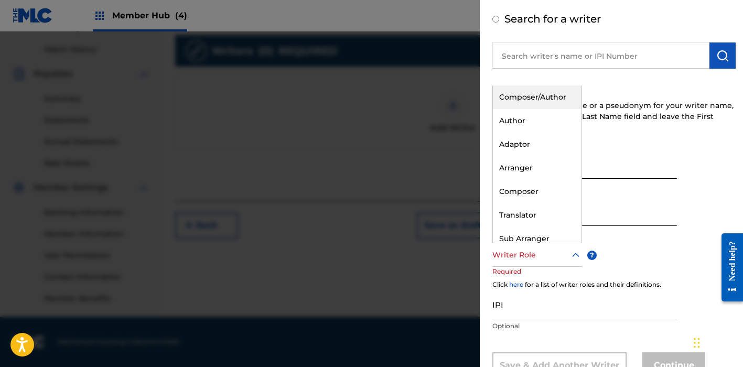
click at [517, 101] on div "Composer/Author" at bounding box center [537, 97] width 89 height 24
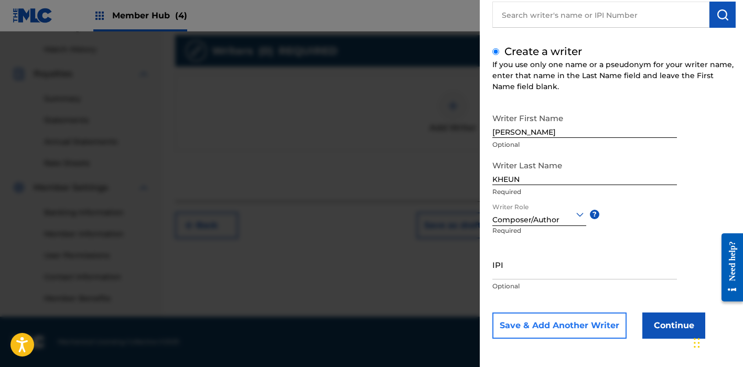
click at [577, 330] on button "Save & Add Another Writer" at bounding box center [559, 326] width 134 height 26
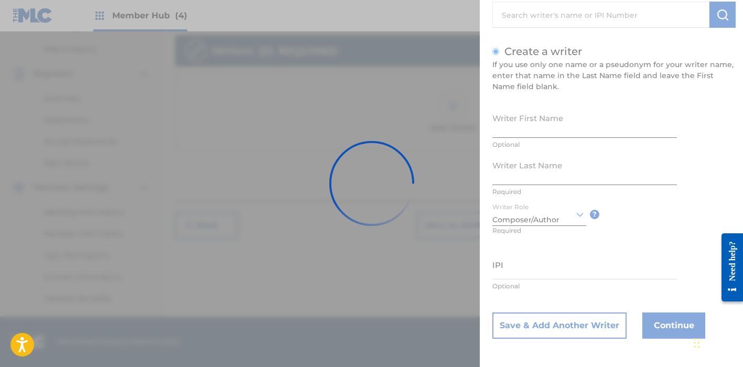
scroll to position [87, 0]
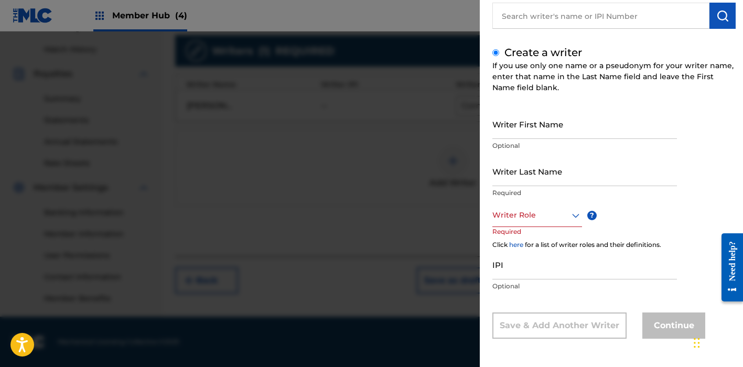
click at [543, 17] on input "text" at bounding box center [600, 16] width 217 height 26
radio input "true"
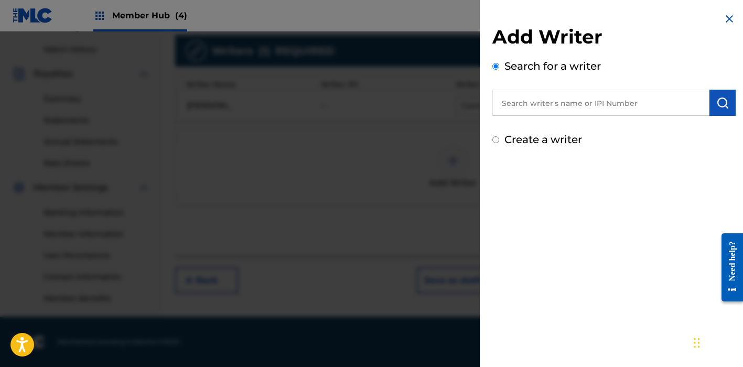
scroll to position [0, 0]
paste input "1065250581"
click at [506, 101] on input "1065250581" at bounding box center [600, 103] width 217 height 26
type input "01065250581"
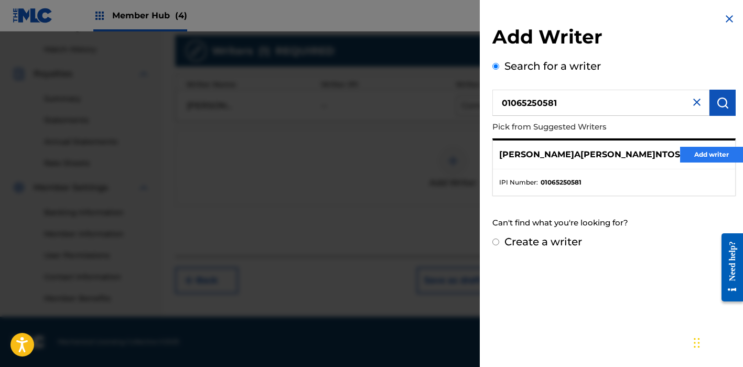
click at [691, 155] on button "Add writer" at bounding box center [711, 155] width 63 height 16
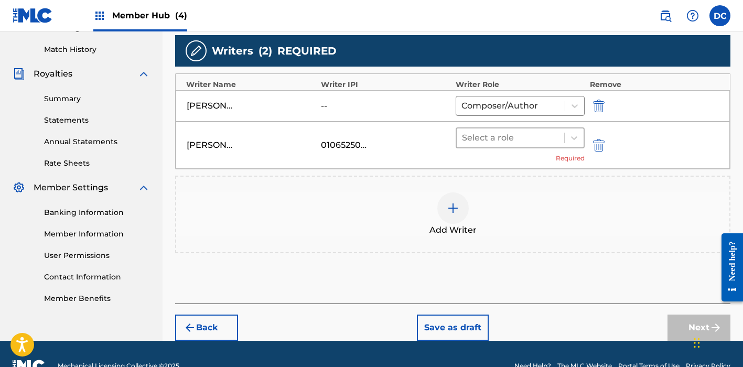
click at [535, 131] on div at bounding box center [510, 138] width 97 height 15
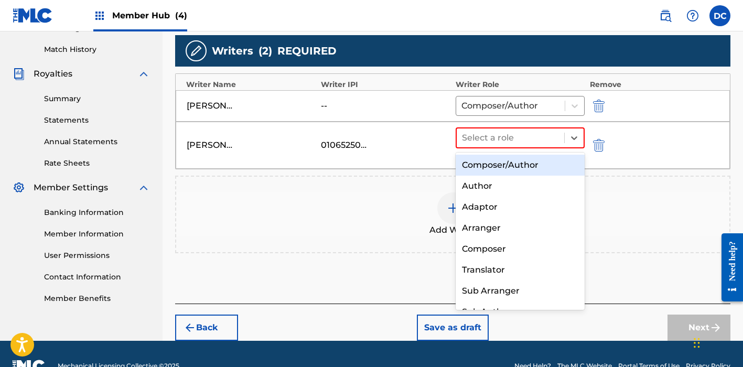
click at [543, 157] on div "Composer/Author" at bounding box center [520, 165] width 129 height 21
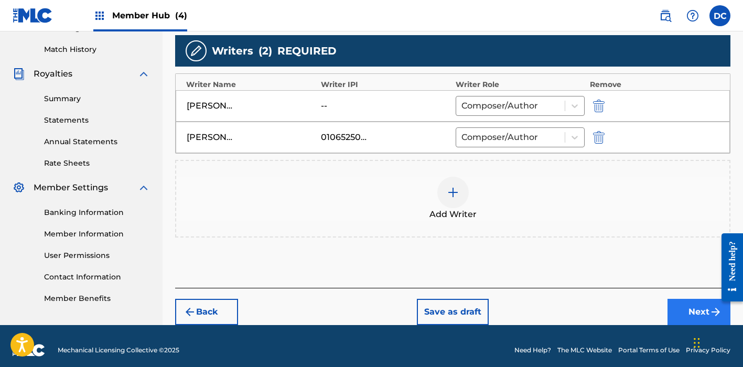
click at [686, 308] on button "Next" at bounding box center [699, 312] width 63 height 26
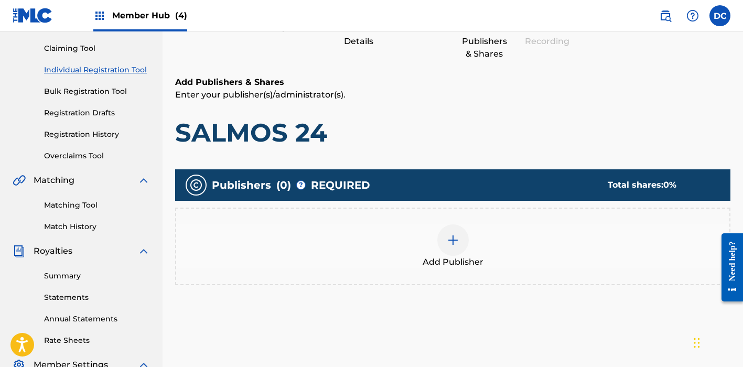
scroll to position [106, 0]
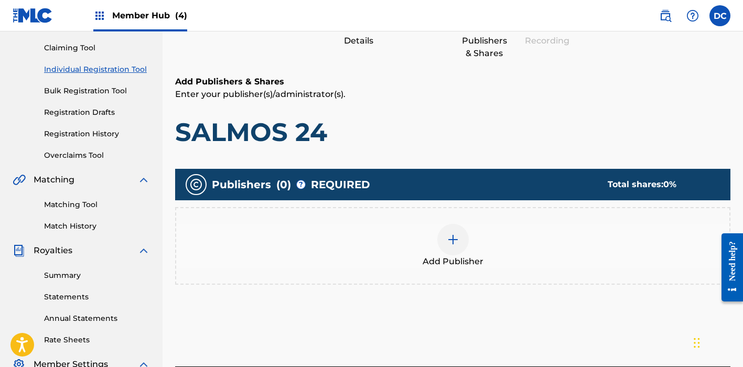
click at [495, 233] on div "Add Publisher" at bounding box center [452, 246] width 553 height 44
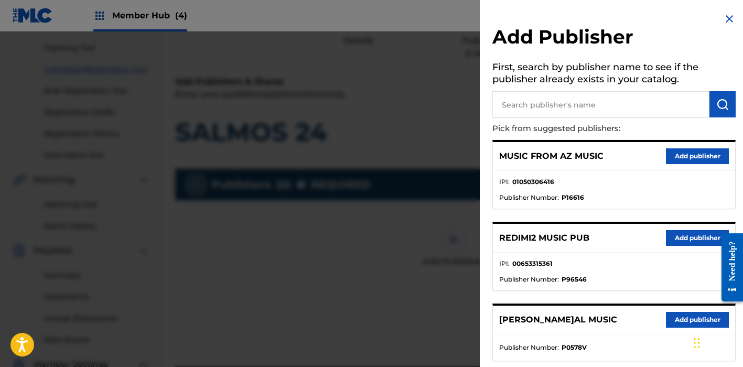
click at [569, 94] on input "text" at bounding box center [600, 104] width 217 height 26
type input "heaven"
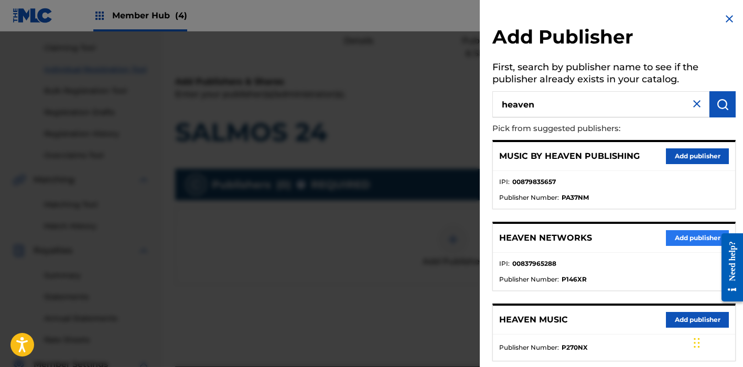
click at [701, 235] on button "Add publisher" at bounding box center [697, 238] width 63 height 16
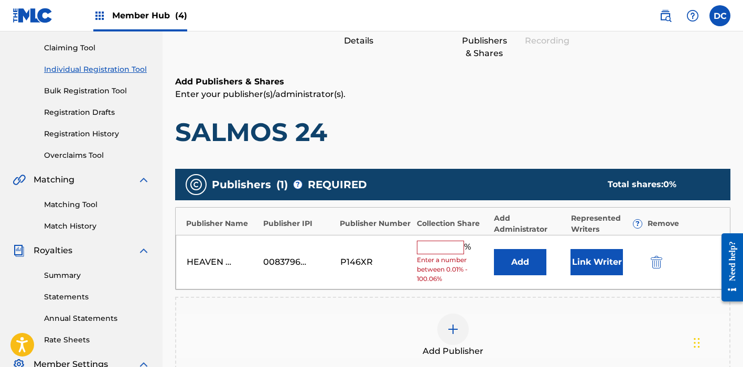
click at [434, 244] on input "text" at bounding box center [440, 248] width 47 height 14
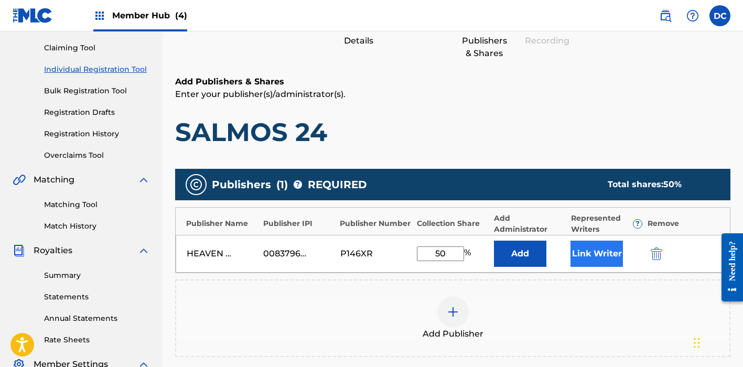
type input "50"
click at [591, 255] on button "Link Writer" at bounding box center [597, 254] width 52 height 26
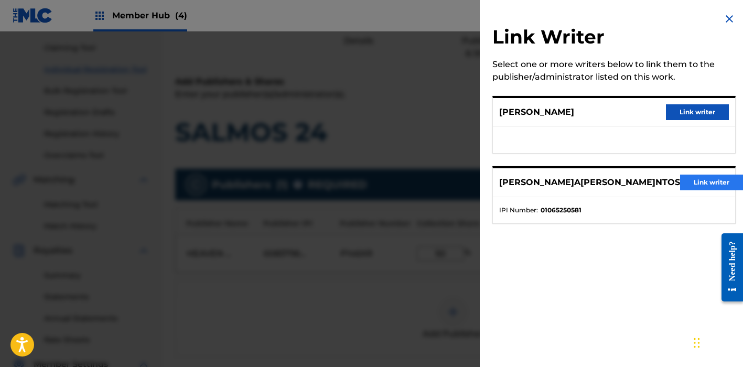
click at [685, 178] on button "Link writer" at bounding box center [711, 183] width 63 height 16
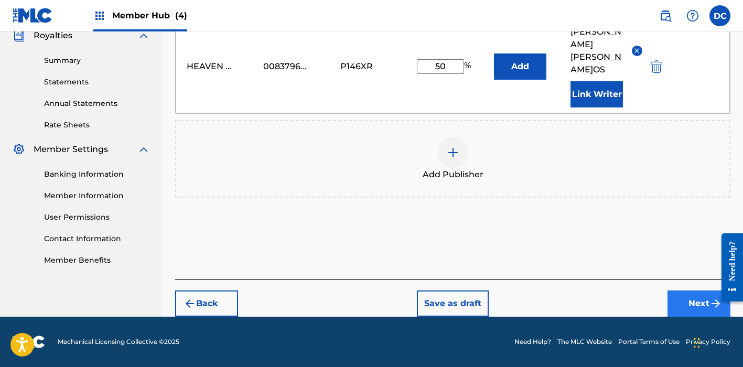
click at [680, 299] on button "Next" at bounding box center [699, 304] width 63 height 26
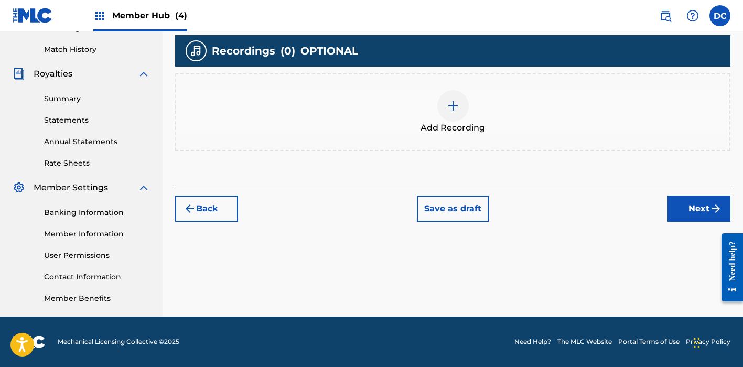
scroll to position [283, 0]
click at [441, 108] on div at bounding box center [452, 105] width 31 height 31
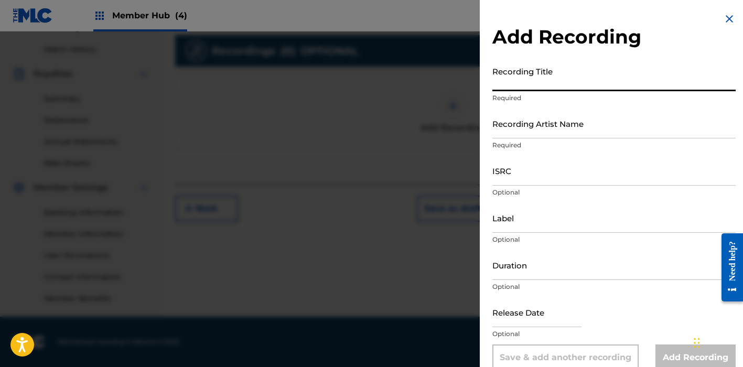
click at [561, 68] on input "Recording Title" at bounding box center [613, 76] width 243 height 30
paste input "Salmos 24"
type input "Salmos 24"
click at [539, 139] on div "Recording Artist Name Required" at bounding box center [613, 132] width 243 height 47
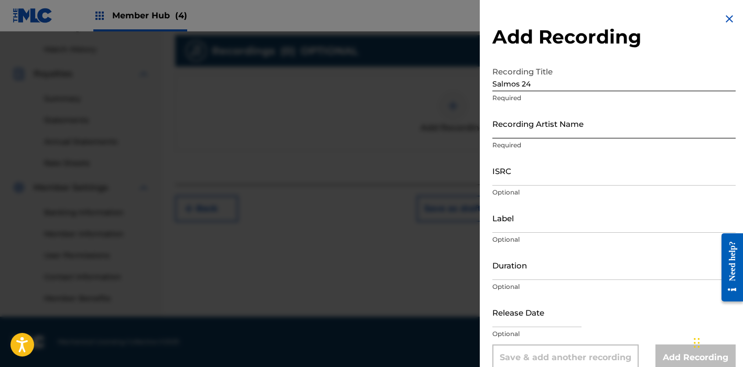
click at [532, 128] on input "Recording Artist Name" at bounding box center [613, 124] width 243 height 30
paste input "[PERSON_NAME]"
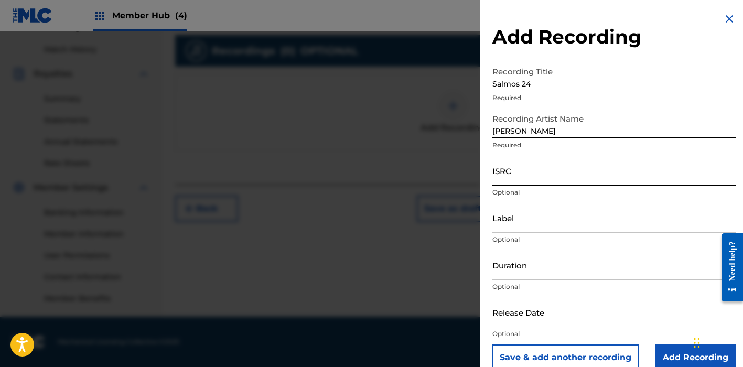
type input "[PERSON_NAME]"
click at [544, 179] on input "ISRC" at bounding box center [613, 171] width 243 height 30
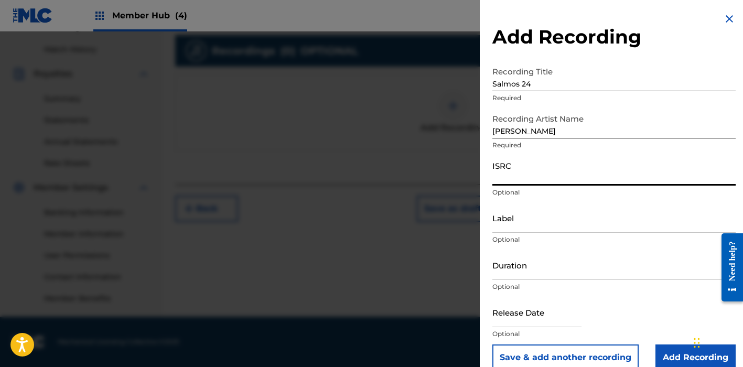
paste input "QZ2J21508964"
type input "QZ2J21508964"
click at [526, 203] on input "Label" at bounding box center [613, 218] width 243 height 30
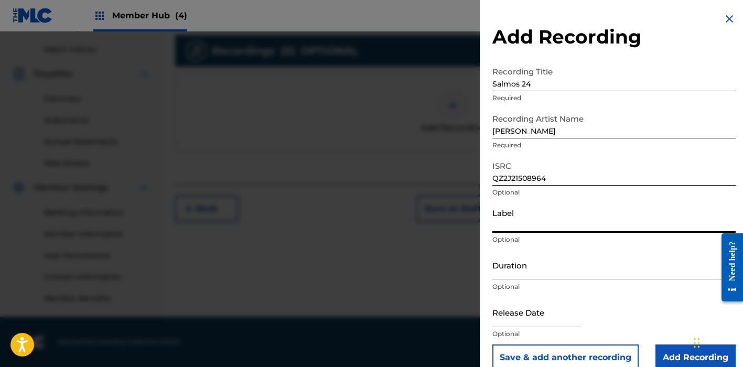
paste input "Heaven Music"
type input "Heaven Music"
click at [542, 264] on input "Duration" at bounding box center [613, 265] width 243 height 30
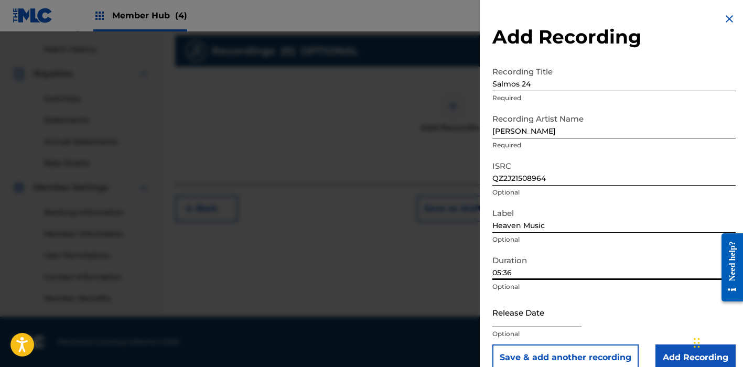
type input "05:36"
click at [534, 308] on input "text" at bounding box center [536, 312] width 89 height 30
select select "8"
select select "2025"
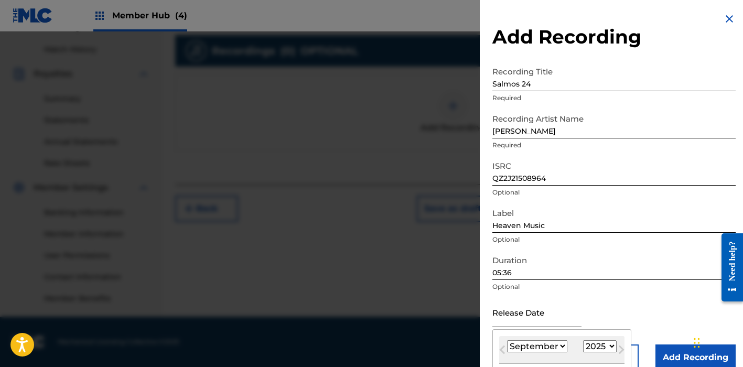
scroll to position [67, 0]
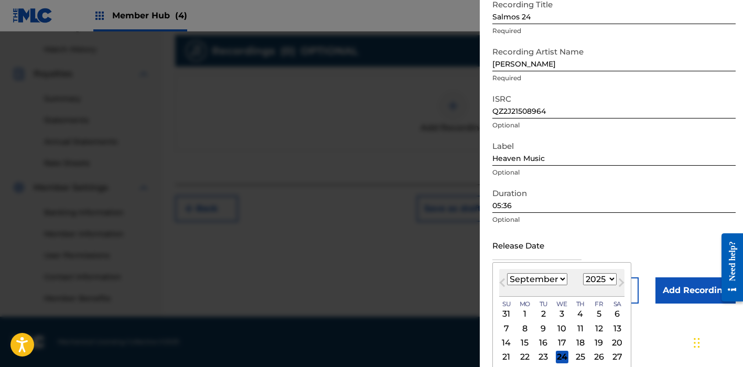
select select "5"
click at [593, 313] on div "6" at bounding box center [599, 314] width 13 height 13
type input "June [DATE]"
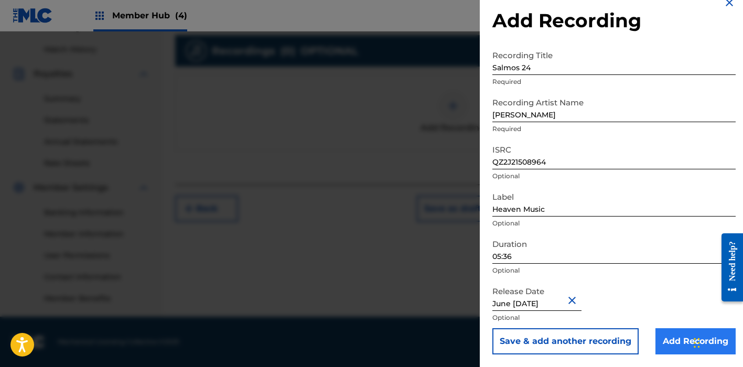
click at [681, 338] on input "Add Recording" at bounding box center [696, 341] width 80 height 26
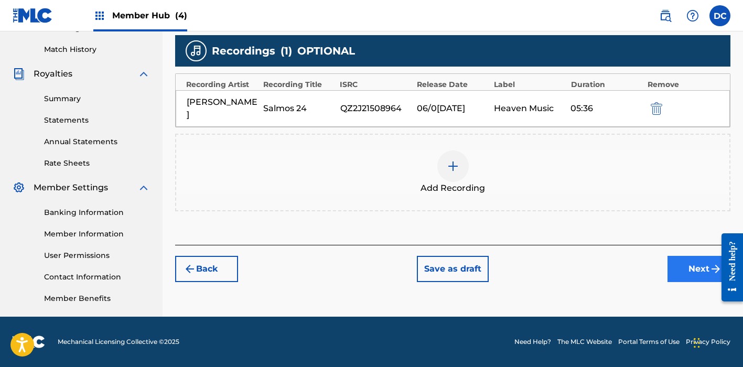
click at [704, 269] on button "Next" at bounding box center [699, 269] width 63 height 26
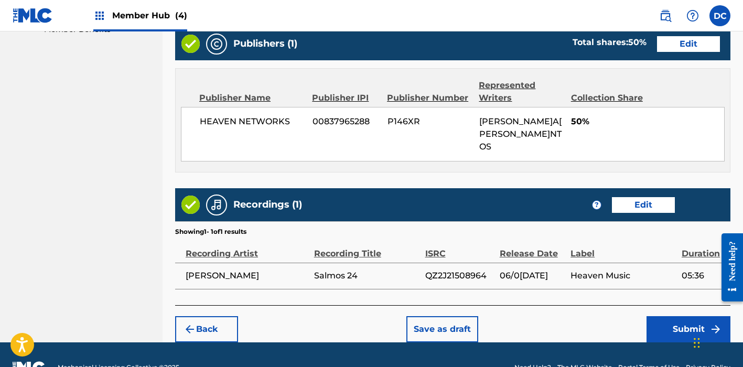
scroll to position [552, 0]
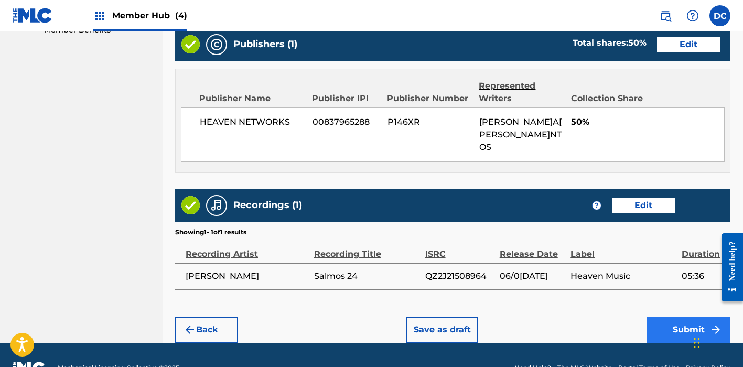
click at [660, 317] on button "Submit" at bounding box center [689, 330] width 84 height 26
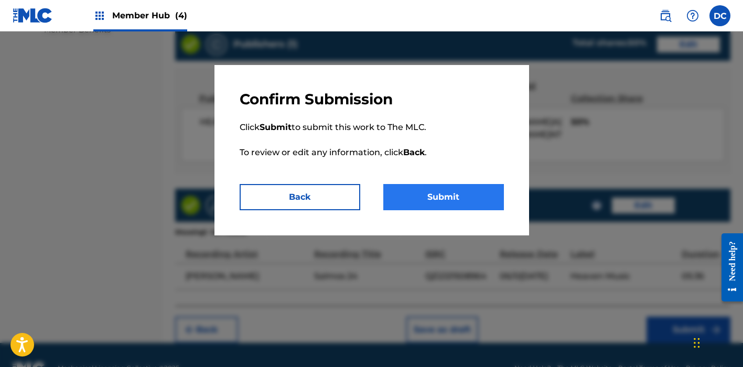
click at [471, 194] on button "Submit" at bounding box center [443, 197] width 121 height 26
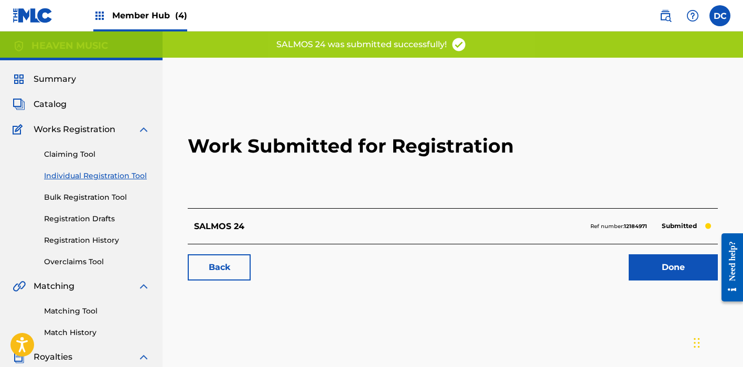
click at [642, 224] on strong "12184971" at bounding box center [635, 226] width 23 height 7
copy strong "12184971"
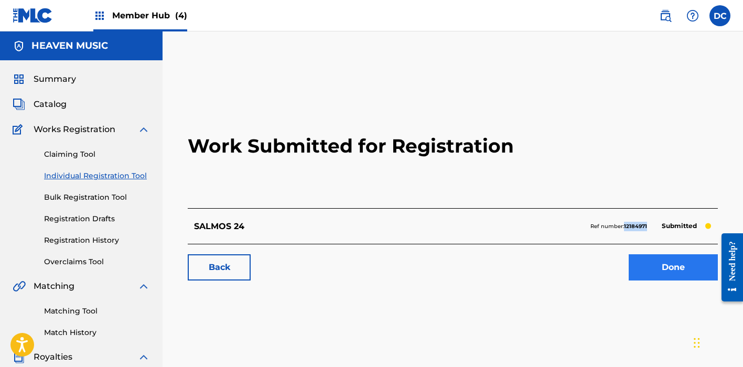
click at [638, 264] on link "Done" at bounding box center [673, 267] width 89 height 26
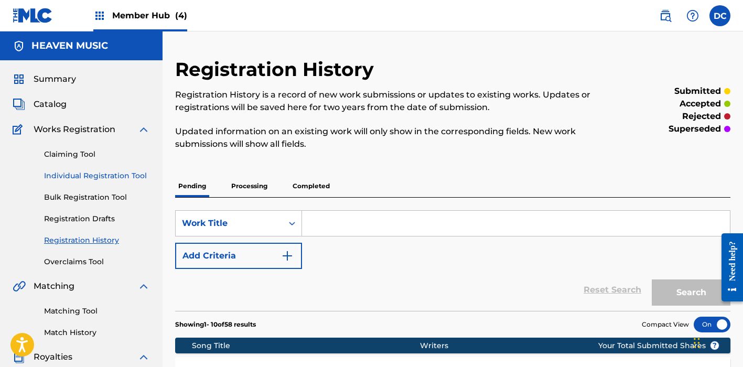
click at [124, 173] on link "Individual Registration Tool" at bounding box center [97, 175] width 106 height 11
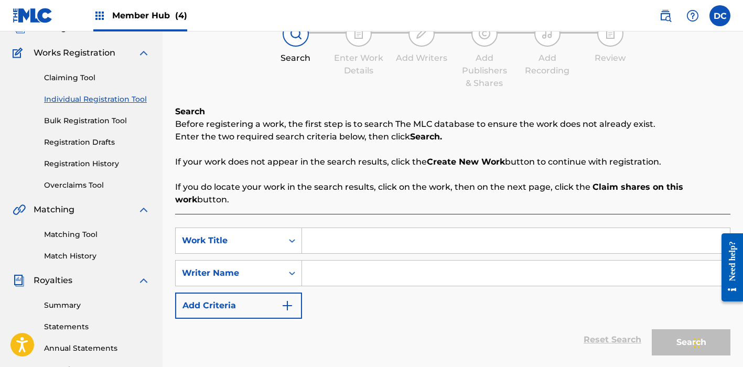
click at [322, 241] on input "Search Form" at bounding box center [516, 240] width 428 height 25
paste input "Salmos 63"
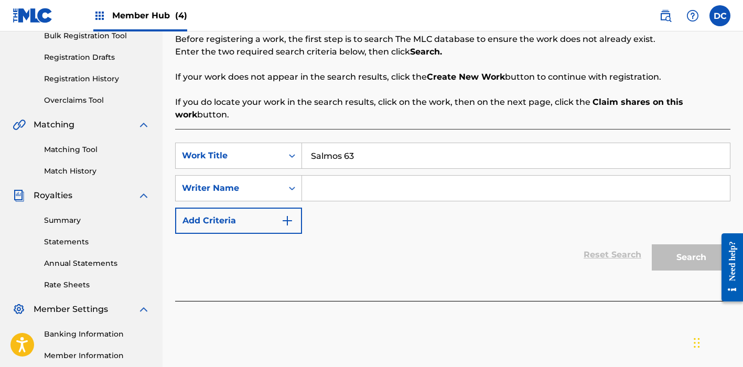
scroll to position [162, 0]
type input "Salmos 63"
click at [344, 191] on input "Search Form" at bounding box center [516, 187] width 428 height 25
paste input "[PERSON_NAME]"
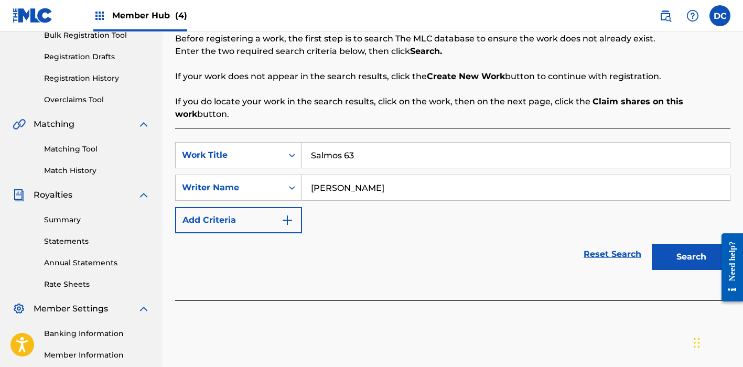
click at [691, 257] on button "Search" at bounding box center [691, 257] width 79 height 26
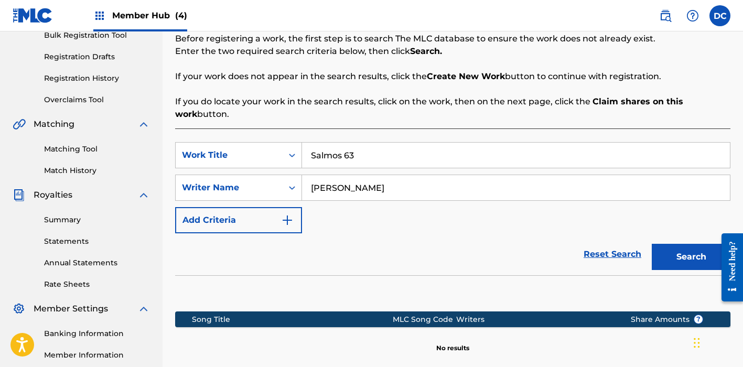
scroll to position [224, 0]
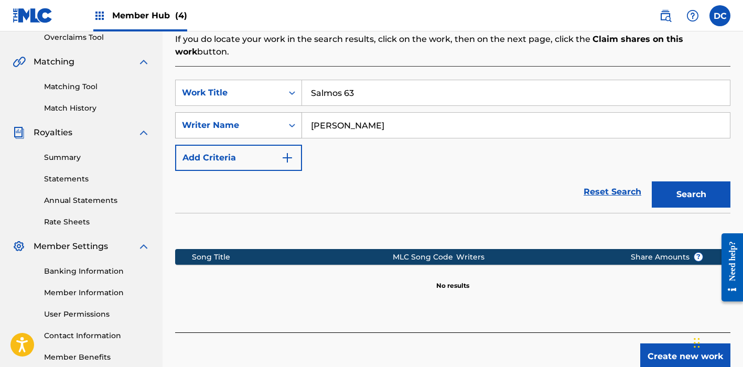
drag, startPoint x: 384, startPoint y: 120, endPoint x: 283, endPoint y: 118, distance: 101.2
click at [283, 120] on div "SearchWithCriteria16a4243f-9c1a-4ac9-a49c-735eda0a1aac Writer Nam[PERSON_NAME]" at bounding box center [452, 125] width 555 height 26
drag, startPoint x: 387, startPoint y: 127, endPoint x: 249, endPoint y: 126, distance: 137.9
click at [249, 126] on div "SearchWithCriteria16a4243f-9c1a-4ac9-a49c-735eda0a1aac Writer Nam[PERSON_NAME]" at bounding box center [452, 125] width 555 height 26
type input "marco"
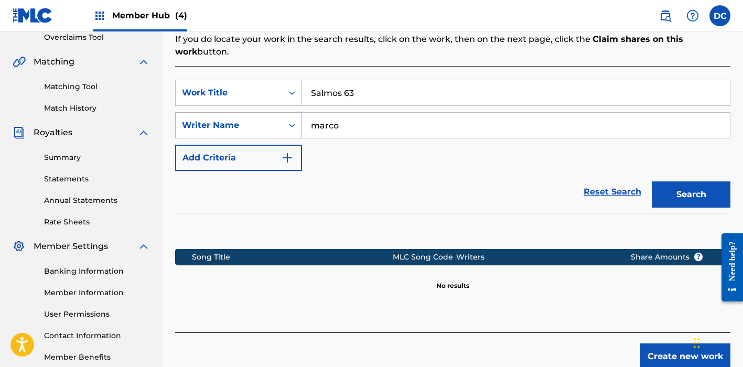
click at [691, 195] on button "Search" at bounding box center [691, 194] width 79 height 26
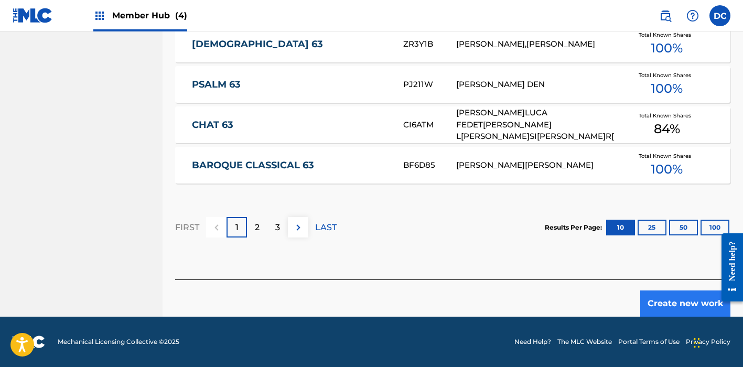
click at [667, 302] on button "Create new work" at bounding box center [685, 304] width 90 height 26
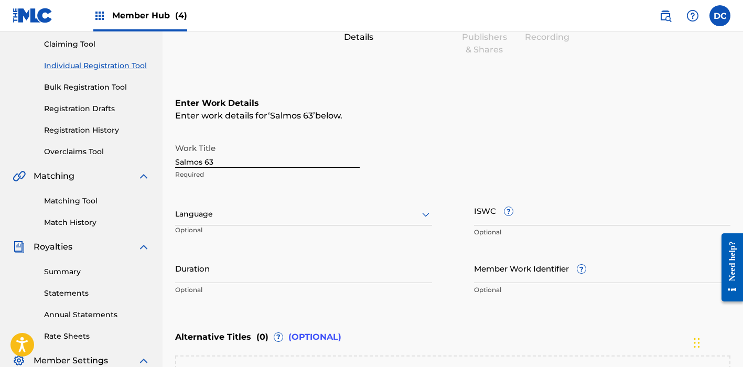
scroll to position [112, 0]
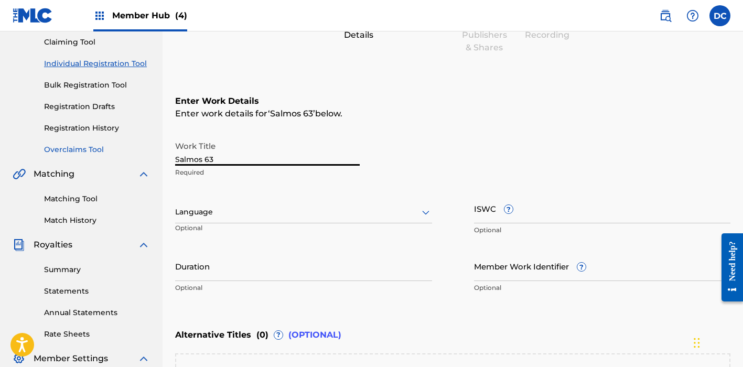
drag, startPoint x: 219, startPoint y: 159, endPoint x: 149, endPoint y: 155, distance: 69.9
click at [149, 155] on main "HEAVEN MUSIC Summary Catalog Works Registration Claiming Tool Individual Regist…" at bounding box center [371, 206] width 743 height 575
type input "SALMOS 63"
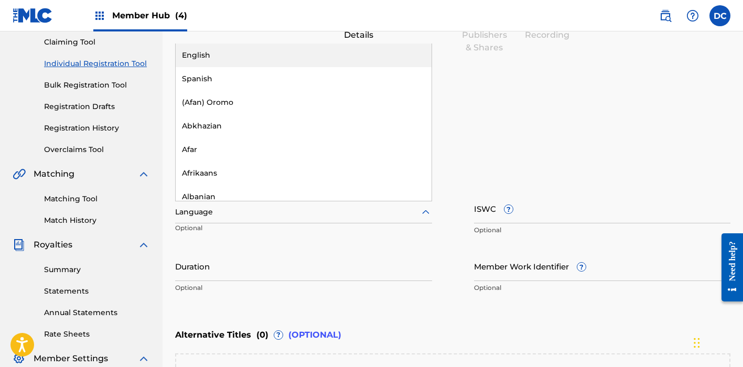
click at [258, 221] on div "Language" at bounding box center [303, 212] width 257 height 22
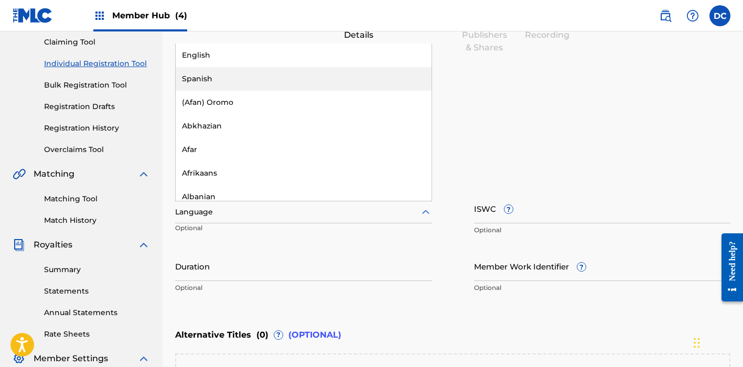
click at [217, 74] on div "Spanish" at bounding box center [304, 79] width 256 height 24
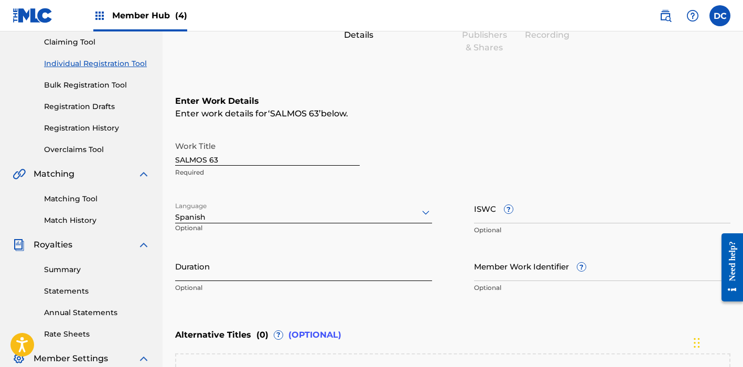
click at [281, 262] on input "Duration" at bounding box center [303, 266] width 257 height 30
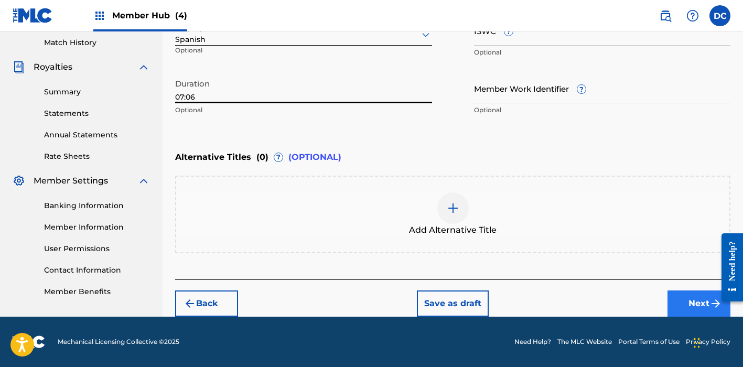
type input "07:06"
click at [684, 310] on button "Next" at bounding box center [699, 304] width 63 height 26
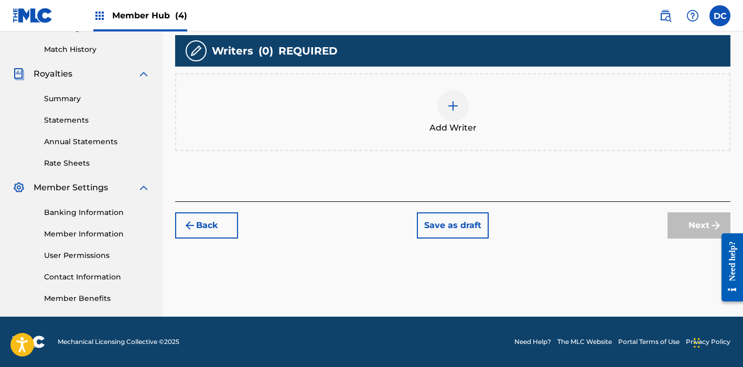
click at [382, 104] on div "Add Writer" at bounding box center [452, 112] width 553 height 44
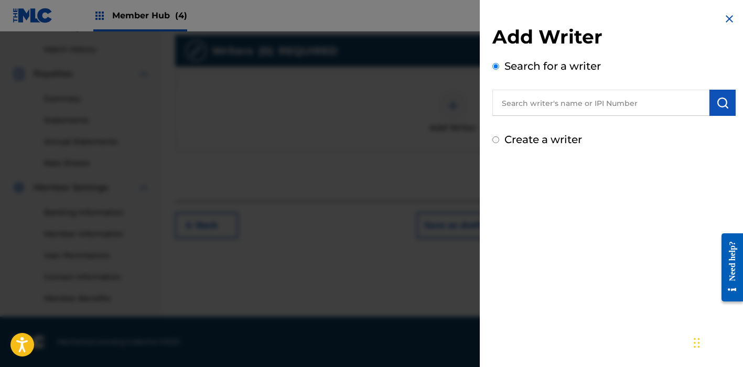
click at [568, 101] on input "text" at bounding box center [600, 103] width 217 height 26
paste input "[PERSON_NAME]"
click at [531, 106] on input "[PERSON_NAME]" at bounding box center [600, 103] width 217 height 26
type input "[PERSON_NAME]"
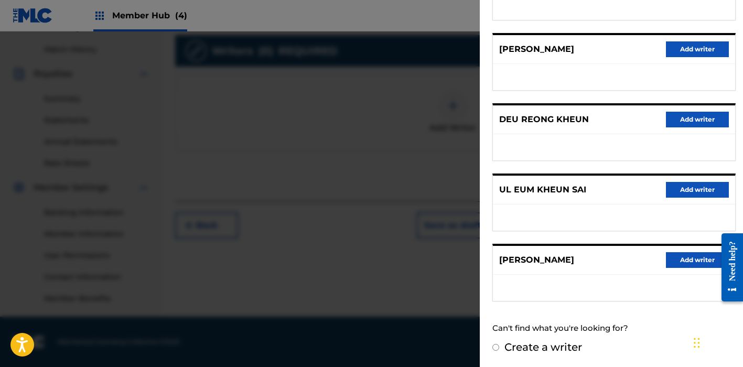
click at [549, 349] on label "Create a writer" at bounding box center [544, 347] width 78 height 13
radio input "true"
click at [499, 349] on input "Create a writer" at bounding box center [495, 347] width 7 height 7
radio input "false"
radio input "true"
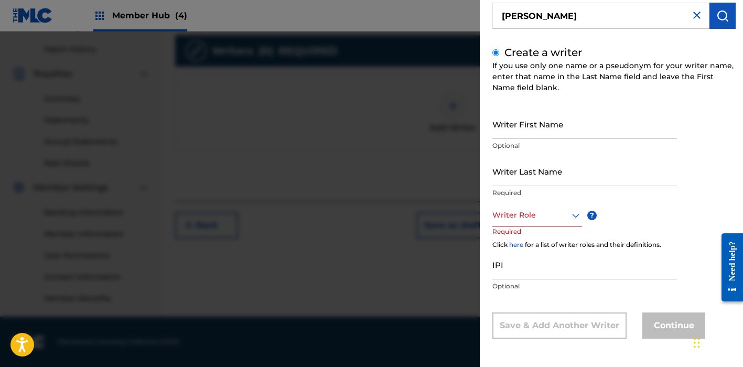
scroll to position [54, 0]
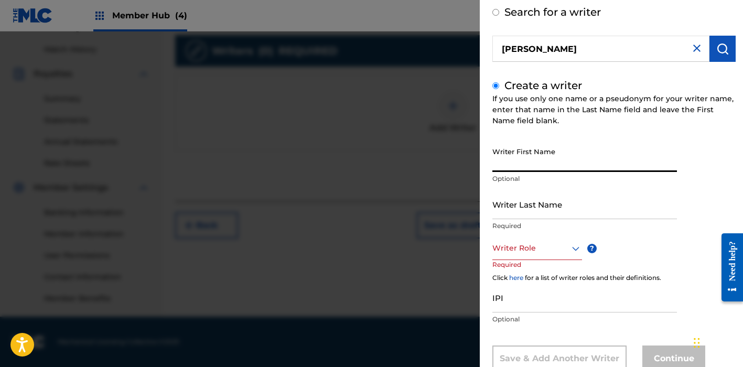
click at [526, 166] on input "Writer First Name" at bounding box center [584, 157] width 185 height 30
paste input "[PERSON_NAME]"
drag, startPoint x: 553, startPoint y: 167, endPoint x: 470, endPoint y: 166, distance: 82.9
click at [470, 166] on div "Add Writer Search for a wri[PERSON_NAME] Create a writer If you use only one na…" at bounding box center [371, 199] width 743 height 336
click at [535, 166] on input "[PERSON_NAME]" at bounding box center [584, 157] width 185 height 30
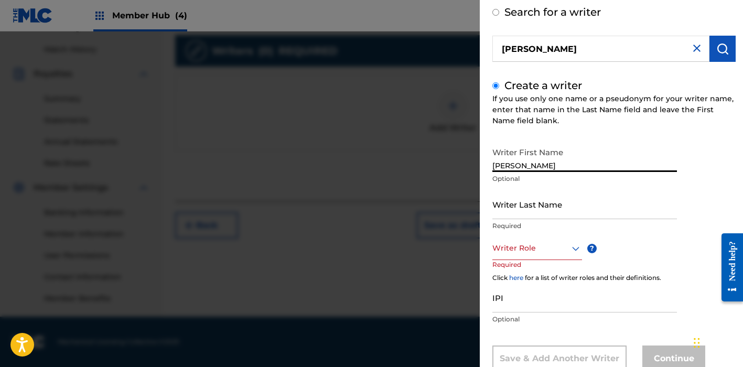
click at [535, 166] on input "[PERSON_NAME]" at bounding box center [584, 157] width 185 height 30
type input "[PERSON_NAME]"
click at [552, 209] on input "Writer Last Name" at bounding box center [584, 204] width 185 height 30
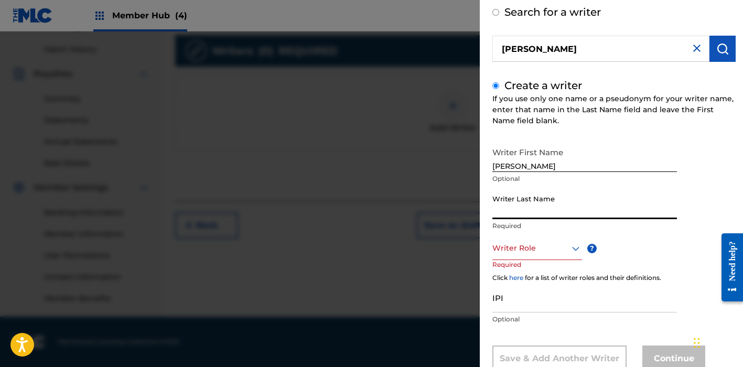
paste input "KHEUN"
type input "KHEUN"
click at [549, 245] on div at bounding box center [537, 248] width 90 height 13
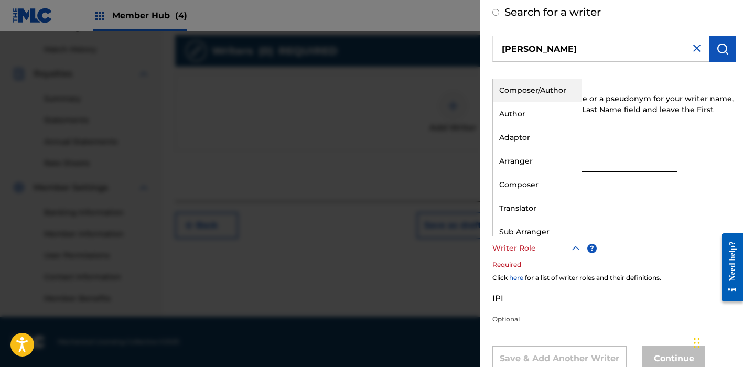
click at [516, 92] on div "Composer/Author" at bounding box center [537, 91] width 89 height 24
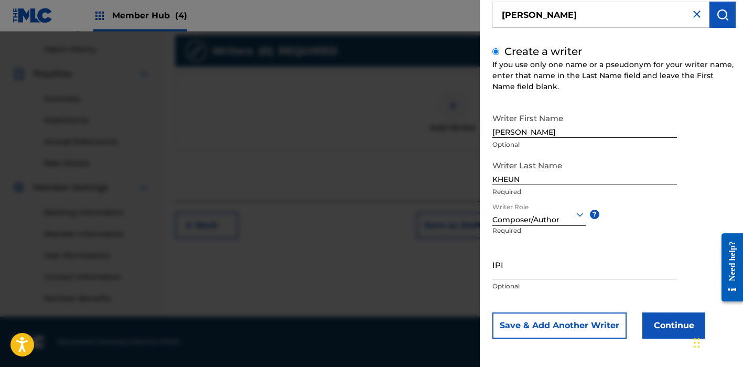
scroll to position [88, 0]
click at [594, 333] on button "Save & Add Another Writer" at bounding box center [559, 326] width 134 height 26
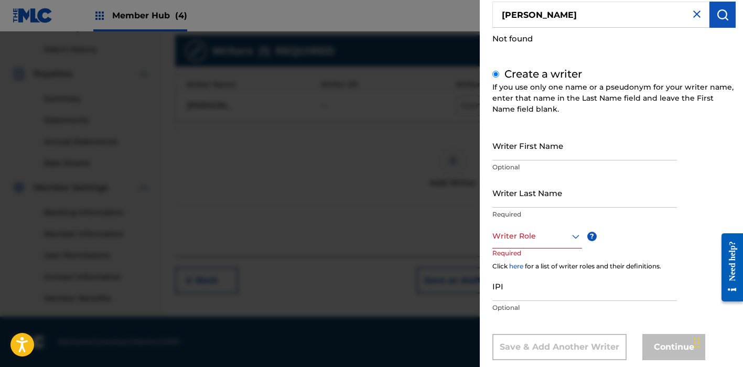
drag, startPoint x: 565, startPoint y: 19, endPoint x: 481, endPoint y: 18, distance: 83.4
click at [481, 18] on div "Add Writer Search for a writer [PERSON_NAME] Not found Create a writer If you u…" at bounding box center [614, 150] width 269 height 477
paste input "1065250581"
type input "1065250581"
click at [498, 18] on input "1065250581" at bounding box center [600, 15] width 217 height 26
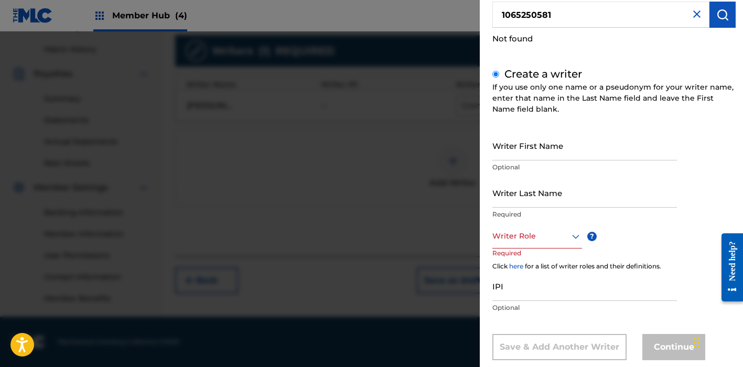
radio input "true"
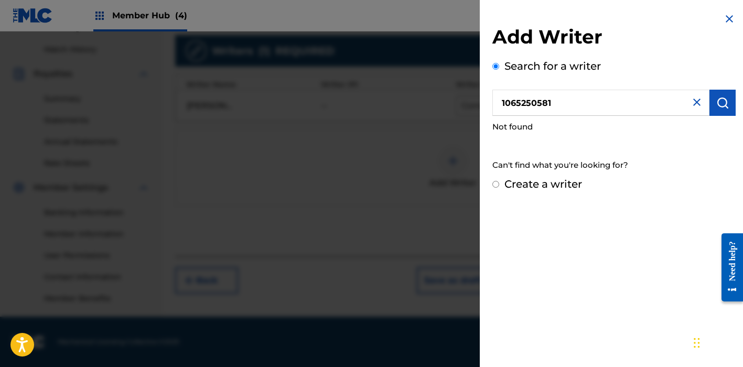
scroll to position [0, 0]
type input "01065250581"
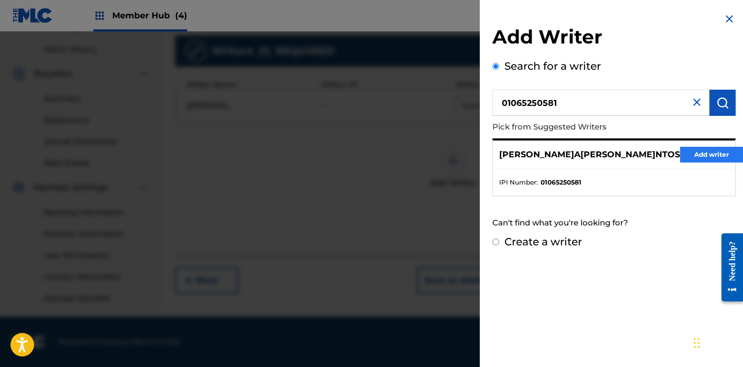
click at [682, 148] on button "Add writer" at bounding box center [711, 155] width 63 height 16
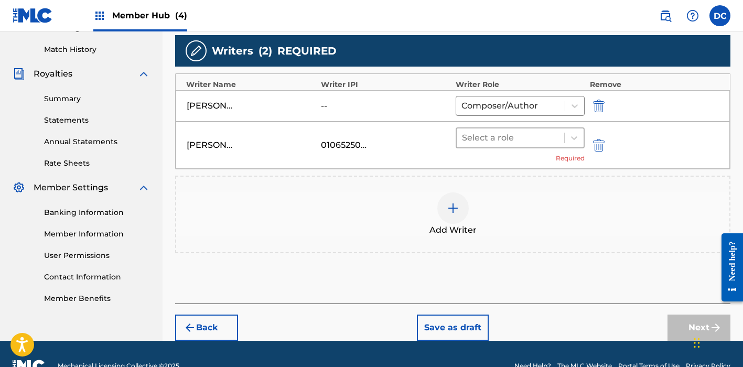
click at [518, 147] on div "Select a role" at bounding box center [511, 137] width 108 height 19
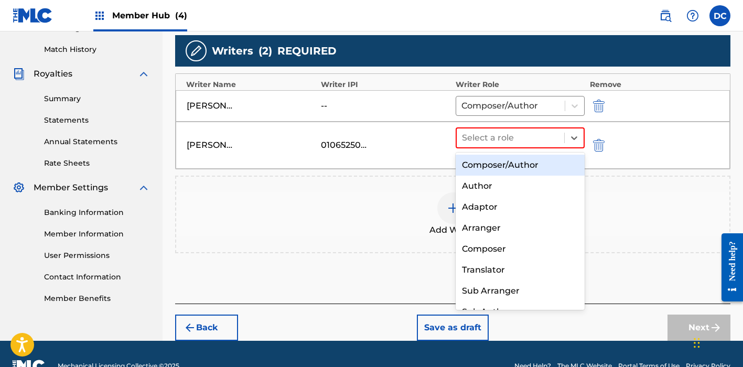
click at [527, 170] on div "Composer/Author" at bounding box center [520, 165] width 129 height 21
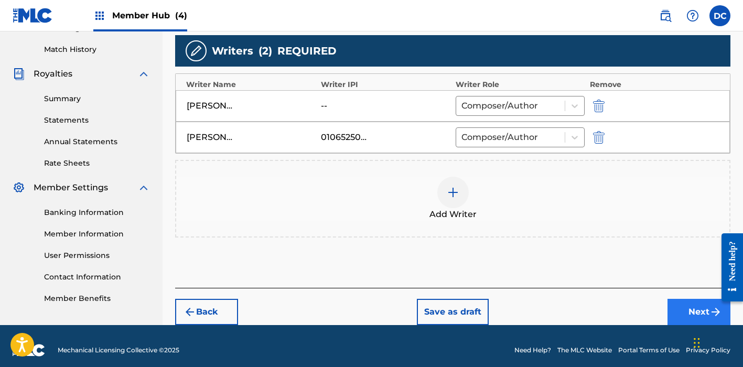
click at [679, 309] on button "Next" at bounding box center [699, 312] width 63 height 26
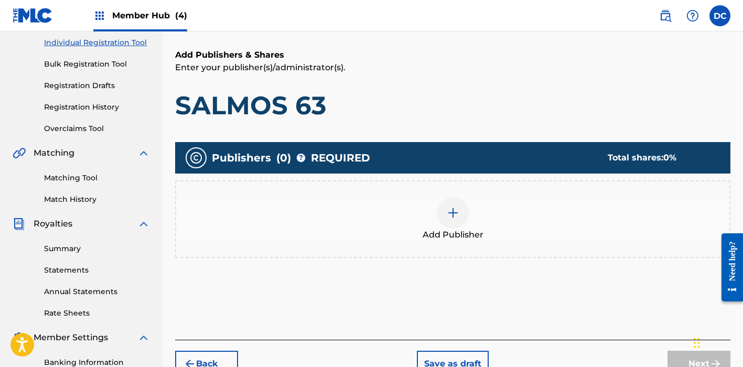
scroll to position [138, 0]
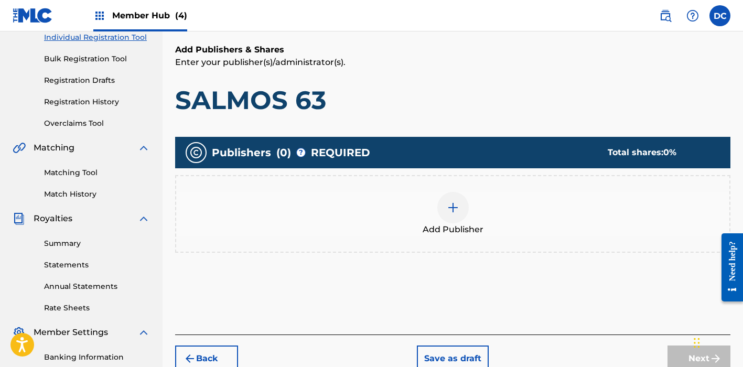
click at [485, 221] on div "Add Publisher" at bounding box center [452, 214] width 553 height 44
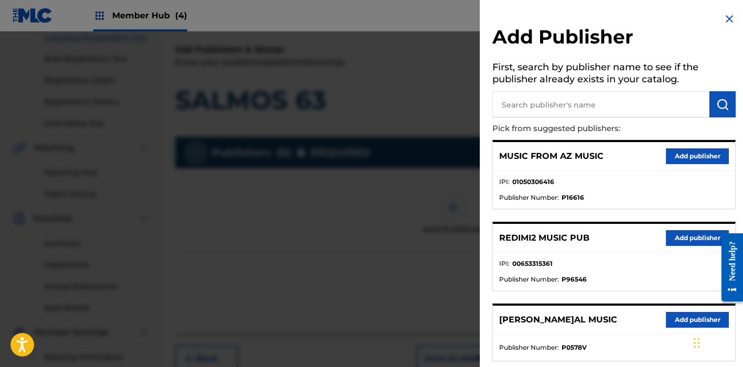
click at [537, 112] on input "text" at bounding box center [600, 104] width 217 height 26
type input "heaven"
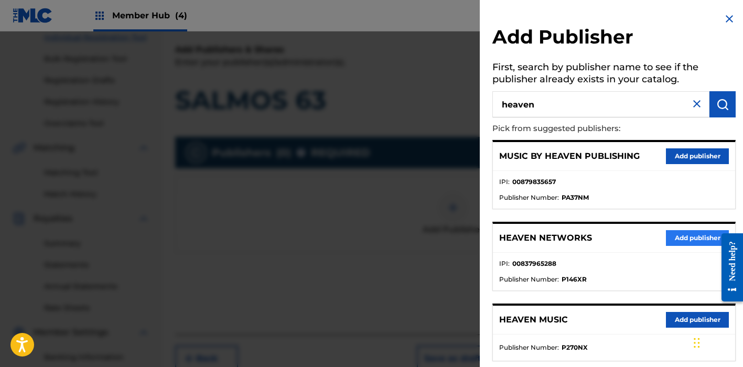
click at [695, 235] on button "Add publisher" at bounding box center [697, 238] width 63 height 16
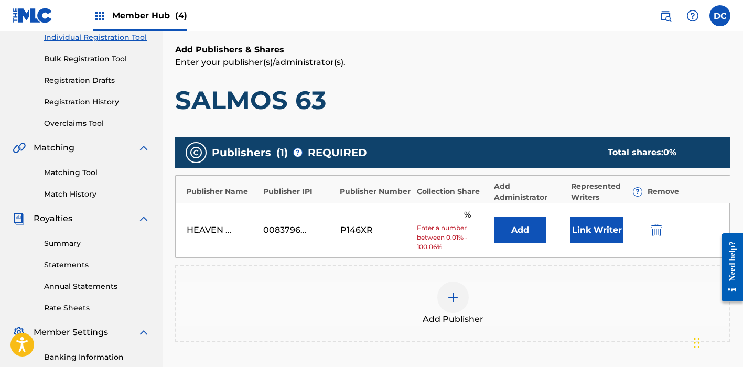
click at [455, 212] on input "text" at bounding box center [440, 216] width 47 height 14
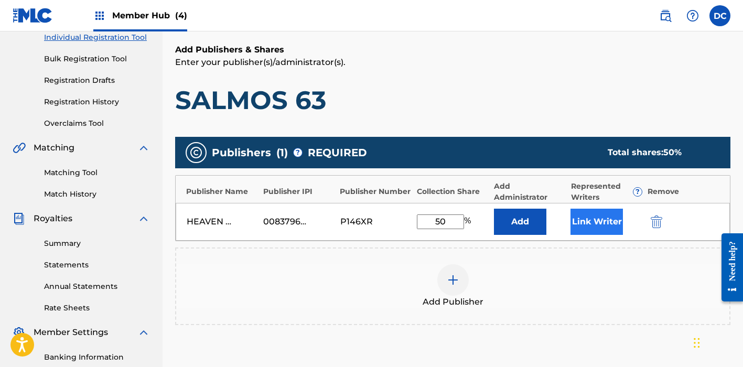
type input "50"
click at [596, 227] on button "Link Writer" at bounding box center [597, 222] width 52 height 26
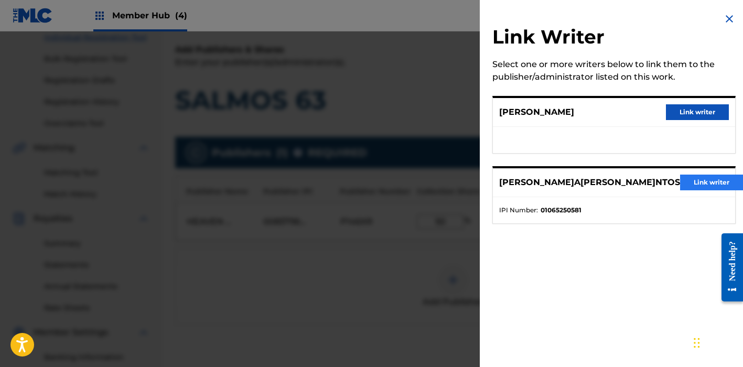
click at [694, 178] on button "Link writer" at bounding box center [711, 183] width 63 height 16
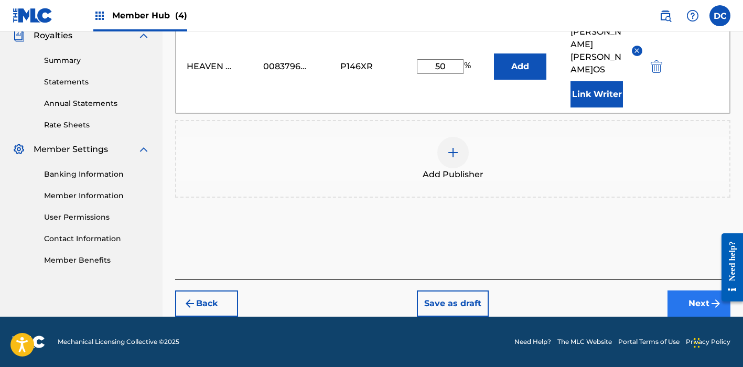
click at [677, 299] on button "Next" at bounding box center [699, 304] width 63 height 26
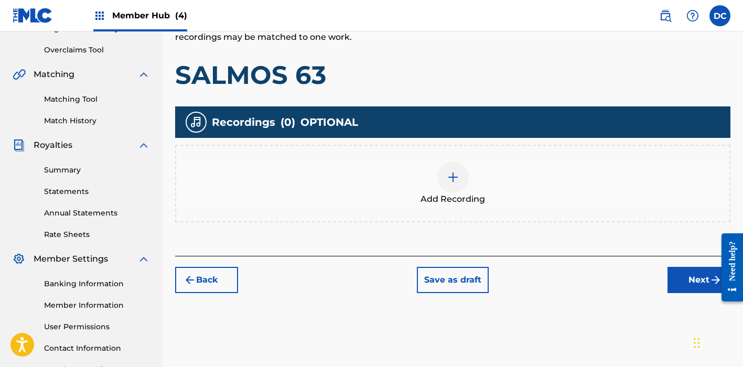
scroll to position [212, 0]
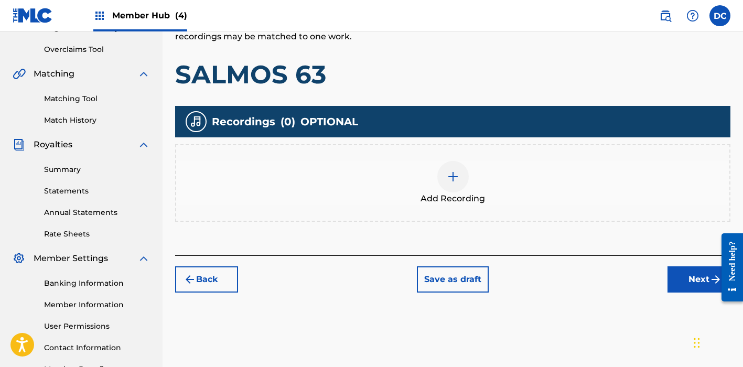
click at [496, 183] on div "Add Recording" at bounding box center [452, 183] width 553 height 44
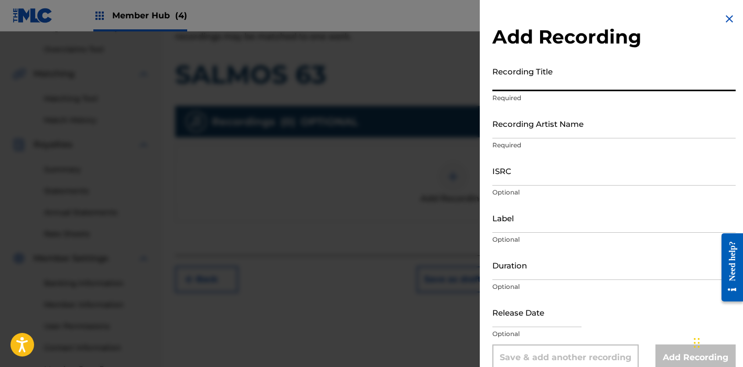
click at [547, 69] on input "Recording Title" at bounding box center [613, 76] width 243 height 30
paste input "Salmos 63"
type input "Salmos 63"
click at [524, 129] on input "Recording Artist Name" at bounding box center [613, 124] width 243 height 30
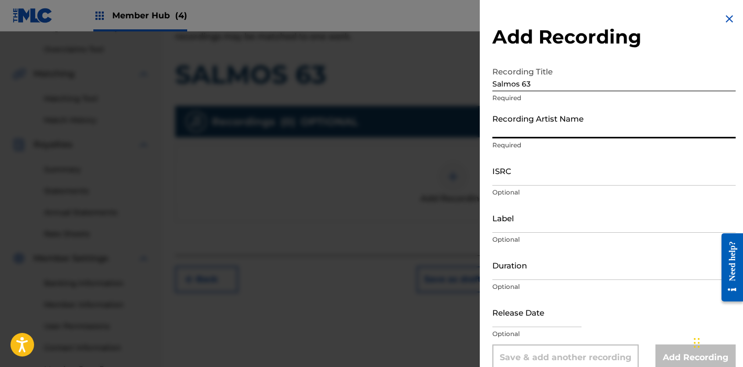
paste input "[PERSON_NAME]"
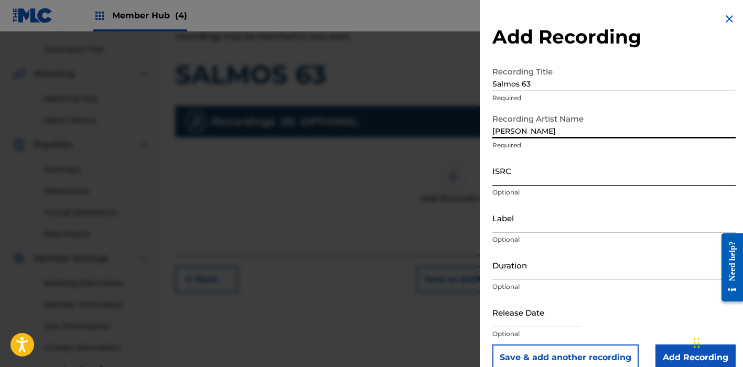
type input "[PERSON_NAME]"
click at [517, 171] on input "ISRC" at bounding box center [613, 171] width 243 height 30
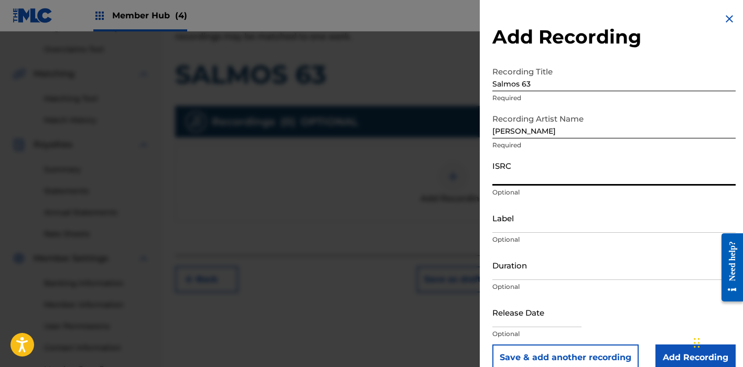
paste input "QZ2J21508852"
type input "QZ2J21508852"
click at [520, 229] on input "Label" at bounding box center [613, 218] width 243 height 30
paste input "Heaven Music"
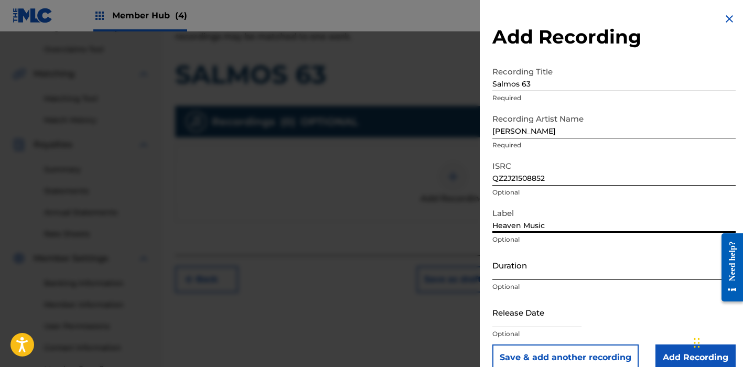
type input "Heaven Music"
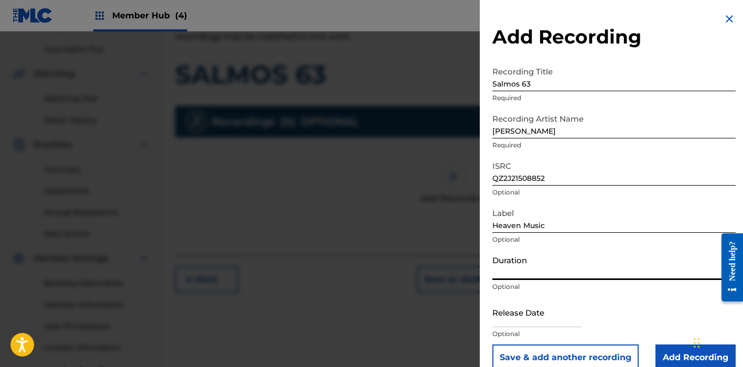
click at [540, 267] on input "Duration" at bounding box center [613, 265] width 243 height 30
type input "07:06"
click at [563, 315] on input "text" at bounding box center [536, 312] width 89 height 30
select select "8"
select select "2025"
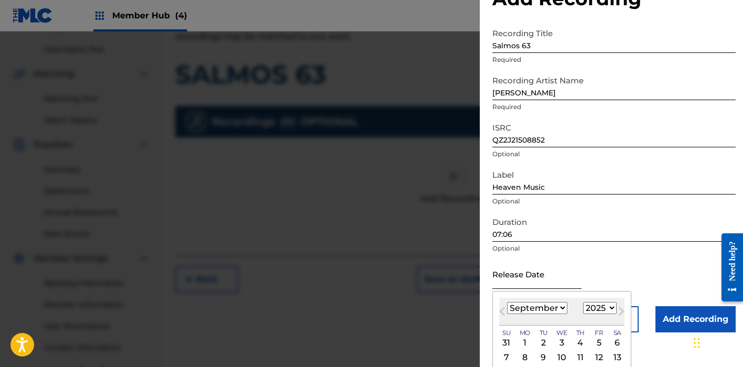
scroll to position [55, 0]
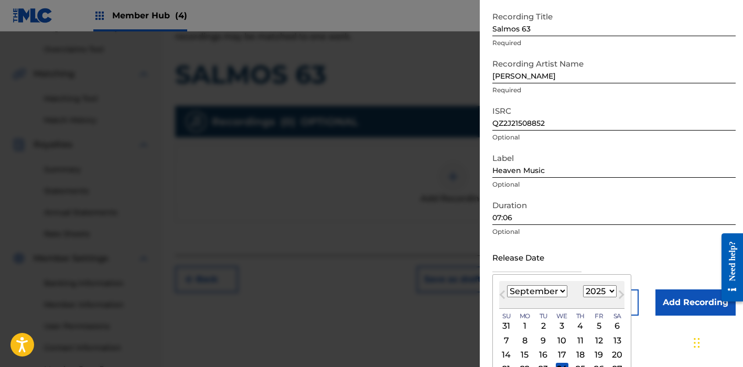
select select "5"
click at [594, 323] on div "6" at bounding box center [599, 326] width 13 height 13
type input "June [DATE]"
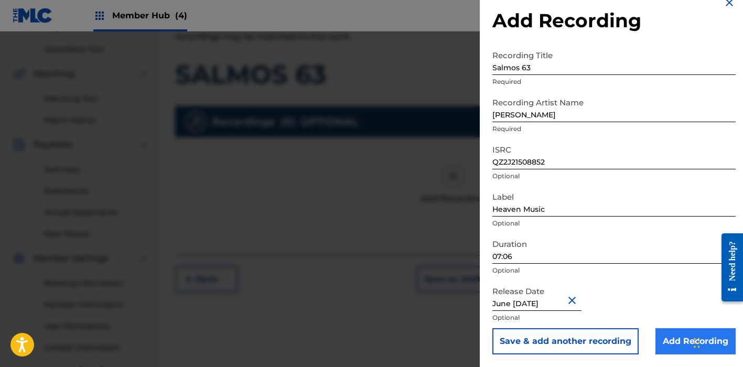
click at [675, 339] on input "Add Recording" at bounding box center [696, 341] width 80 height 26
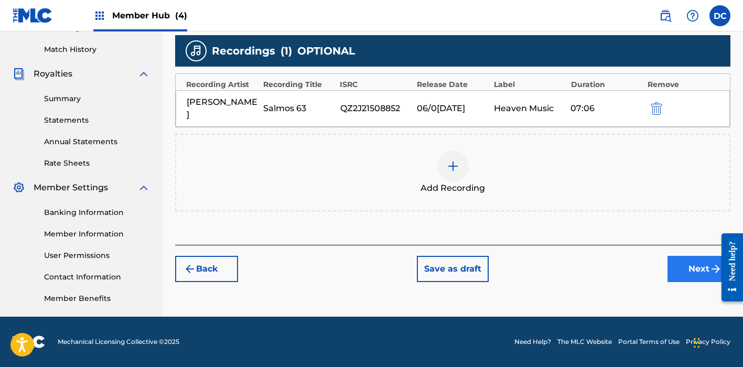
click at [673, 265] on button "Next" at bounding box center [699, 269] width 63 height 26
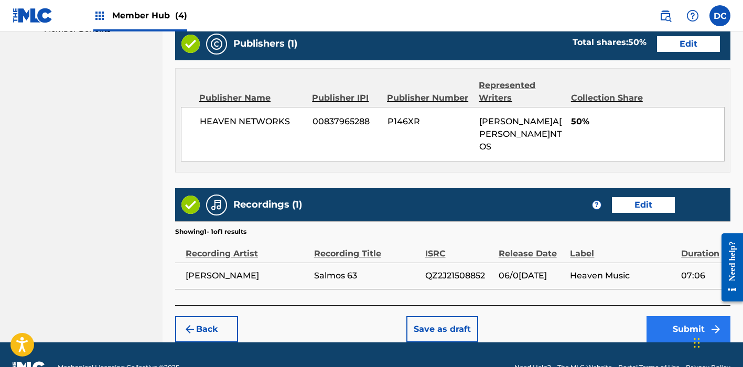
scroll to position [552, 0]
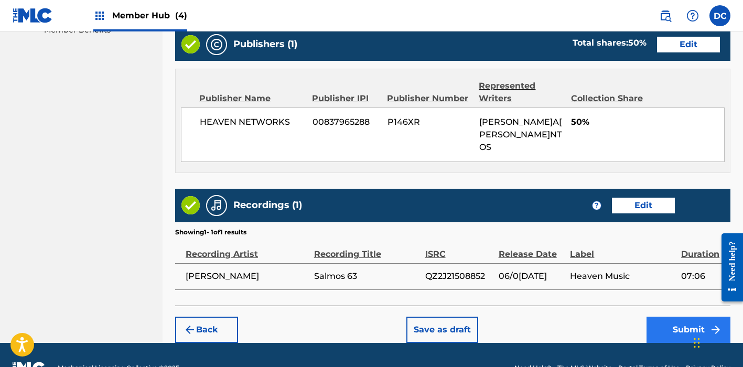
click at [684, 317] on button "Submit" at bounding box center [689, 330] width 84 height 26
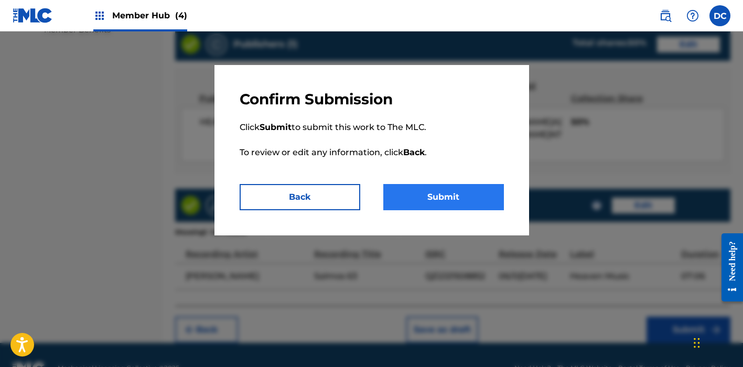
click at [479, 197] on button "Submit" at bounding box center [443, 197] width 121 height 26
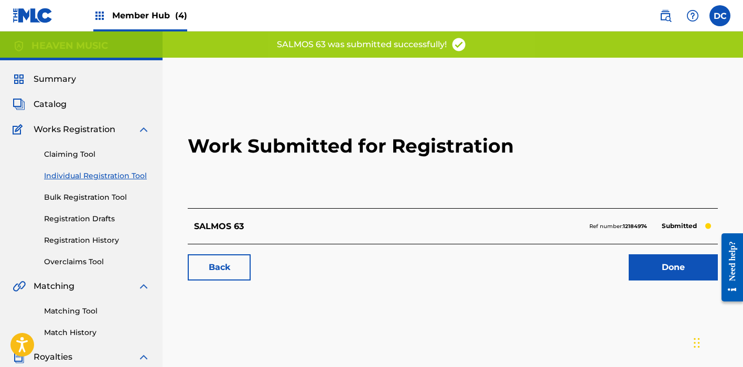
click at [642, 228] on strong "12184974" at bounding box center [635, 226] width 24 height 7
copy strong "12184974"
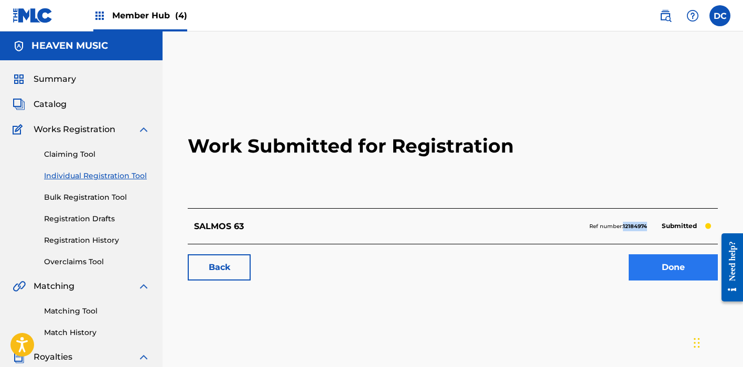
click at [658, 254] on link "Done" at bounding box center [673, 267] width 89 height 26
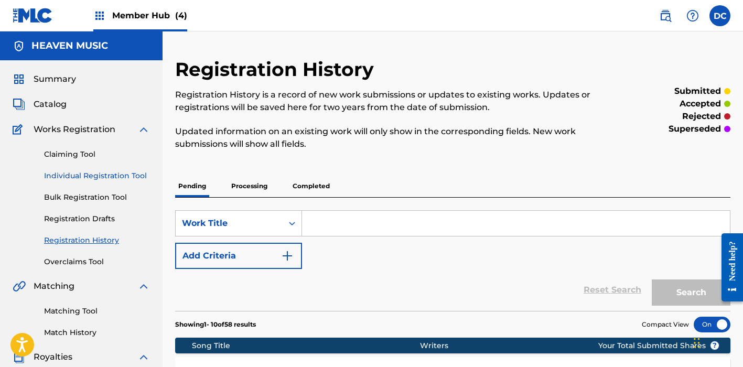
click at [123, 171] on link "Individual Registration Tool" at bounding box center [97, 175] width 106 height 11
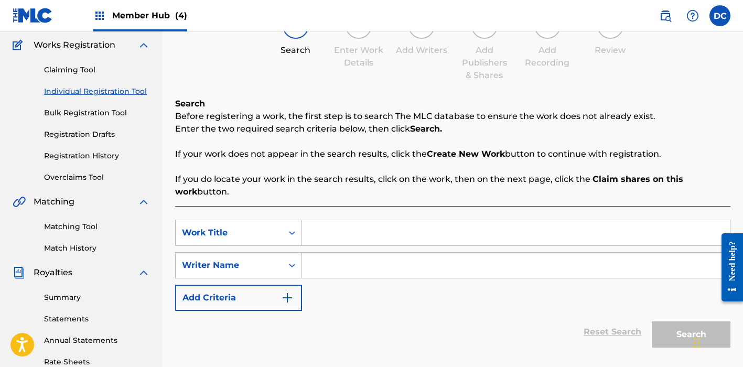
scroll to position [101, 0]
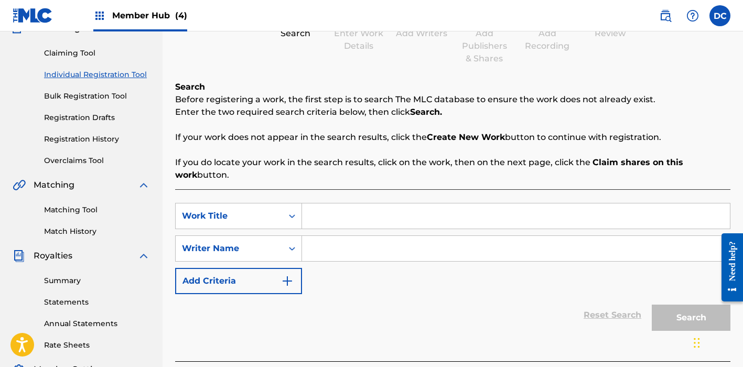
click at [330, 220] on input "Search Form" at bounding box center [516, 215] width 428 height 25
paste input "Salmos 19"
type input "Salmos 19"
click at [352, 251] on input "Search Form" at bounding box center [516, 248] width 428 height 25
paste input "[PERSON_NAME]"
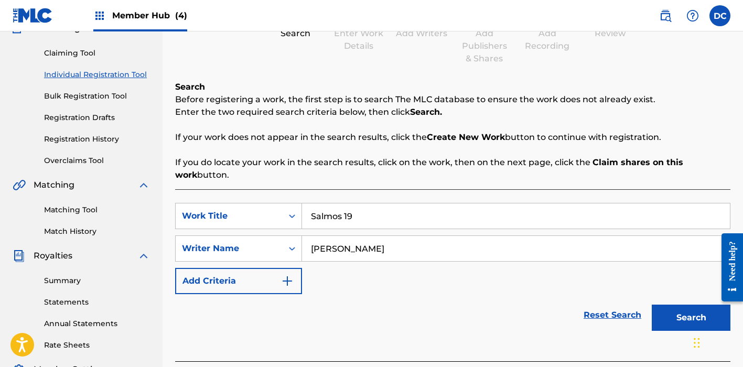
click at [340, 248] on input "[PERSON_NAME]" at bounding box center [516, 248] width 428 height 25
type input "[PERSON_NAME]"
click at [691, 318] on button "Search" at bounding box center [691, 318] width 79 height 26
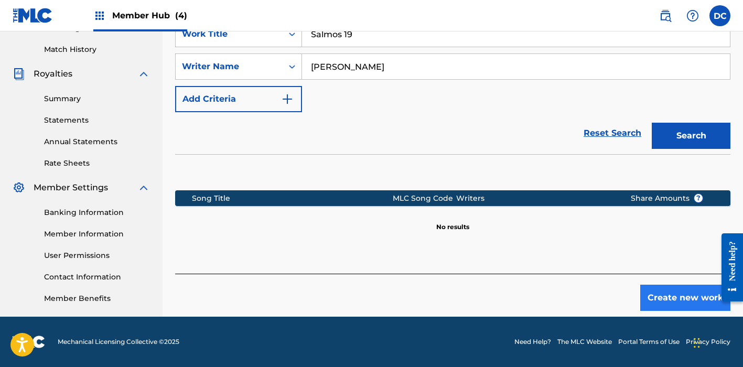
click at [672, 306] on button "Create new work" at bounding box center [685, 298] width 90 height 26
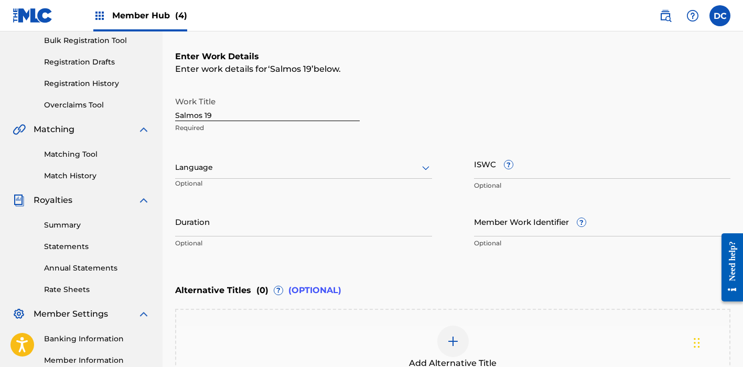
scroll to position [142, 0]
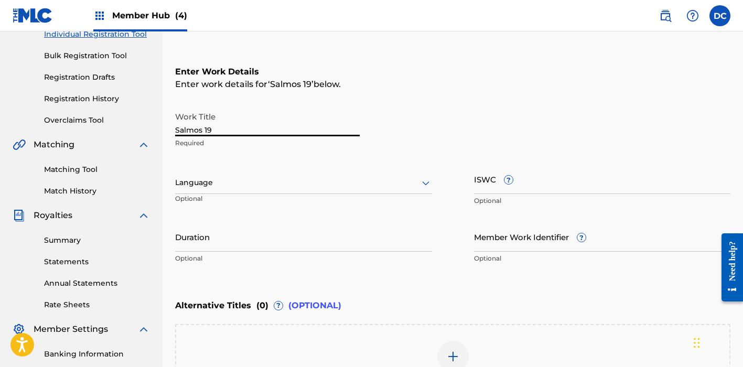
drag, startPoint x: 220, startPoint y: 133, endPoint x: 161, endPoint y: 131, distance: 59.3
click at [161, 131] on main "HEAVEN MUSIC Summary Catalog Works Registration Claiming Tool Individual Regist…" at bounding box center [371, 177] width 743 height 575
type input "SALMOS 19"
click at [227, 188] on div at bounding box center [303, 182] width 257 height 13
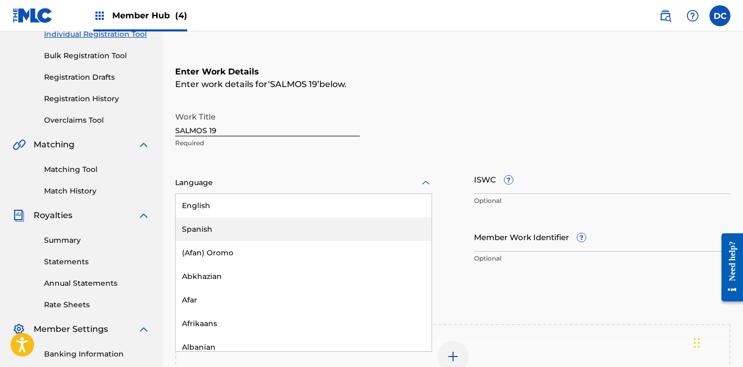
click at [220, 238] on div "Spanish" at bounding box center [304, 230] width 256 height 24
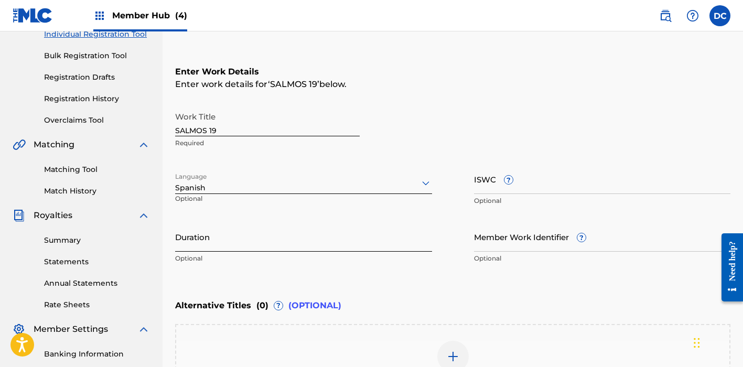
click at [250, 232] on input "Duration" at bounding box center [303, 237] width 257 height 30
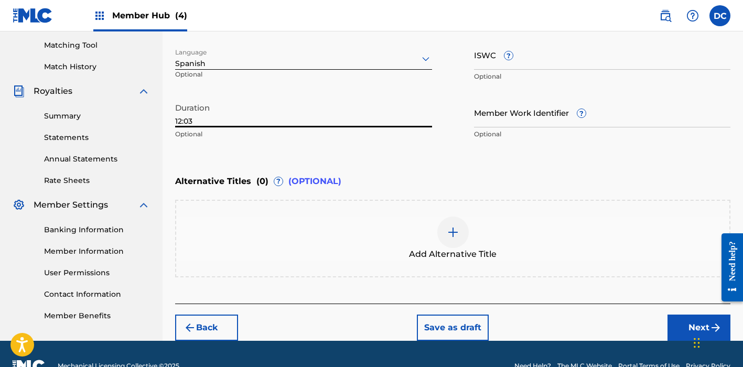
scroll to position [281, 0]
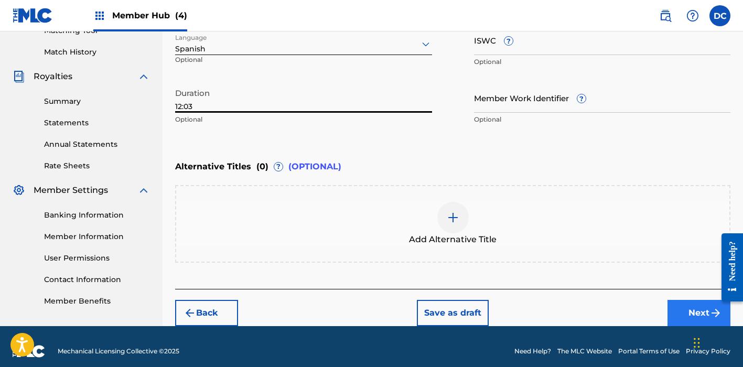
type input "12:03"
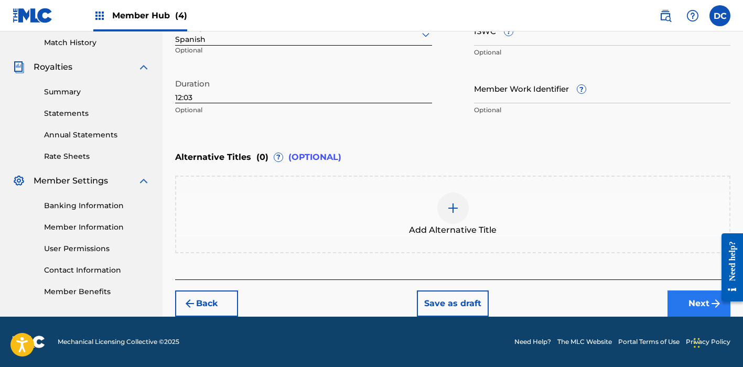
click at [679, 296] on button "Next" at bounding box center [699, 304] width 63 height 26
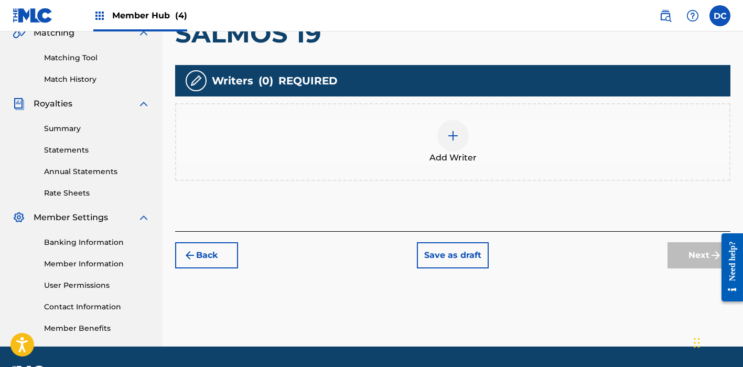
scroll to position [245, 0]
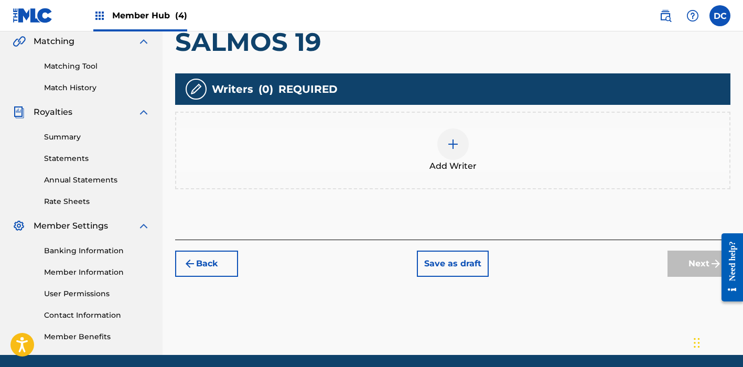
click at [476, 143] on div "Add Writer" at bounding box center [452, 150] width 553 height 44
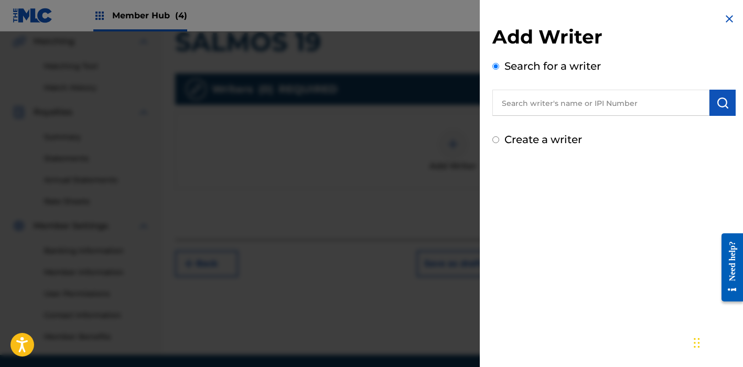
click at [523, 105] on input "text" at bounding box center [600, 103] width 217 height 26
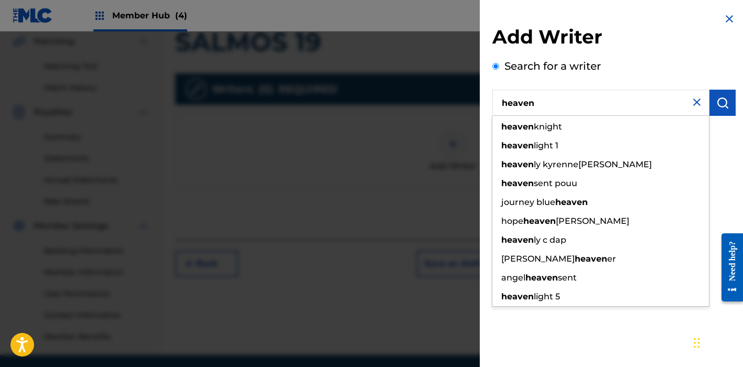
type input "heaven"
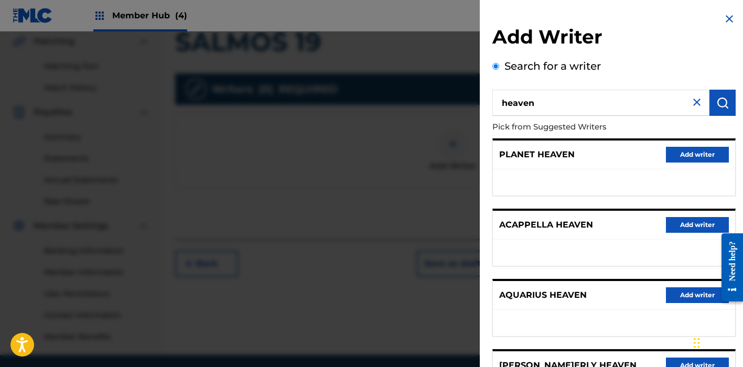
click at [694, 103] on img at bounding box center [697, 102] width 13 height 13
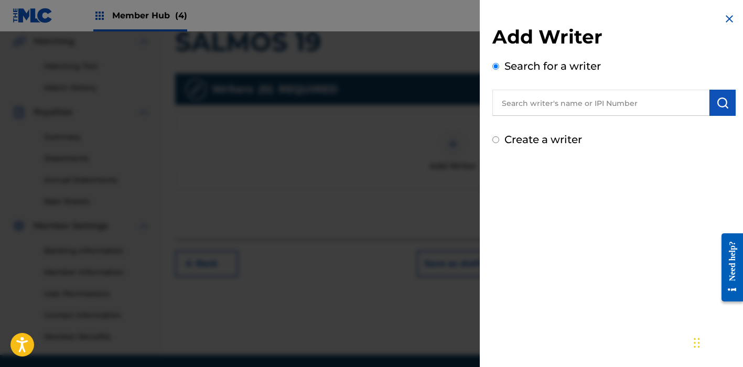
click at [567, 139] on label "Create a writer" at bounding box center [544, 139] width 78 height 13
radio input "true"
click at [499, 139] on input "Create a writer" at bounding box center [495, 139] width 7 height 7
radio input "false"
radio input "true"
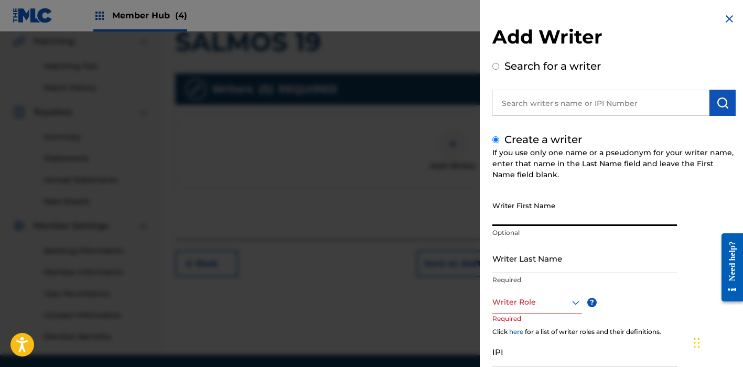
click at [540, 213] on input "Writer First Name" at bounding box center [584, 211] width 185 height 30
paste input "[PERSON_NAME]"
drag, startPoint x: 572, startPoint y: 221, endPoint x: 488, endPoint y: 219, distance: 83.4
click at [488, 219] on div "Add Writer Search for a writer Create a writer If you use only one name or a ps…" at bounding box center [614, 227] width 269 height 454
click at [539, 223] on input "[PERSON_NAME]" at bounding box center [584, 211] width 185 height 30
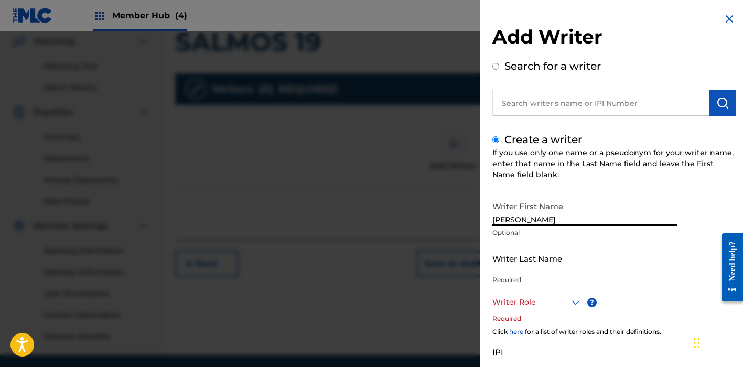
click at [539, 223] on input "[PERSON_NAME]" at bounding box center [584, 211] width 185 height 30
type input "[PERSON_NAME]"
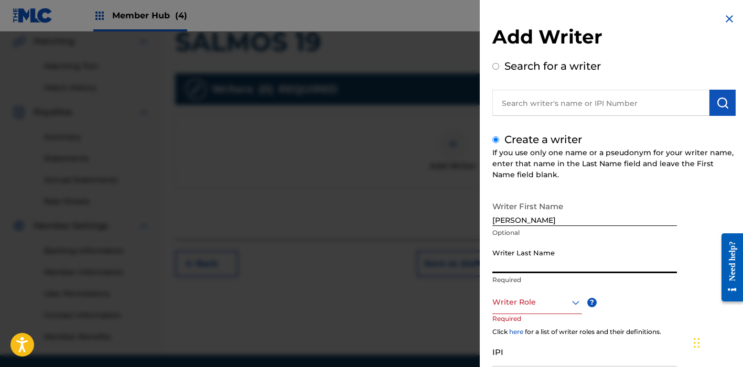
click at [558, 252] on input "Writer Last Name" at bounding box center [584, 258] width 185 height 30
paste input "KHEUN"
type input "KHEUN"
click at [547, 302] on div at bounding box center [537, 302] width 90 height 13
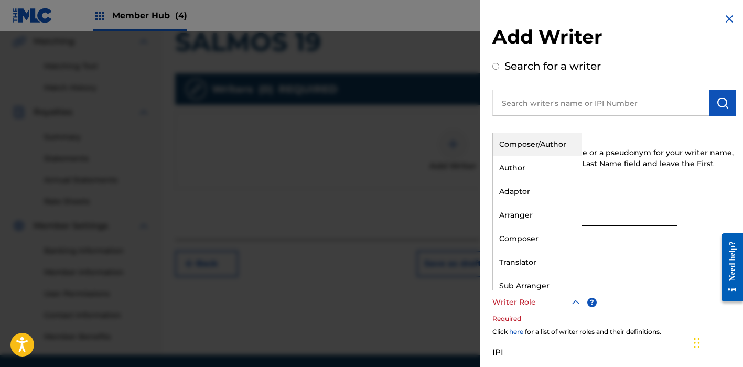
click at [529, 147] on div "Composer/Author" at bounding box center [537, 145] width 89 height 24
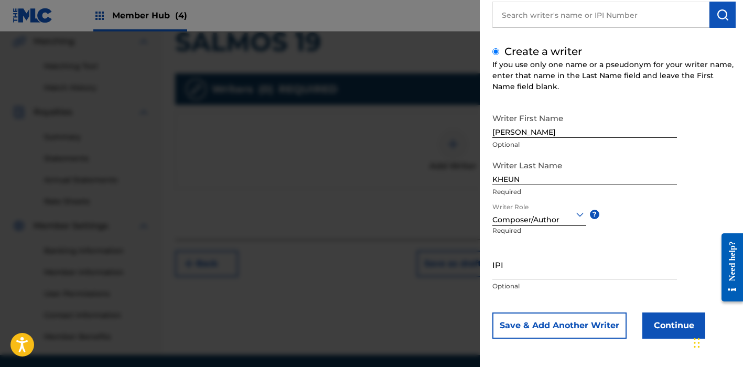
scroll to position [88, 0]
click at [570, 324] on button "Save & Add Another Writer" at bounding box center [559, 326] width 134 height 26
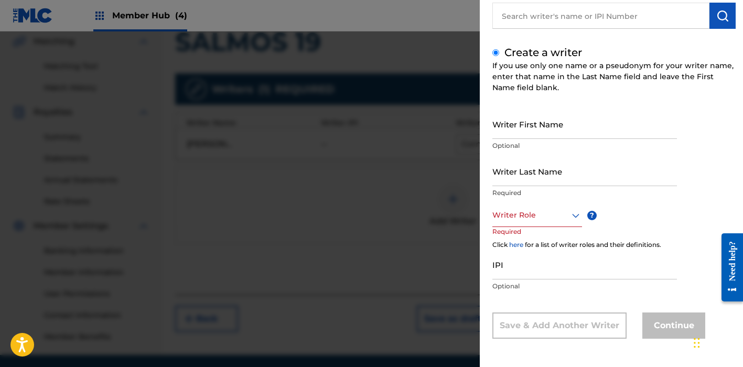
scroll to position [87, 0]
click at [535, 26] on input "text" at bounding box center [600, 16] width 217 height 26
radio input "true"
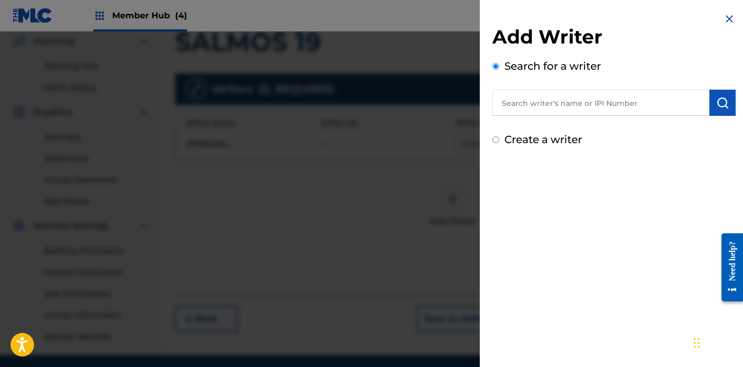
paste input "1065250581"
click at [499, 105] on input "1065250581" at bounding box center [600, 103] width 217 height 26
type input "01065250581"
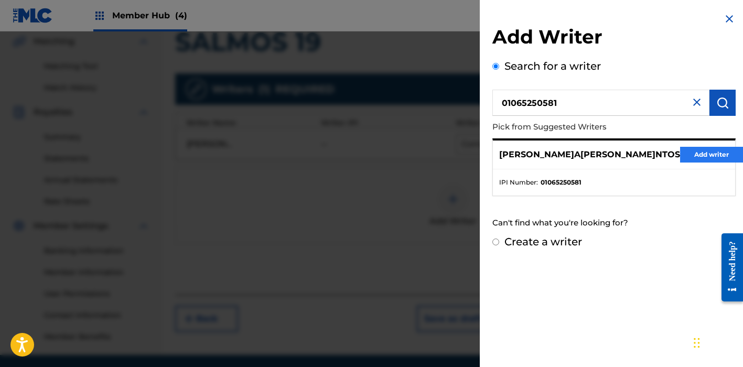
click at [680, 157] on button "Add writer" at bounding box center [711, 155] width 63 height 16
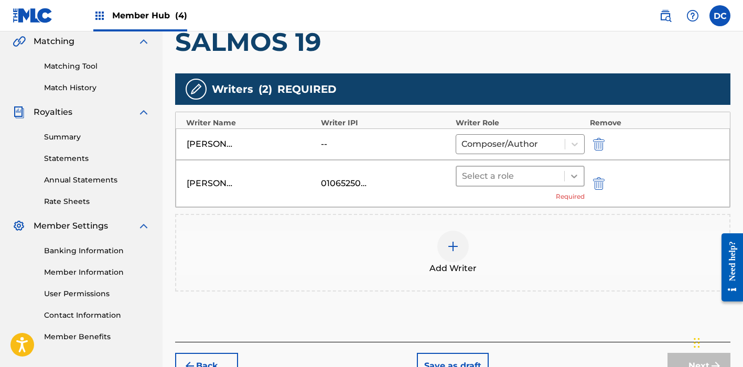
click at [565, 175] on div at bounding box center [574, 176] width 19 height 19
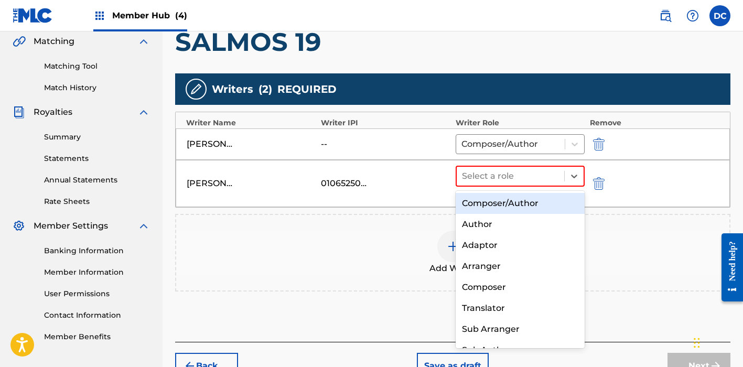
click at [556, 207] on div "Composer/Author" at bounding box center [520, 203] width 129 height 21
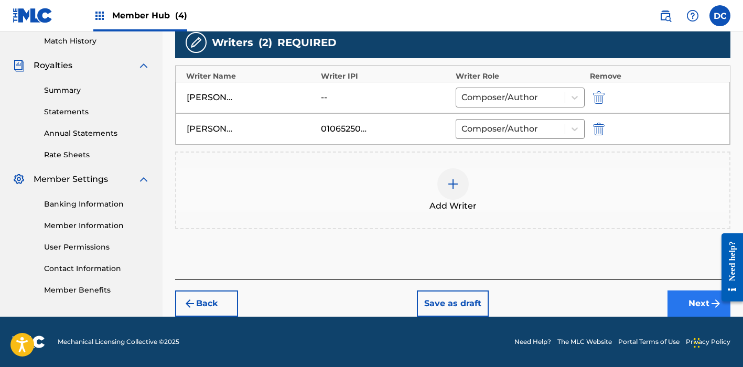
click at [710, 299] on img "submit" at bounding box center [716, 303] width 13 height 13
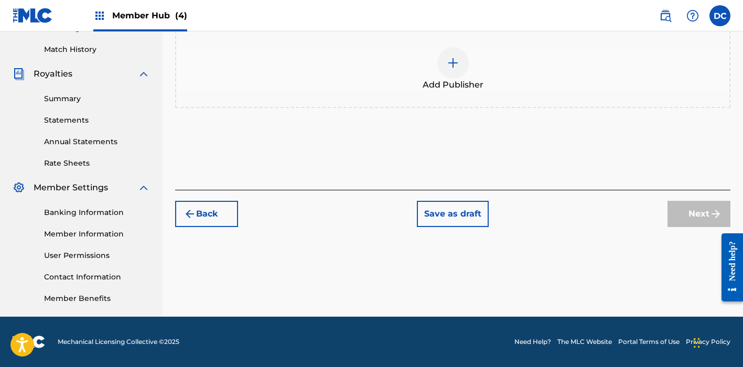
scroll to position [225, 0]
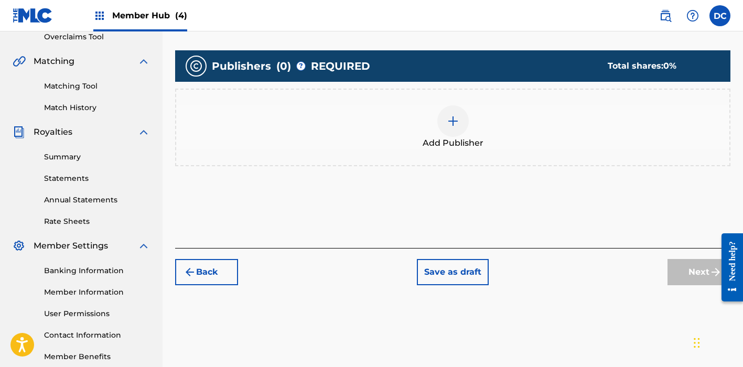
click at [510, 143] on div "Add Publisher" at bounding box center [452, 127] width 553 height 44
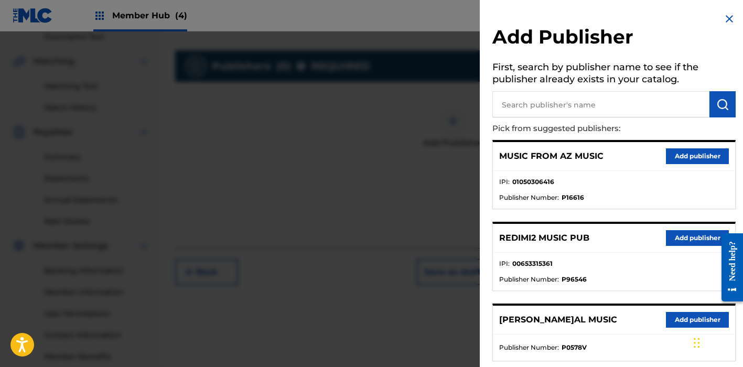
click at [610, 101] on input "text" at bounding box center [600, 104] width 217 height 26
type input "heaven"
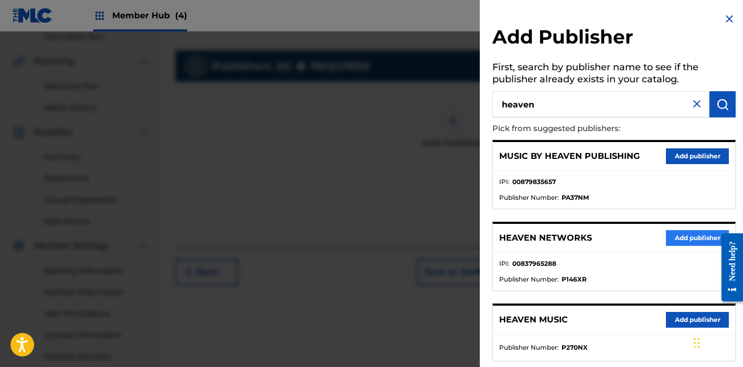
click at [682, 239] on button "Add publisher" at bounding box center [697, 238] width 63 height 16
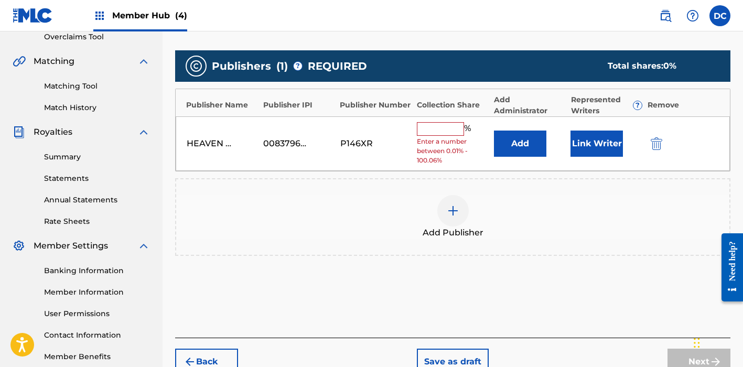
click at [457, 128] on input "text" at bounding box center [440, 129] width 47 height 14
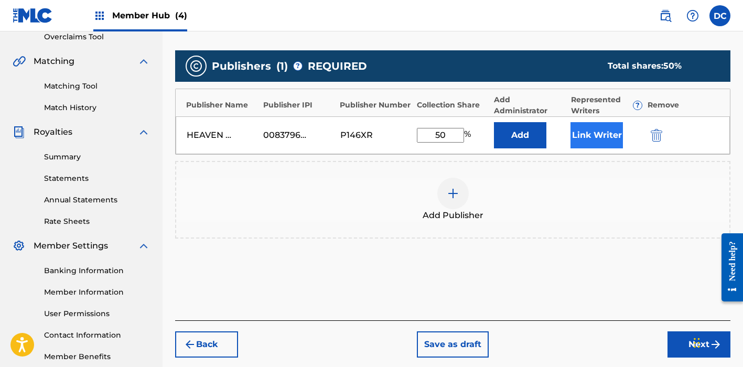
type input "50"
click at [606, 143] on button "Link Writer" at bounding box center [597, 135] width 52 height 26
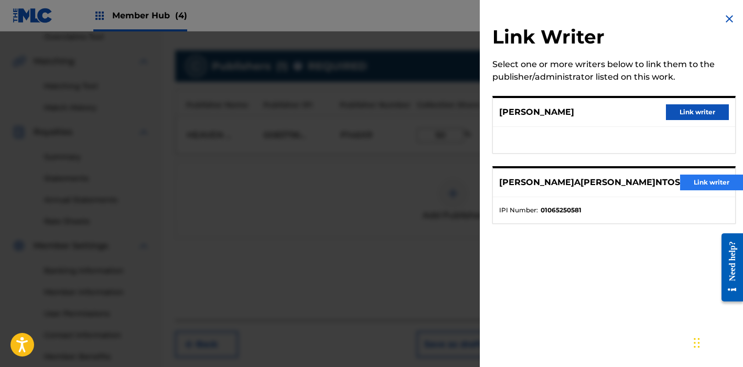
click at [699, 179] on button "Link writer" at bounding box center [711, 183] width 63 height 16
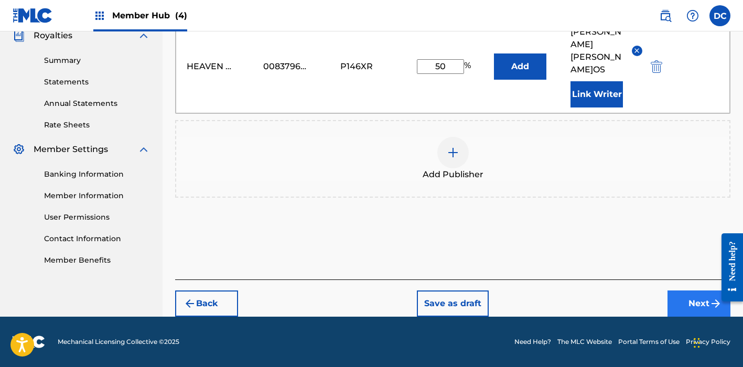
click at [674, 300] on button "Next" at bounding box center [699, 304] width 63 height 26
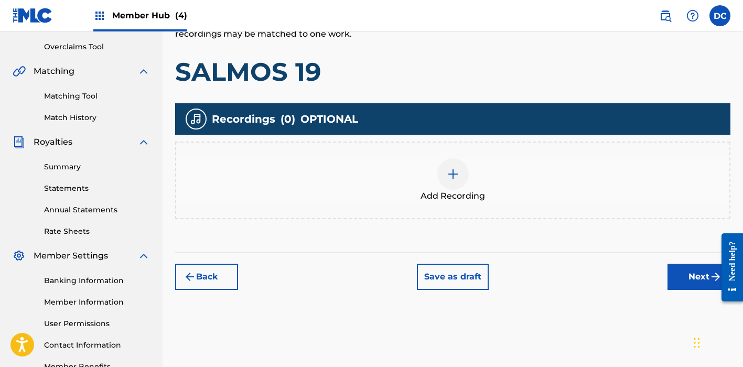
scroll to position [205, 0]
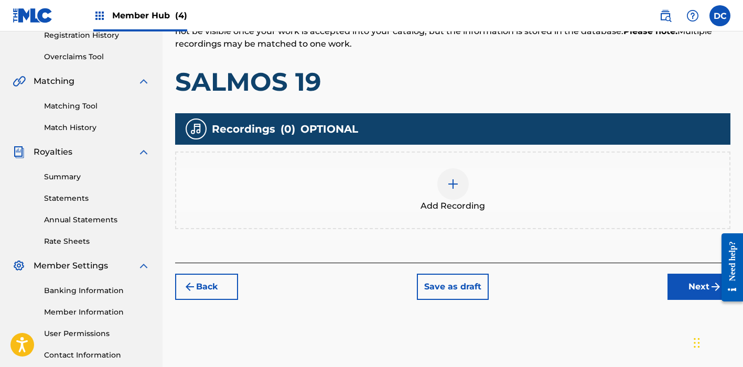
click at [467, 180] on div at bounding box center [452, 183] width 31 height 31
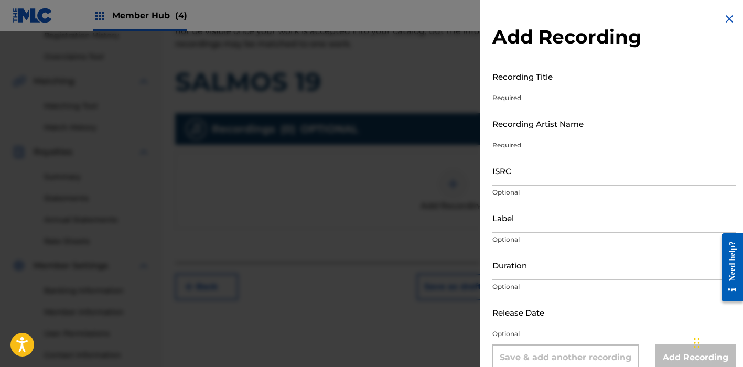
click at [518, 87] on input "Recording Title" at bounding box center [613, 76] width 243 height 30
paste input "Salmos 19"
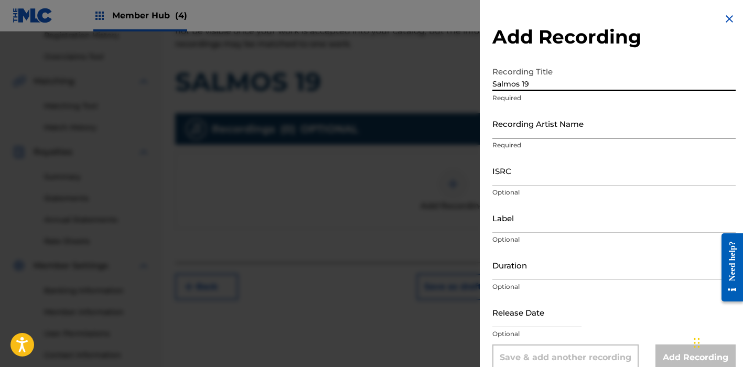
type input "Salmos 19"
click at [540, 132] on input "Recording Artist Name" at bounding box center [613, 124] width 243 height 30
paste input "[PERSON_NAME]"
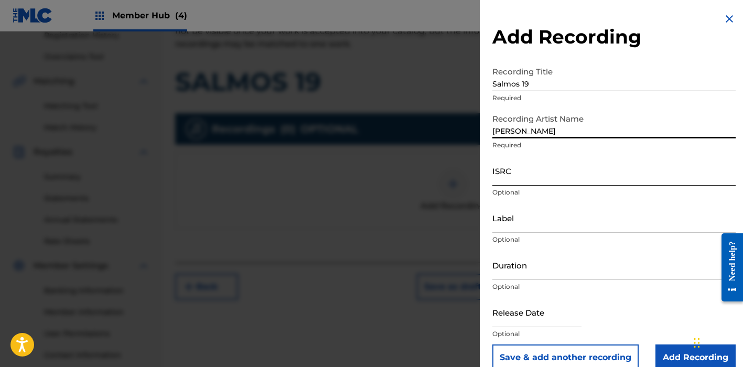
type input "[PERSON_NAME]"
click at [510, 176] on input "ISRC" at bounding box center [613, 171] width 243 height 30
paste input "QZ2J21508906"
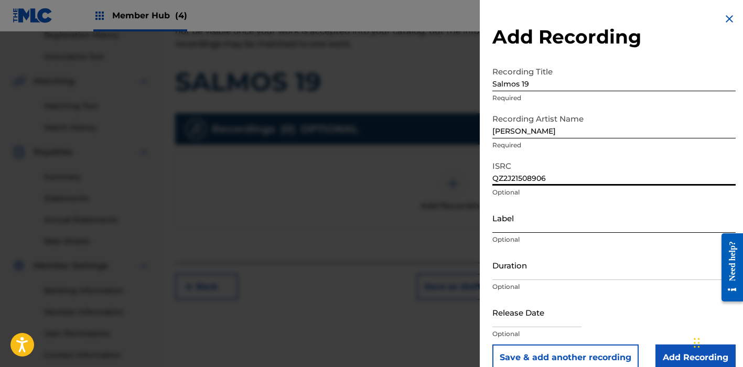
type input "QZ2J21508906"
click at [538, 227] on input "Label" at bounding box center [613, 218] width 243 height 30
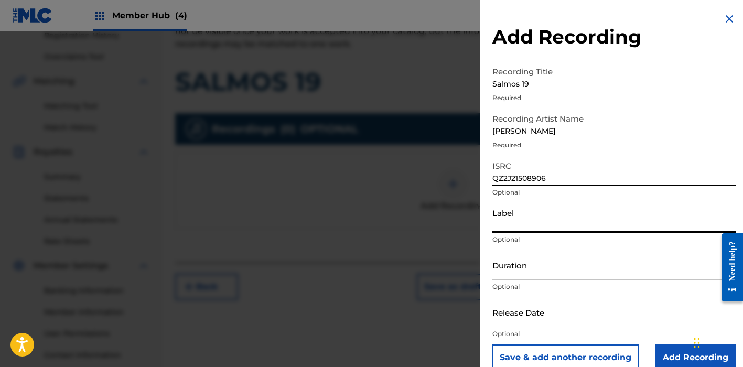
paste input "Heaven Music"
type input "Heaven Music"
click at [536, 252] on input "Duration" at bounding box center [613, 265] width 243 height 30
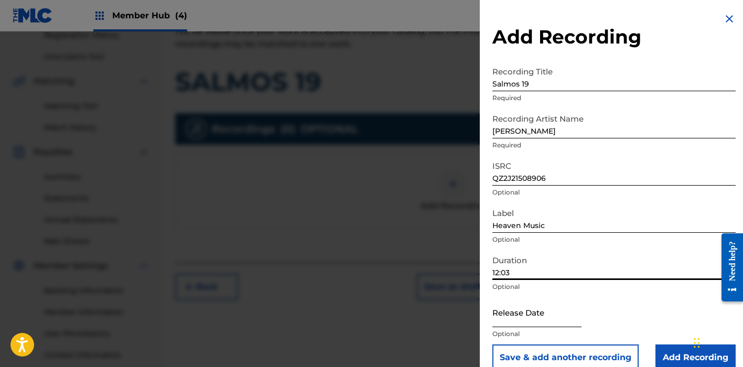
type input "12:03"
click at [545, 316] on input "text" at bounding box center [536, 312] width 89 height 30
select select "8"
select select "2025"
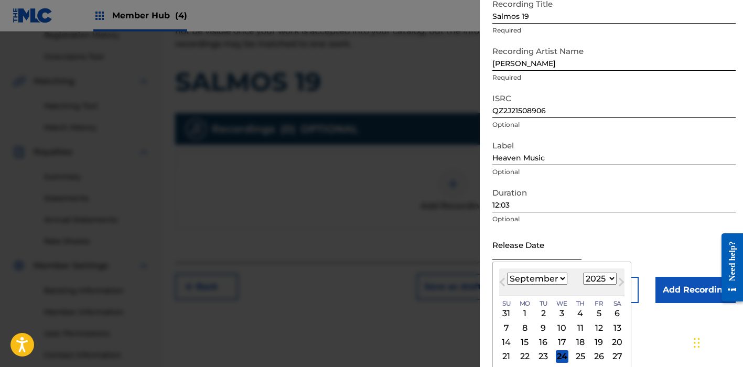
scroll to position [69, 0]
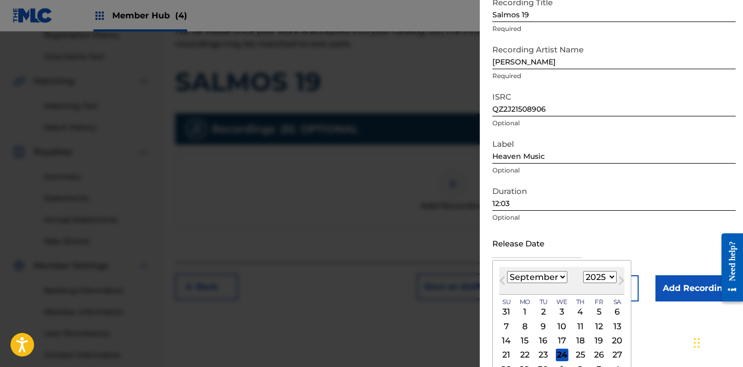
select select "5"
click at [593, 312] on div "6" at bounding box center [599, 312] width 13 height 13
type input "June [DATE]"
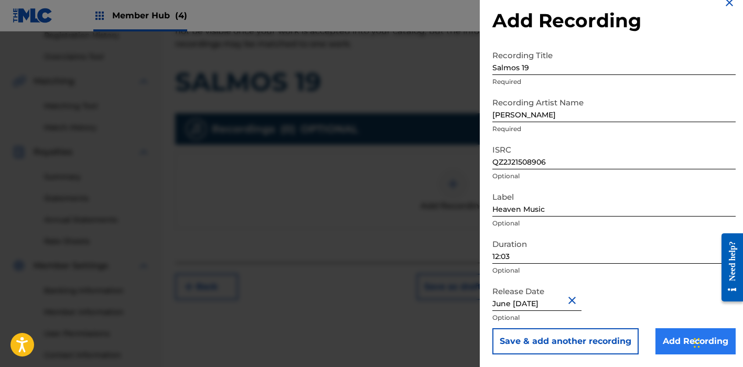
click at [668, 335] on input "Add Recording" at bounding box center [696, 341] width 80 height 26
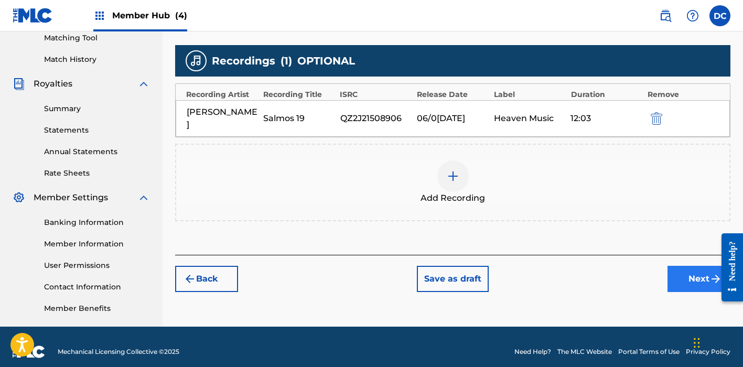
click at [689, 277] on button "Next" at bounding box center [699, 279] width 63 height 26
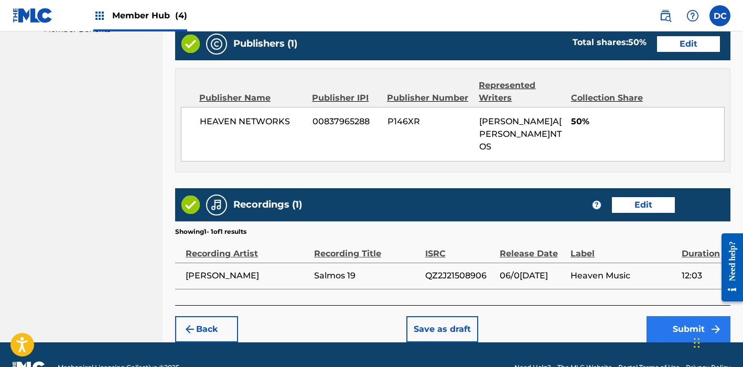
scroll to position [552, 0]
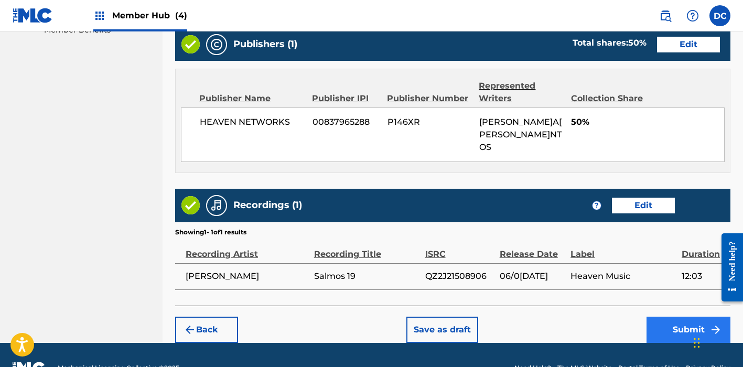
click at [664, 317] on button "Submit" at bounding box center [689, 330] width 84 height 26
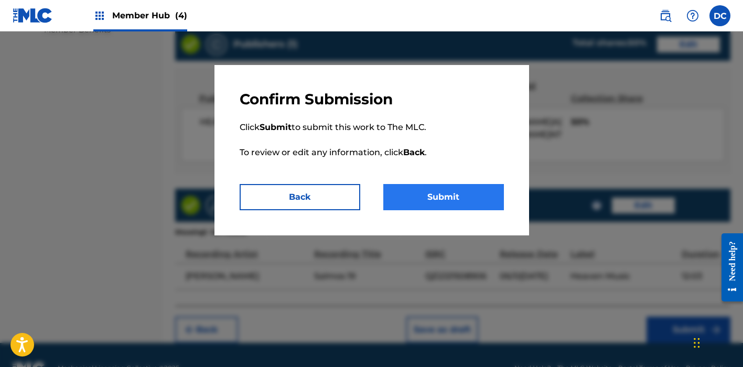
click at [460, 198] on button "Submit" at bounding box center [443, 197] width 121 height 26
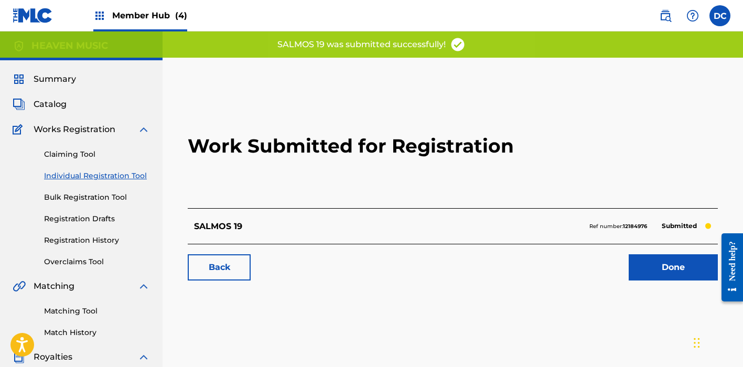
click at [637, 228] on strong "12184976" at bounding box center [635, 226] width 24 height 7
copy strong "12184976"
